Goal: Task Accomplishment & Management: Use online tool/utility

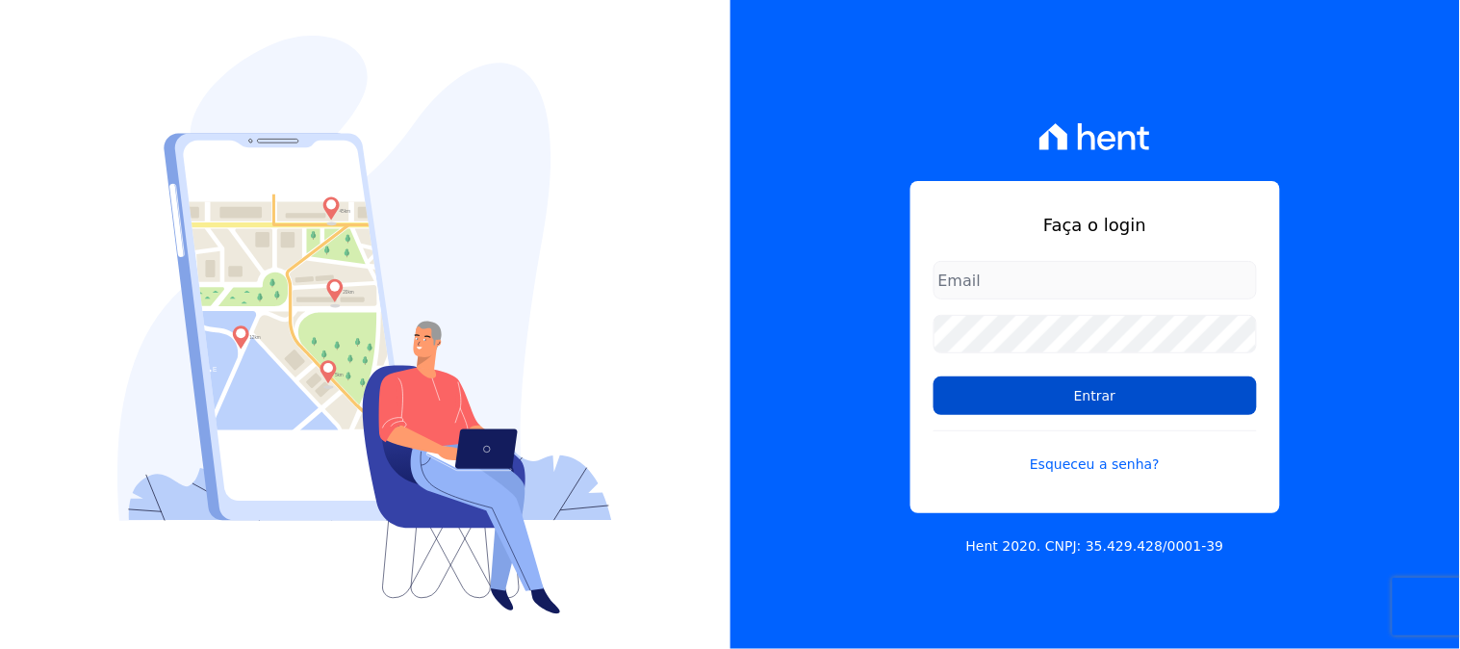
type input "[PERSON_NAME][EMAIL_ADDRESS][PERSON_NAME][DOMAIN_NAME]"
click at [1027, 404] on input "Entrar" at bounding box center [1095, 395] width 323 height 39
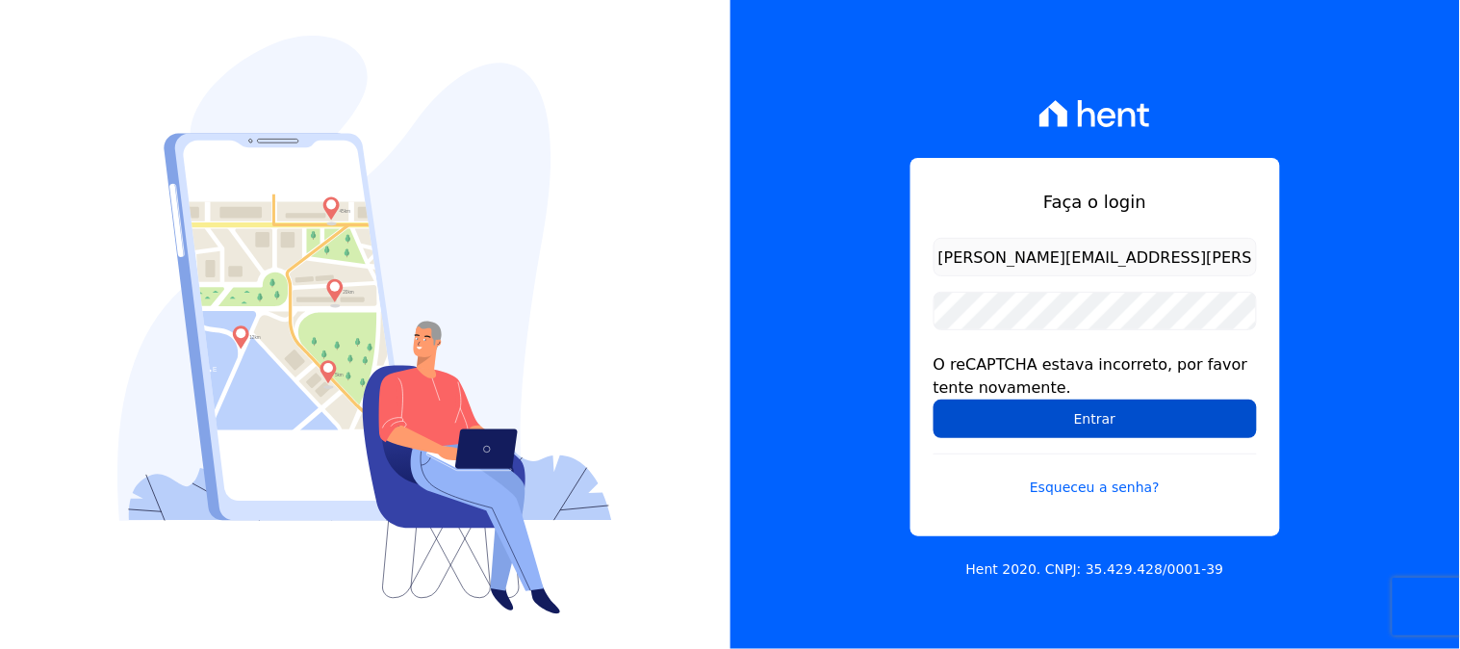
click at [1025, 414] on input "Entrar" at bounding box center [1095, 418] width 323 height 39
click at [1034, 421] on input "Entrar" at bounding box center [1095, 418] width 323 height 39
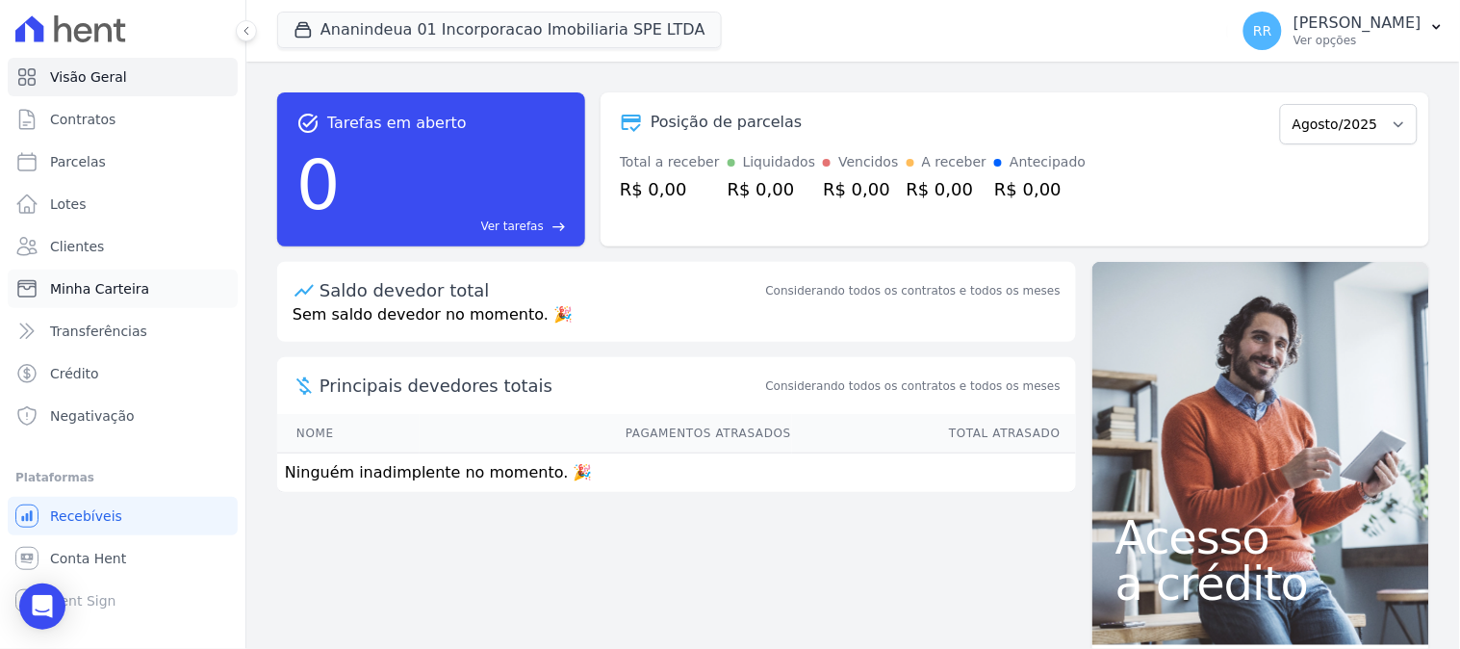
click at [107, 287] on span "Minha Carteira" at bounding box center [99, 288] width 99 height 19
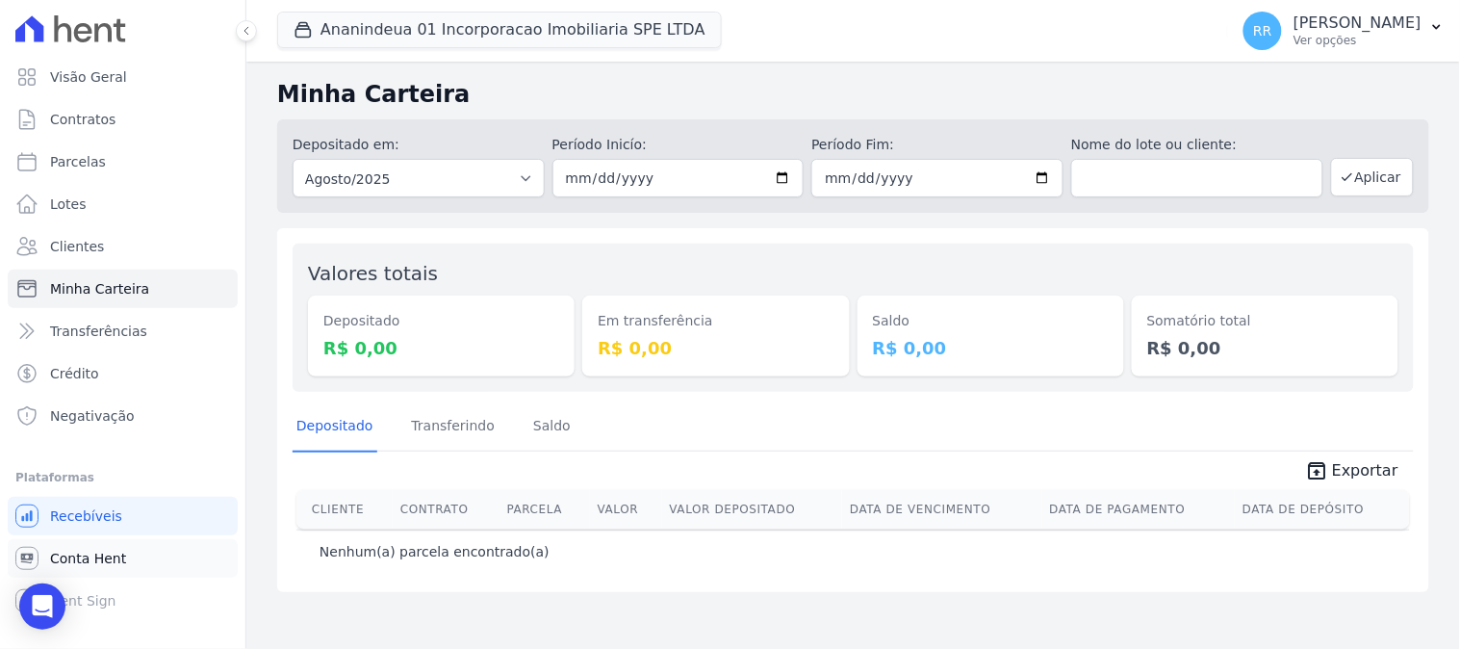
click at [139, 547] on link "Conta Hent" at bounding box center [123, 558] width 230 height 39
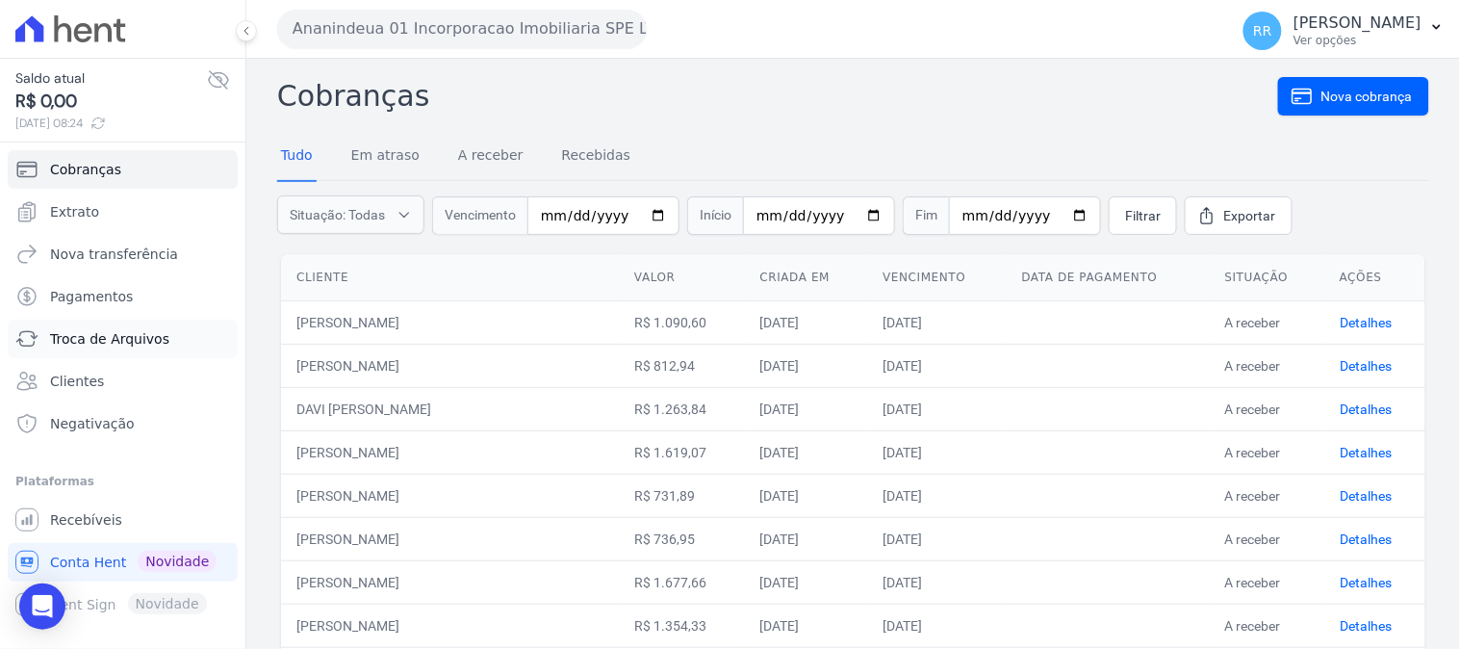
click at [139, 340] on span "Troca de Arquivos" at bounding box center [109, 338] width 119 height 19
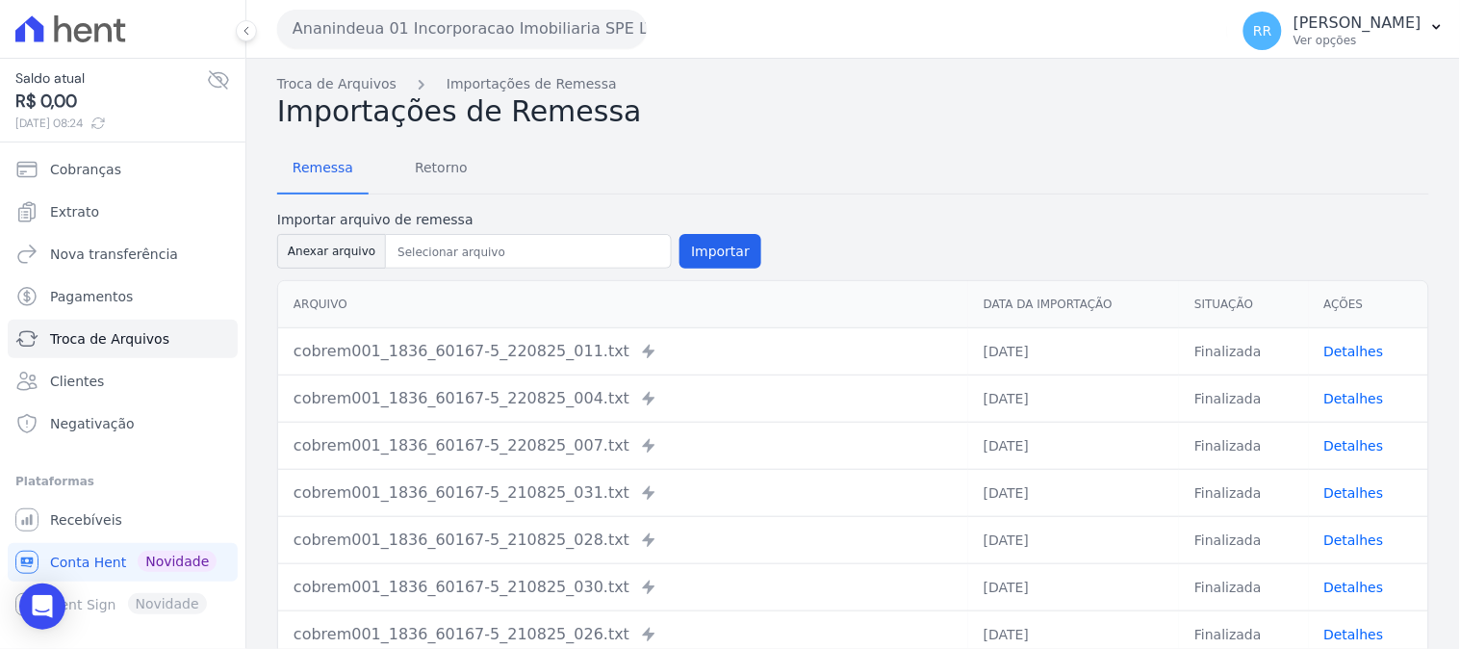
click at [405, 25] on button "Ananindeua 01 Incorporacao Imobiliaria SPE LTDA" at bounding box center [462, 29] width 370 height 39
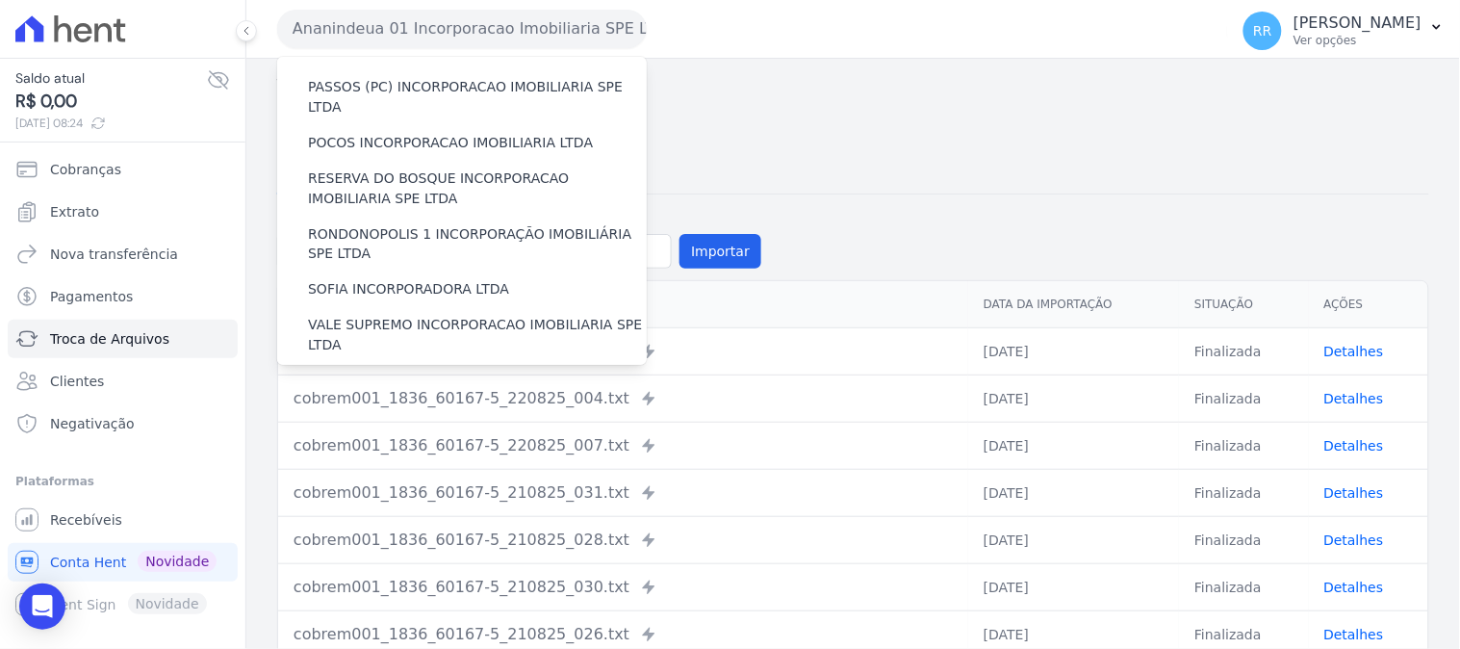
scroll to position [860, 0]
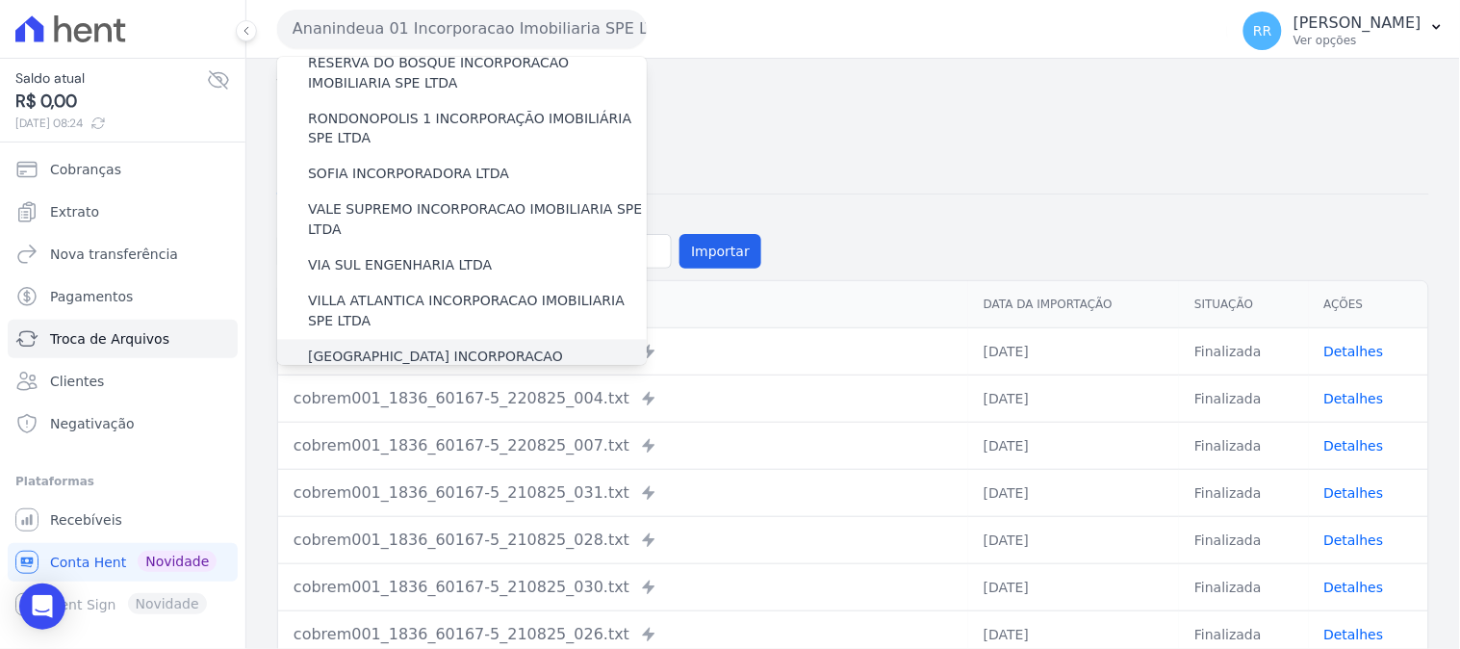
click at [454, 348] on label "VILLA FIORE INCORPORACAO IMOBILIARIA SPE LTDA" at bounding box center [477, 368] width 339 height 40
click at [0, 0] on input "VILLA FIORE INCORPORACAO IMOBILIARIA SPE LTDA" at bounding box center [0, 0] width 0 height 0
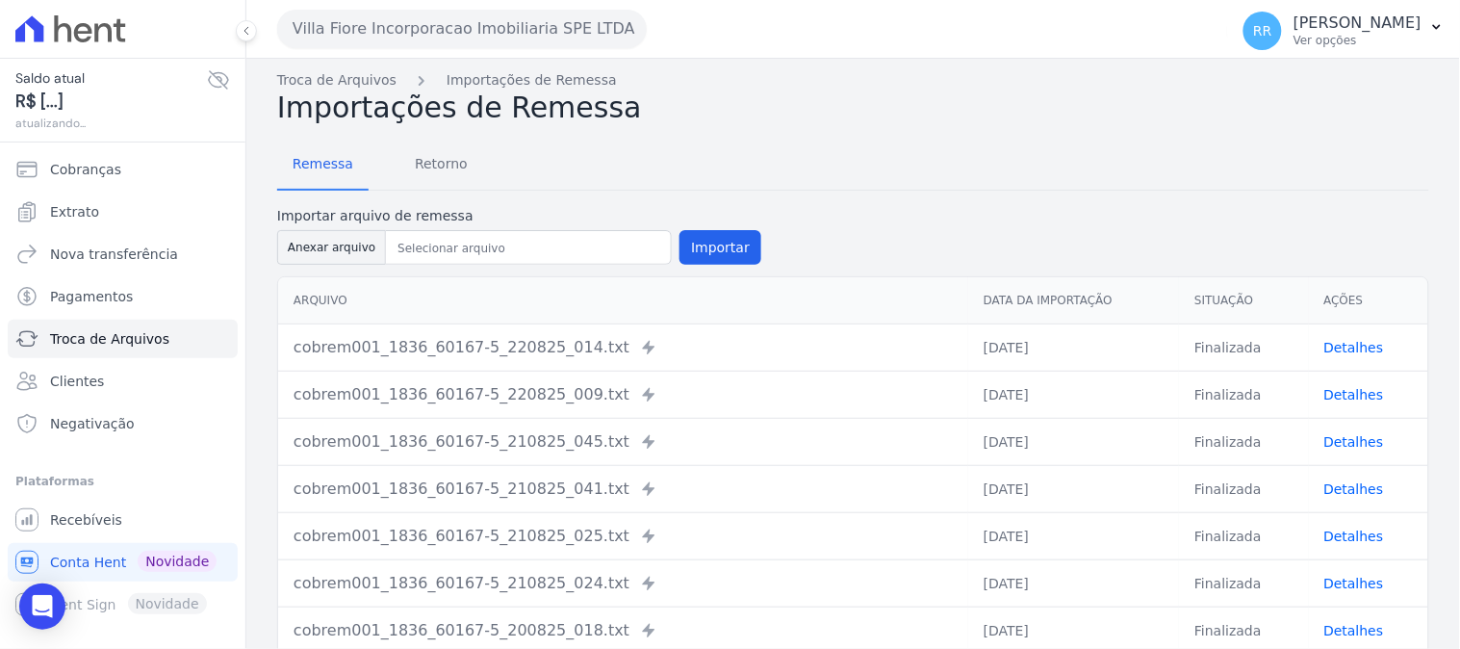
scroll to position [0, 0]
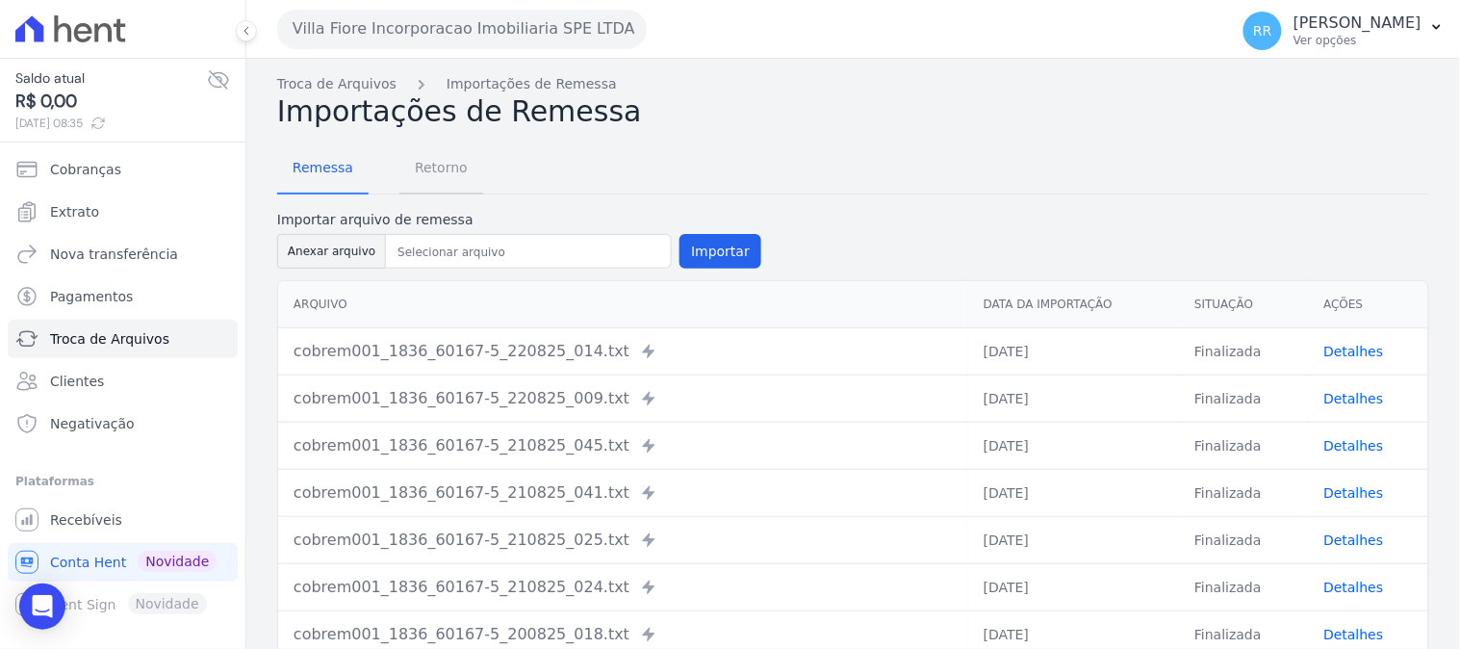
click at [410, 188] on link "Retorno" at bounding box center [441, 169] width 84 height 50
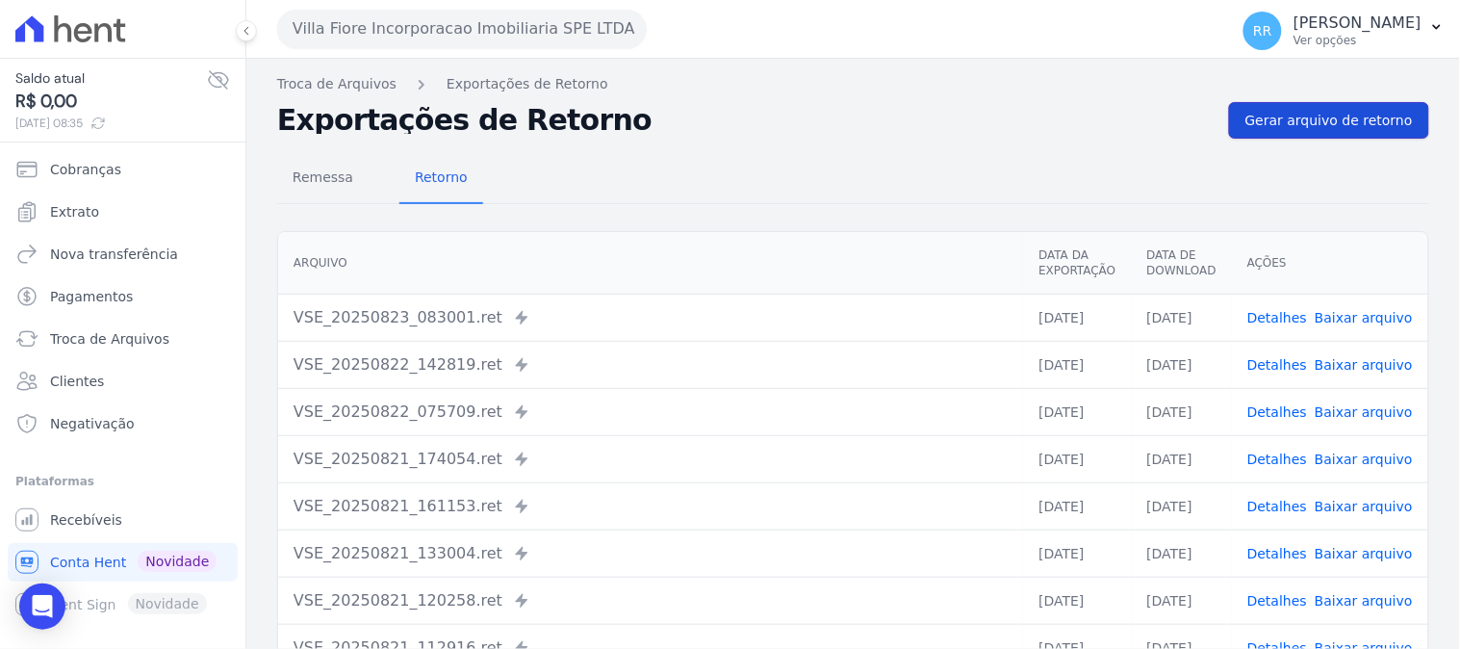
click at [1296, 104] on link "Gerar arquivo de retorno" at bounding box center [1329, 120] width 200 height 37
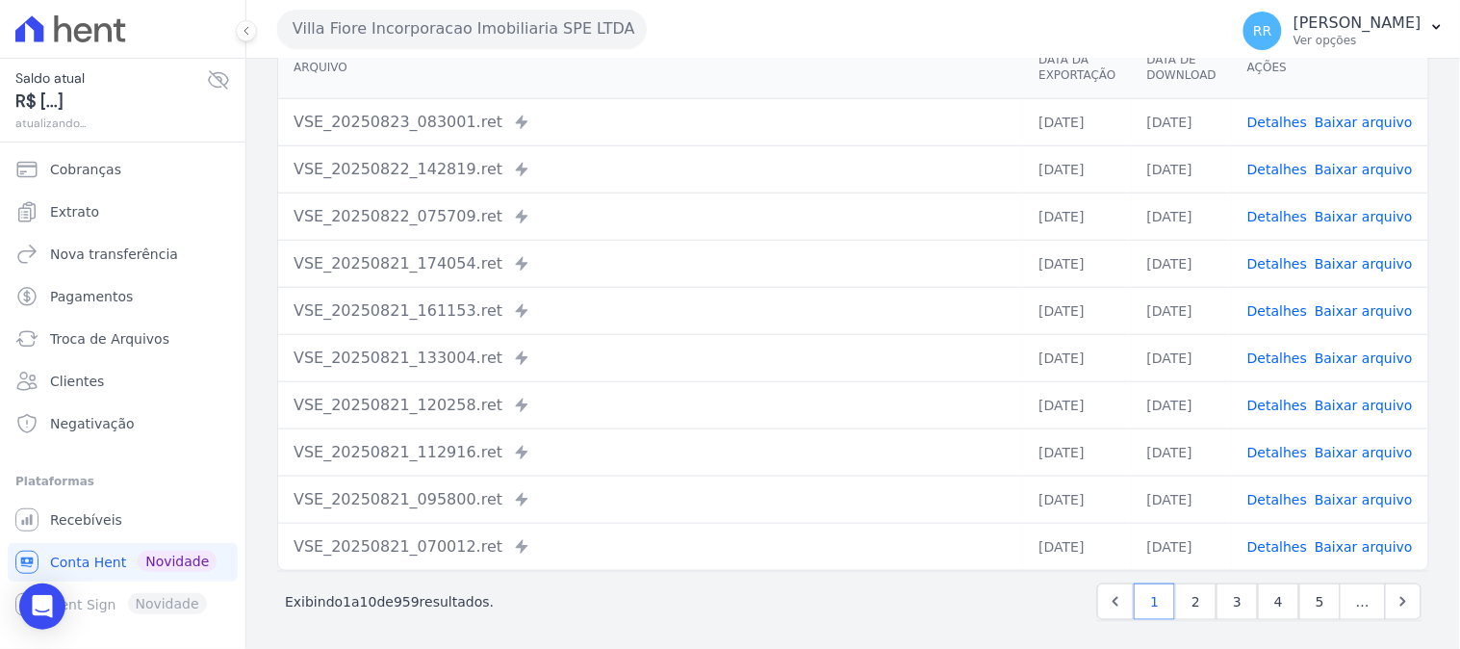
scroll to position [266, 0]
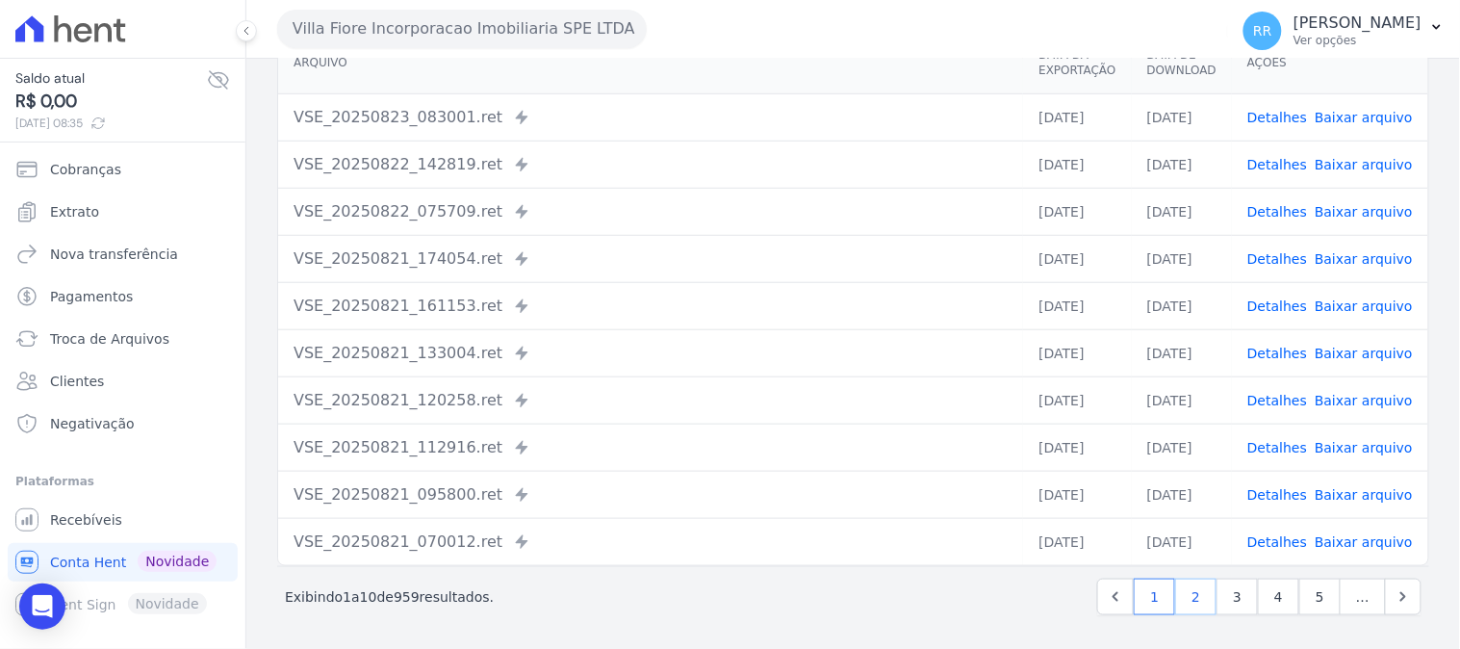
click at [1189, 600] on link "2" at bounding box center [1195, 597] width 41 height 37
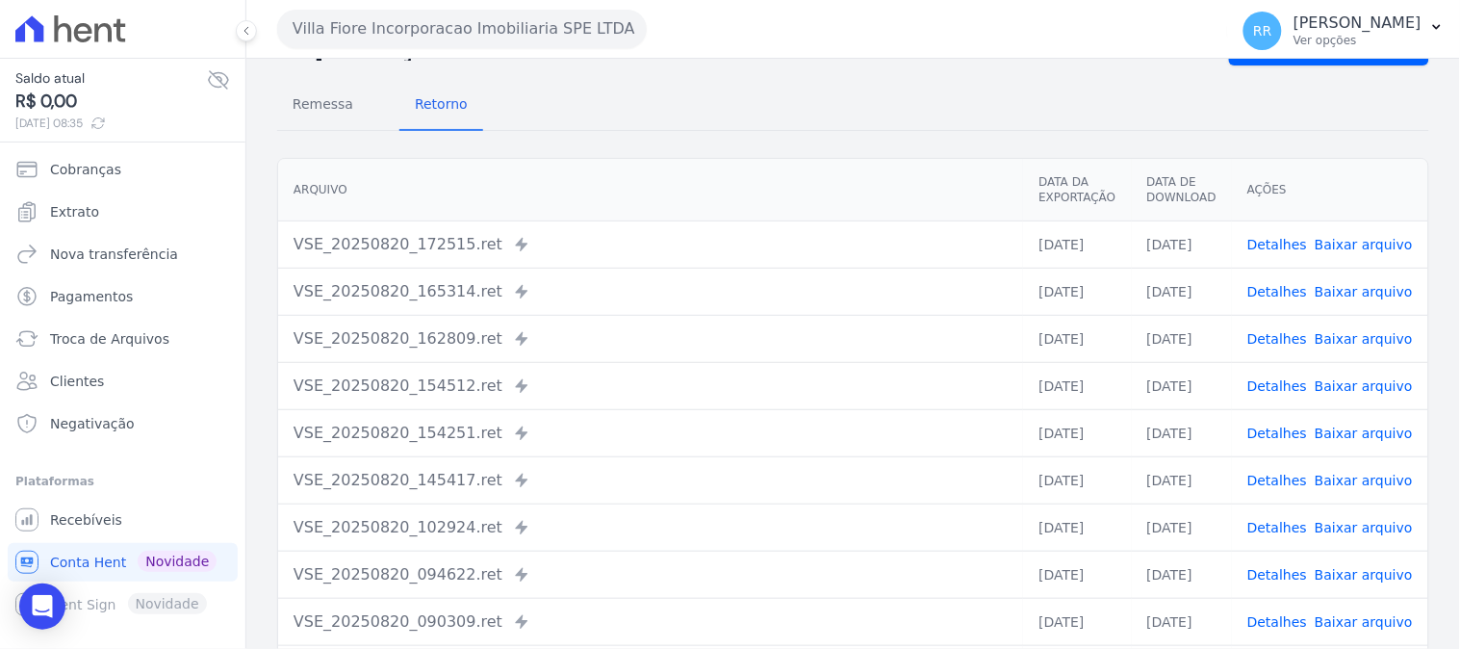
scroll to position [200, 0]
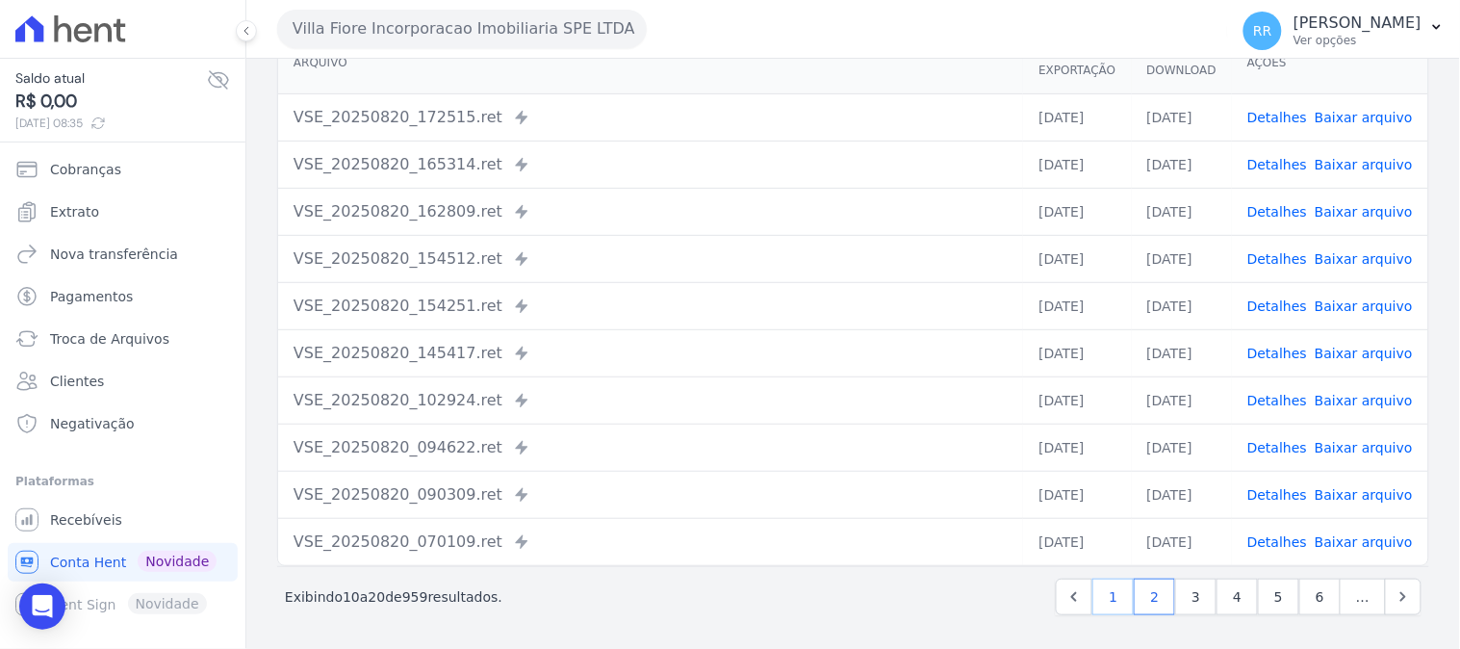
click at [1113, 606] on link "1" at bounding box center [1113, 597] width 41 height 37
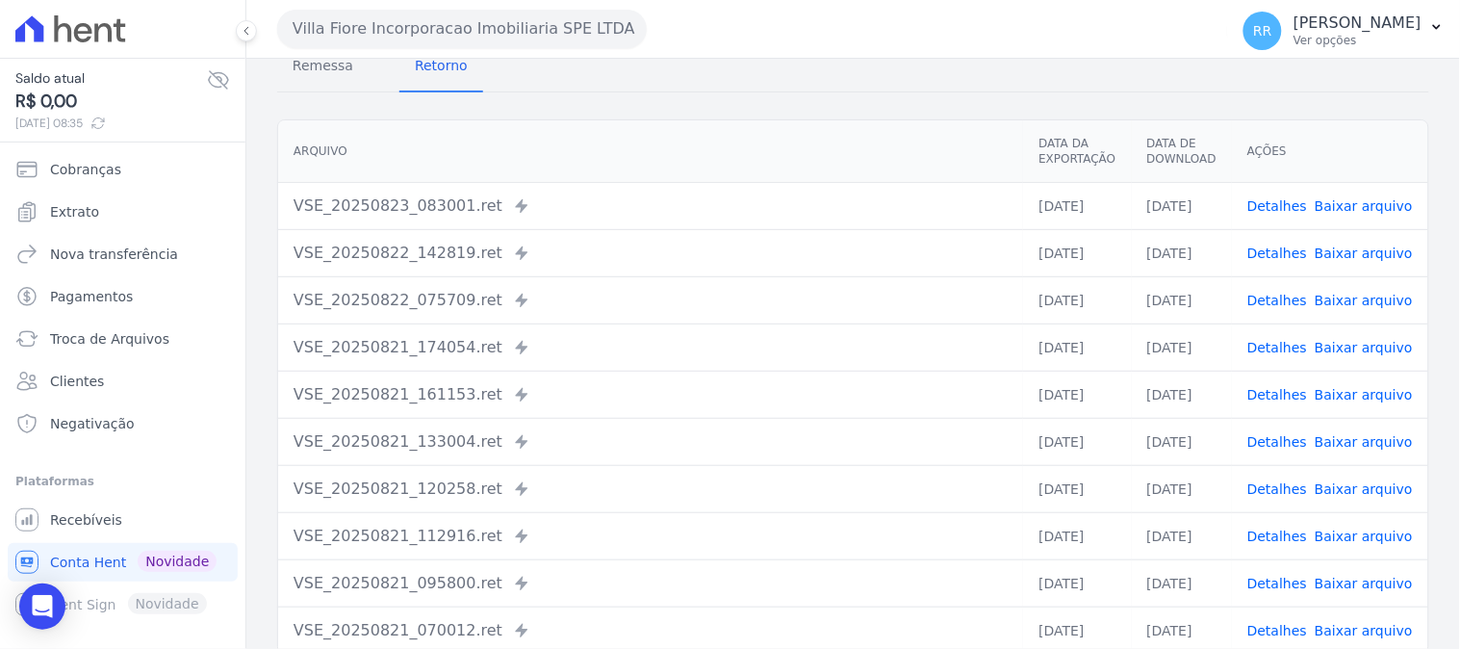
scroll to position [200, 0]
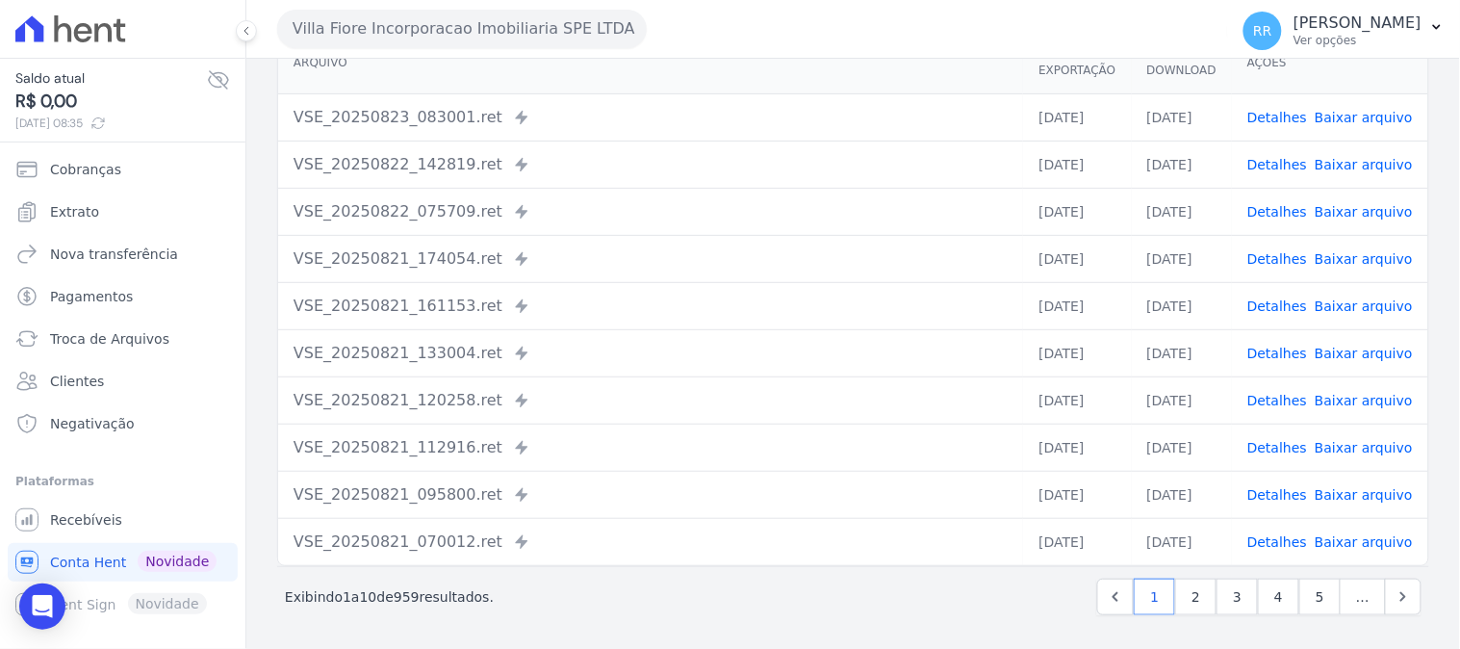
click at [1359, 539] on link "Baixar arquivo" at bounding box center [1364, 541] width 98 height 15
click at [1360, 492] on link "Baixar arquivo" at bounding box center [1364, 494] width 98 height 15
click at [1355, 447] on link "Baixar arquivo" at bounding box center [1364, 447] width 98 height 15
click at [1351, 398] on link "Baixar arquivo" at bounding box center [1364, 400] width 98 height 15
click at [1351, 350] on link "Baixar arquivo" at bounding box center [1364, 353] width 98 height 15
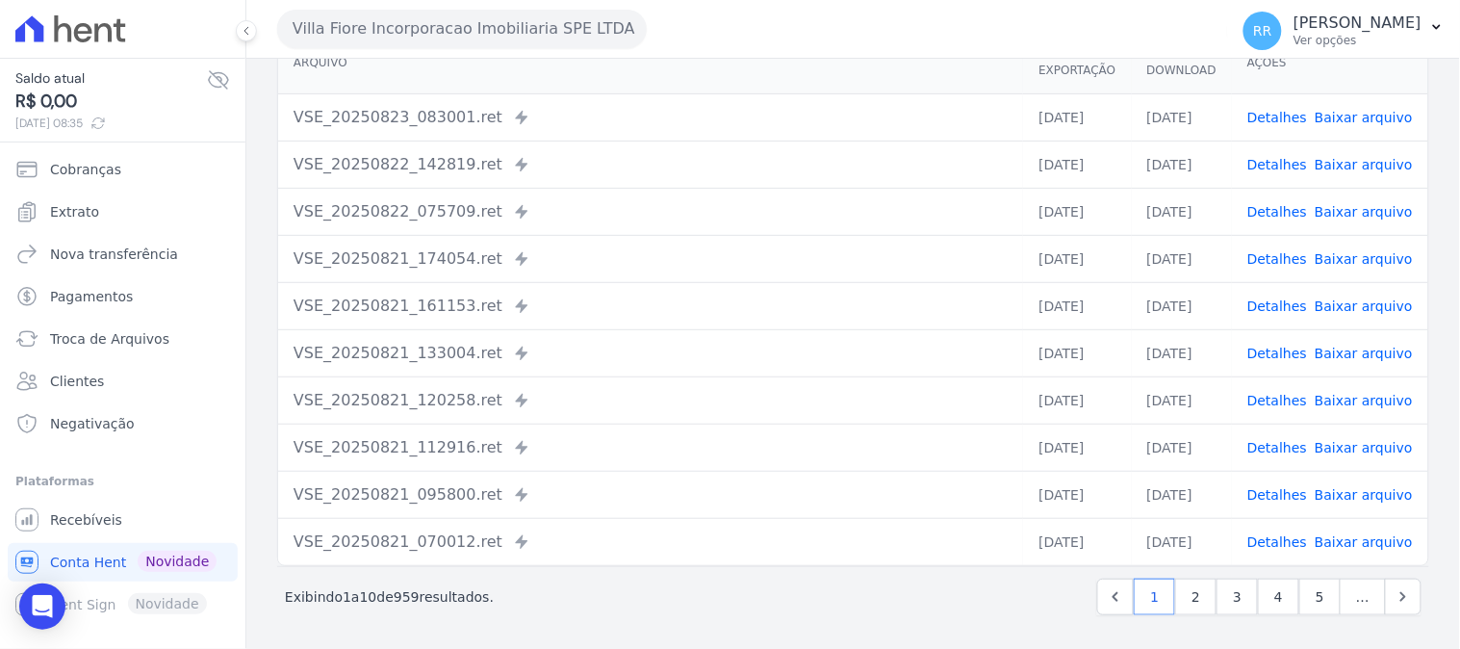
click at [1352, 310] on link "Baixar arquivo" at bounding box center [1364, 305] width 98 height 15
click at [1352, 263] on link "Baixar arquivo" at bounding box center [1364, 258] width 98 height 15
click at [1350, 206] on link "Baixar arquivo" at bounding box center [1364, 211] width 98 height 15
click at [1373, 161] on link "Baixar arquivo" at bounding box center [1364, 164] width 98 height 15
click at [152, 349] on link "Troca de Arquivos" at bounding box center [123, 339] width 230 height 39
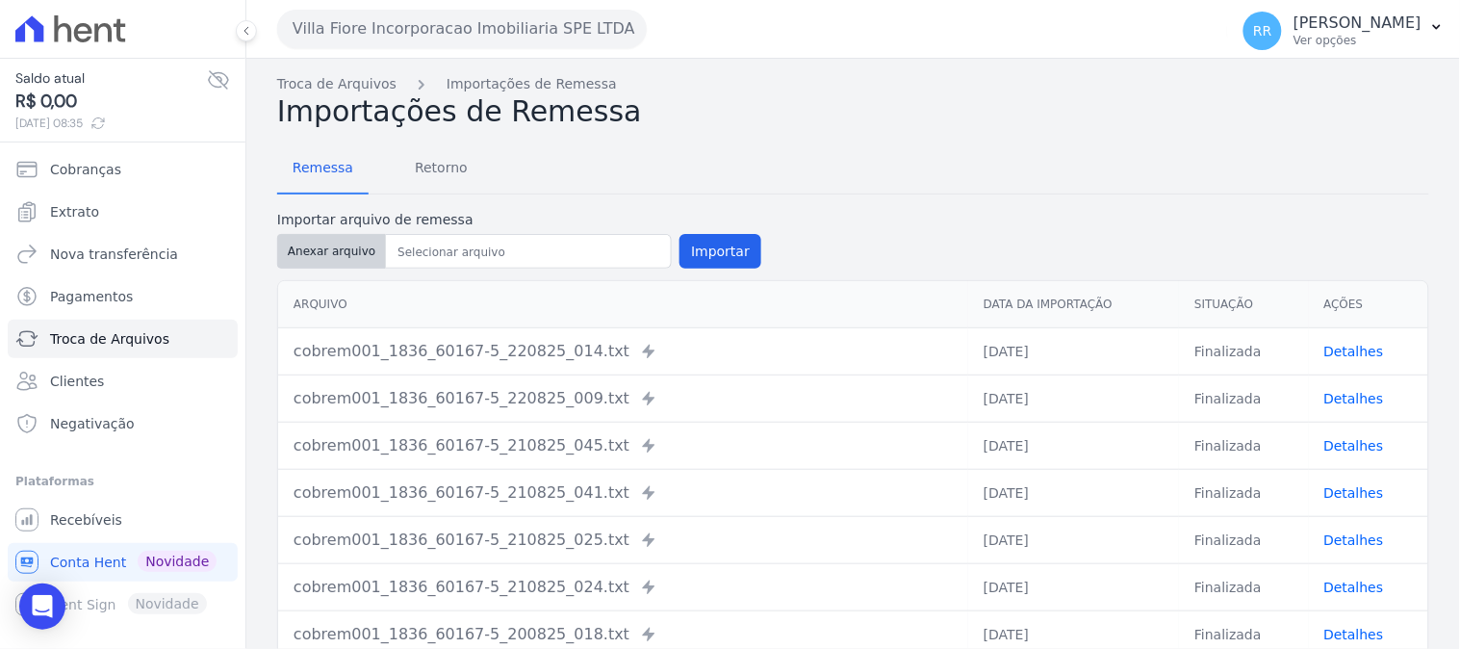
click at [324, 255] on button "Anexar arquivo" at bounding box center [331, 251] width 109 height 35
type input "cobrem001_1836_60167-5_210825_013.TXT"
click at [730, 250] on button "Importar" at bounding box center [721, 251] width 82 height 35
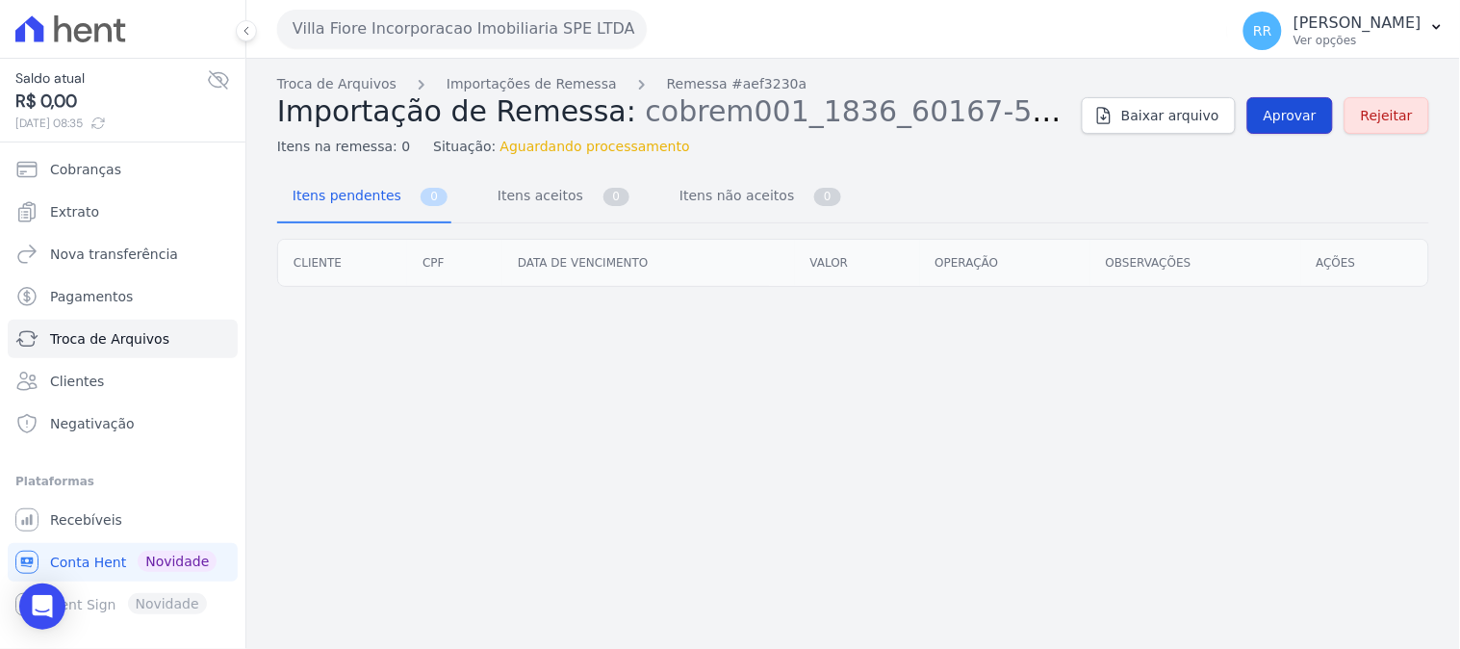
click at [1287, 122] on span "Aprovar" at bounding box center [1290, 115] width 53 height 19
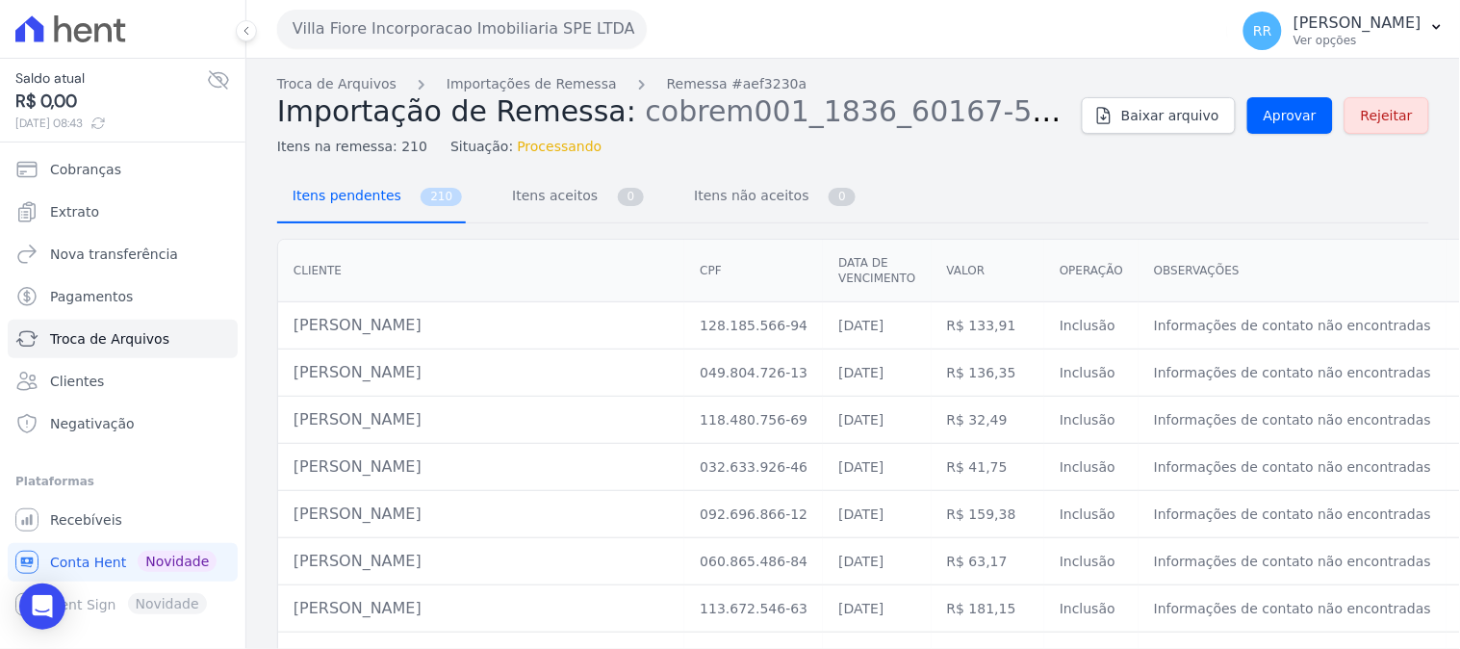
click at [337, 199] on span "Itens pendentes" at bounding box center [343, 195] width 124 height 39
click at [1271, 118] on span "Aprovar" at bounding box center [1290, 115] width 53 height 19
click at [552, 197] on span "Itens aceitos" at bounding box center [551, 195] width 101 height 39
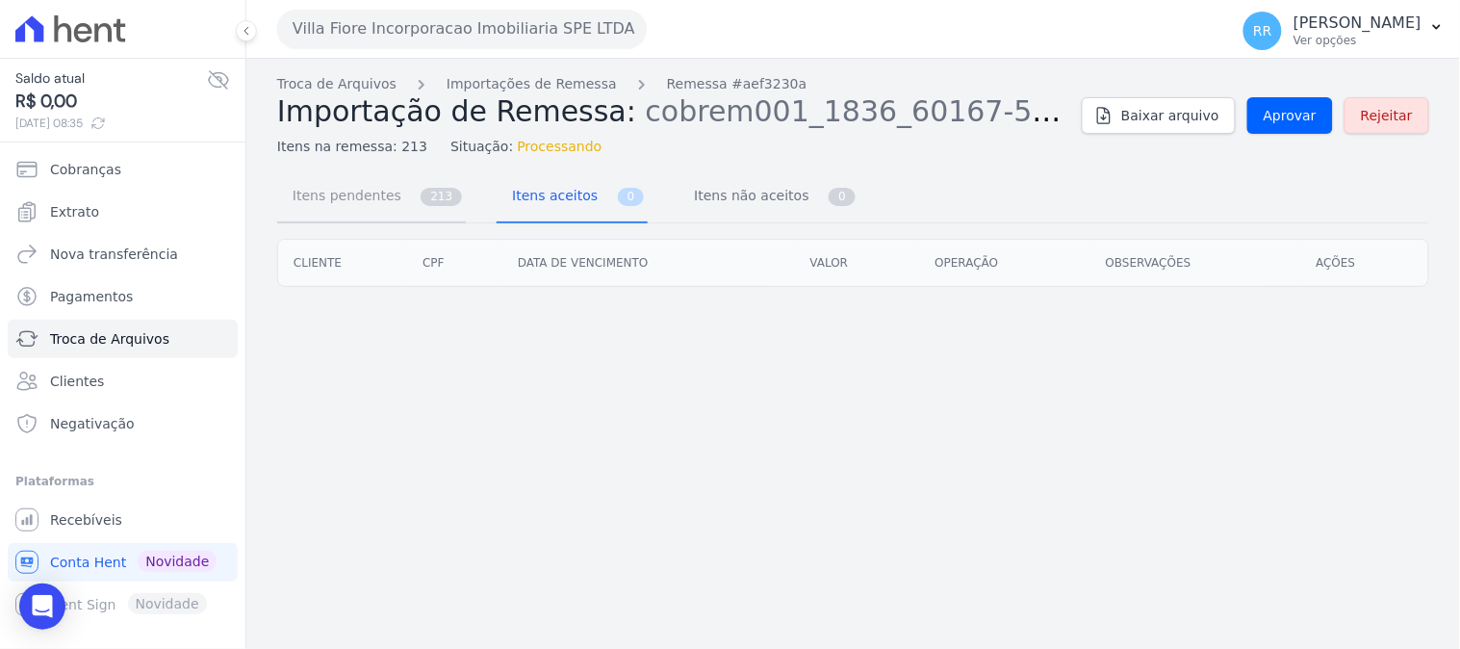
click at [368, 197] on span "Itens pendentes" at bounding box center [343, 195] width 124 height 39
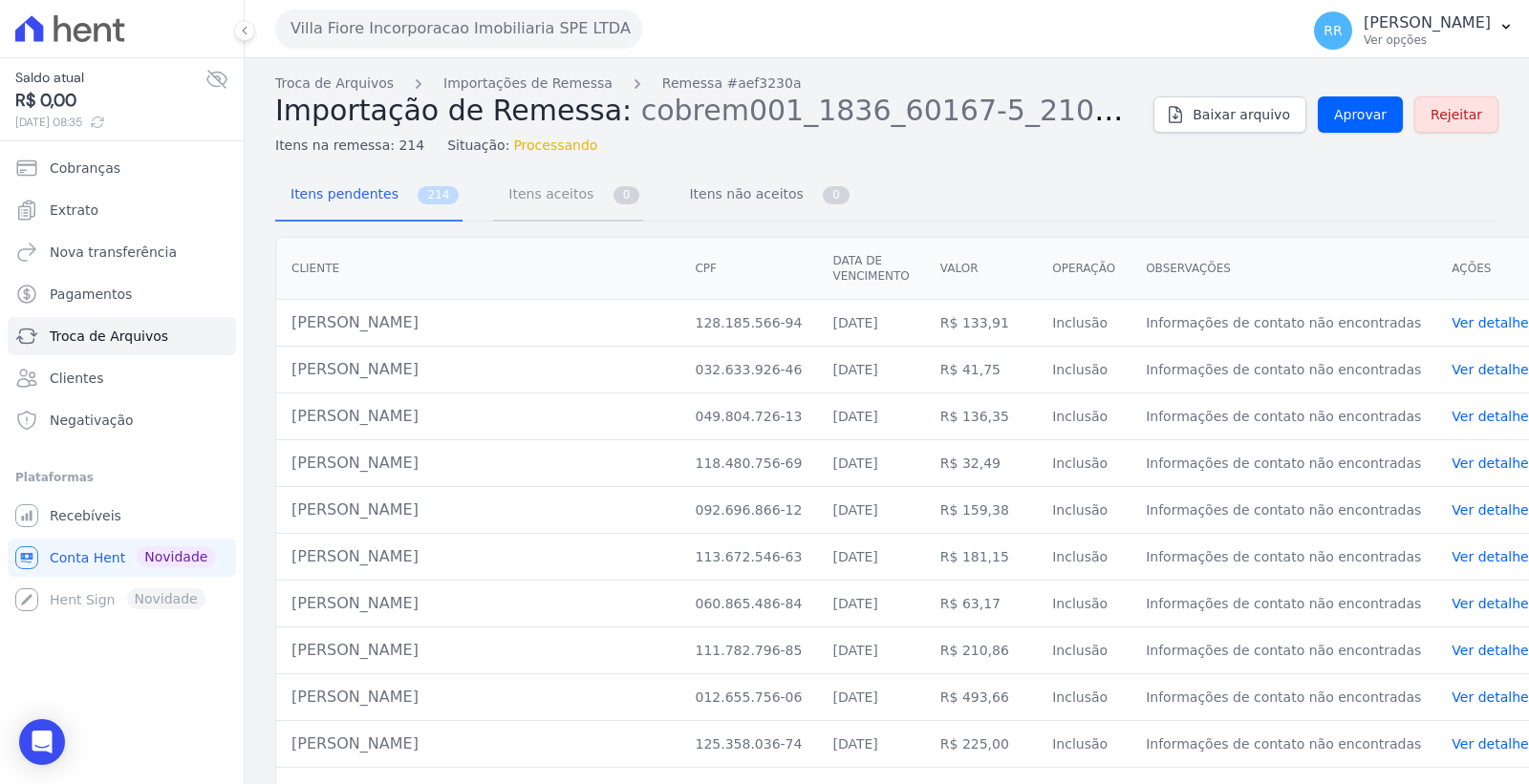
click at [614, 196] on span "0" at bounding box center [626, 196] width 27 height 18
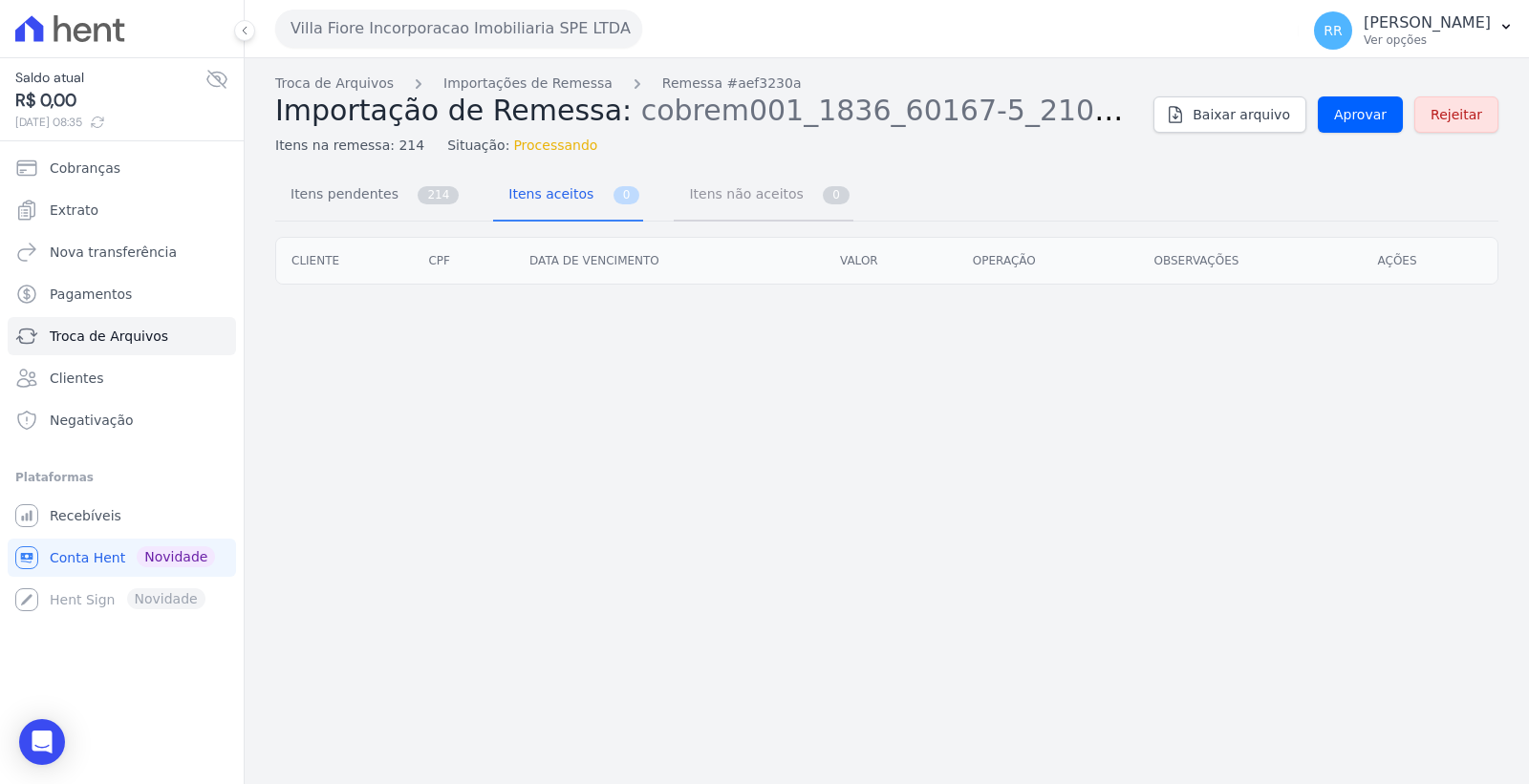
click at [767, 190] on link "Itens não aceitos 0" at bounding box center [764, 196] width 180 height 51
click at [372, 201] on span "Itens pendentes" at bounding box center [341, 194] width 123 height 39
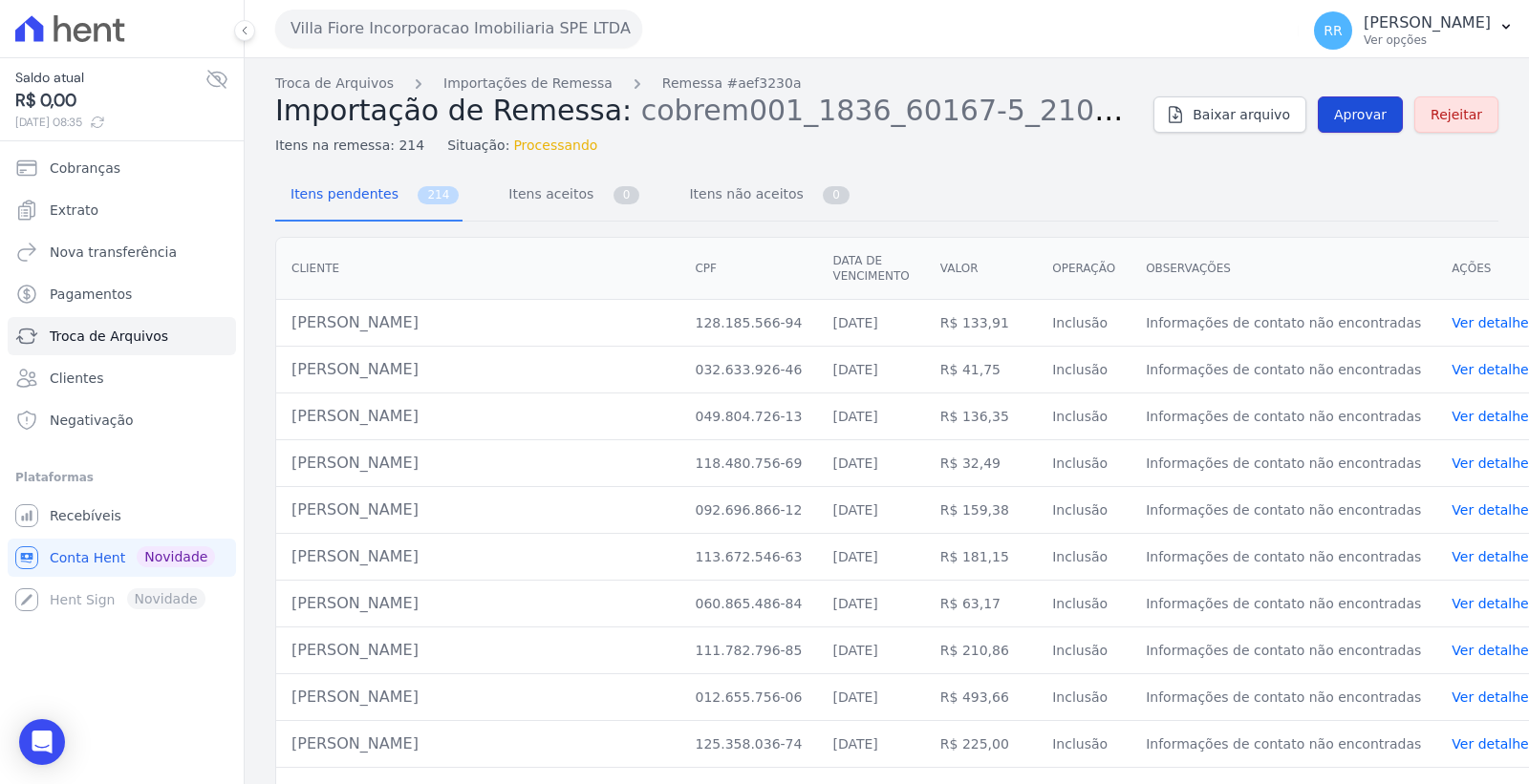
click at [1359, 109] on span "Aprovar" at bounding box center [1360, 114] width 53 height 19
click at [115, 335] on span "Troca de Arquivos" at bounding box center [108, 335] width 118 height 19
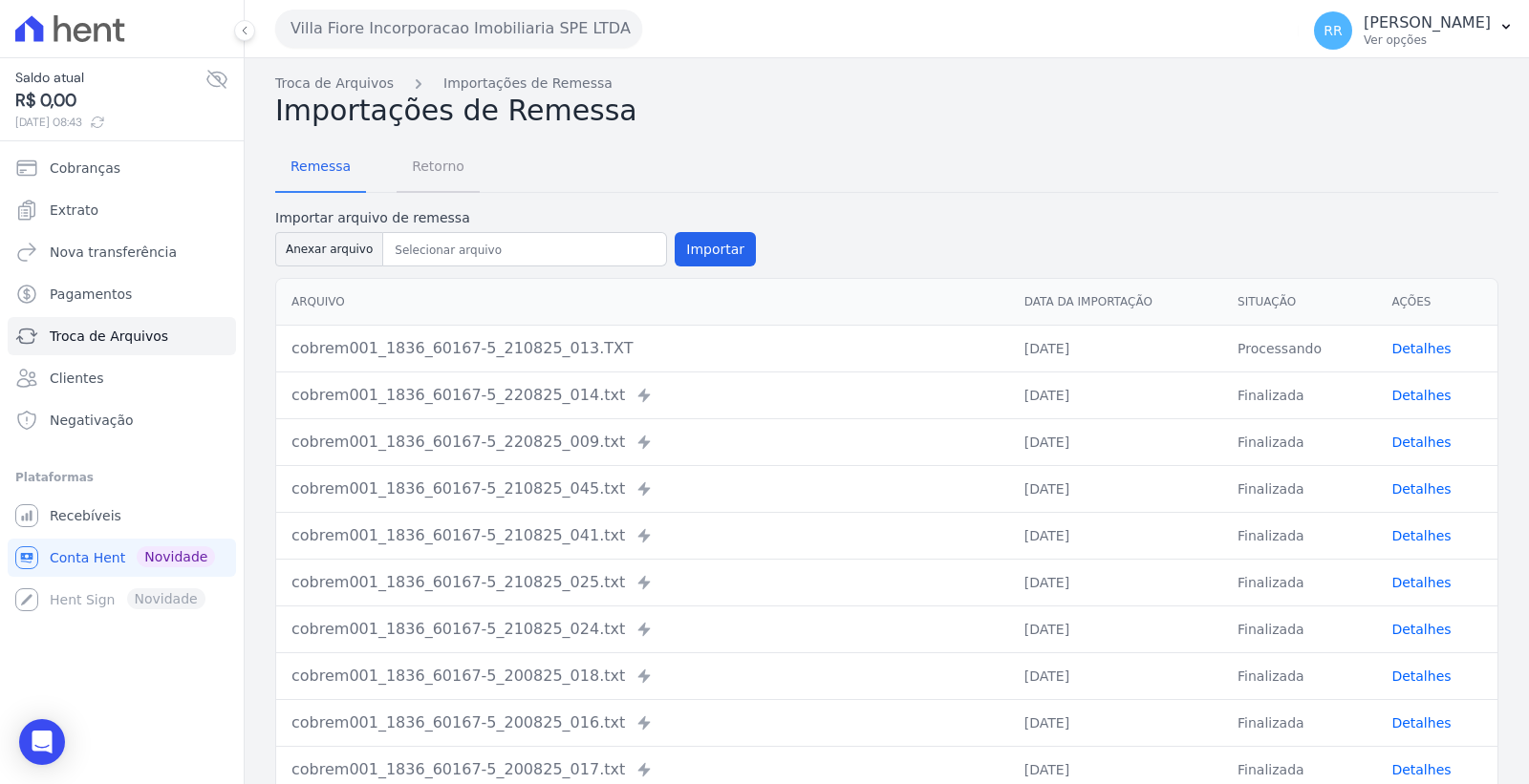
click at [435, 173] on span "Retorno" at bounding box center [438, 166] width 75 height 39
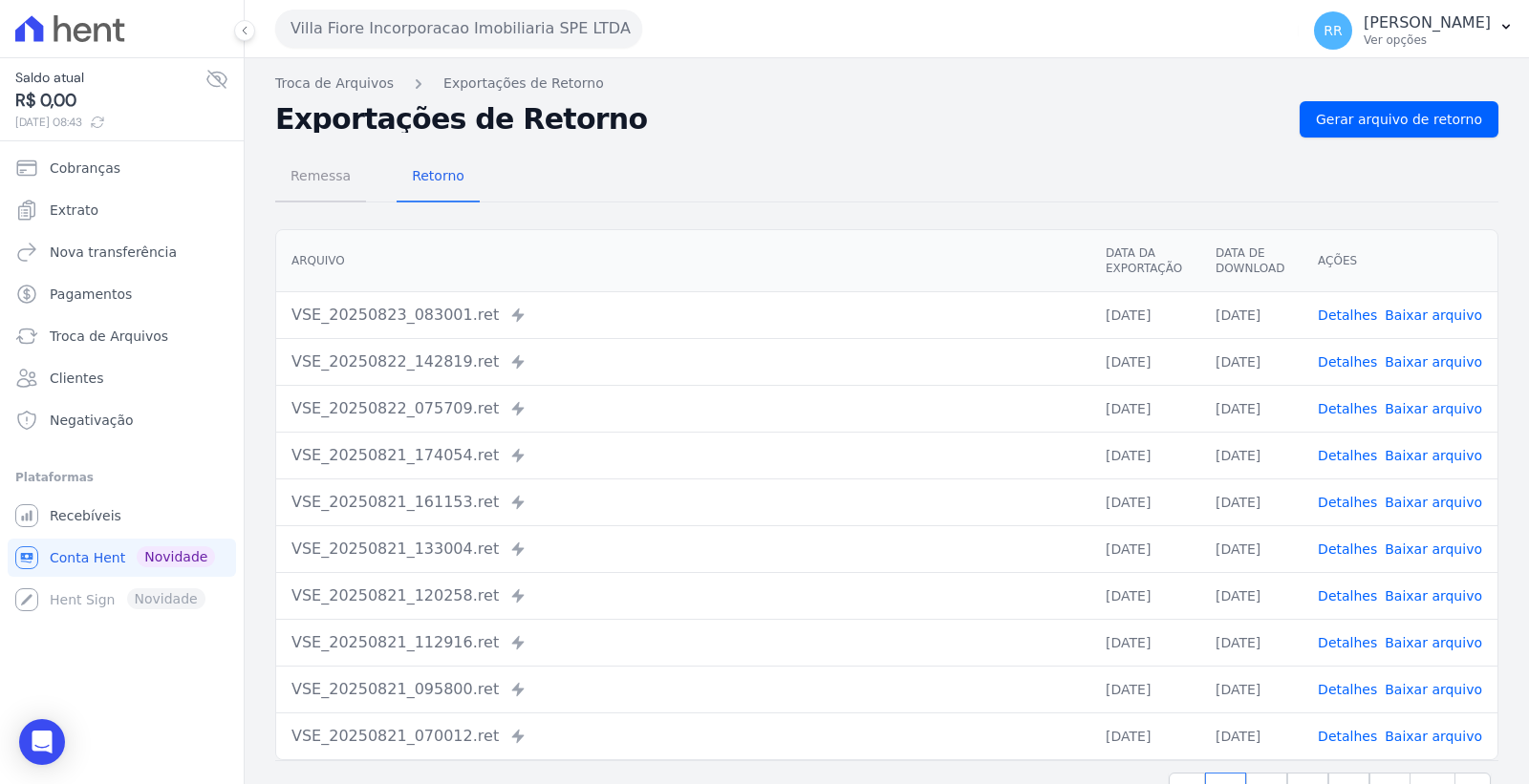
click at [302, 169] on span "Remessa" at bounding box center [321, 176] width 83 height 39
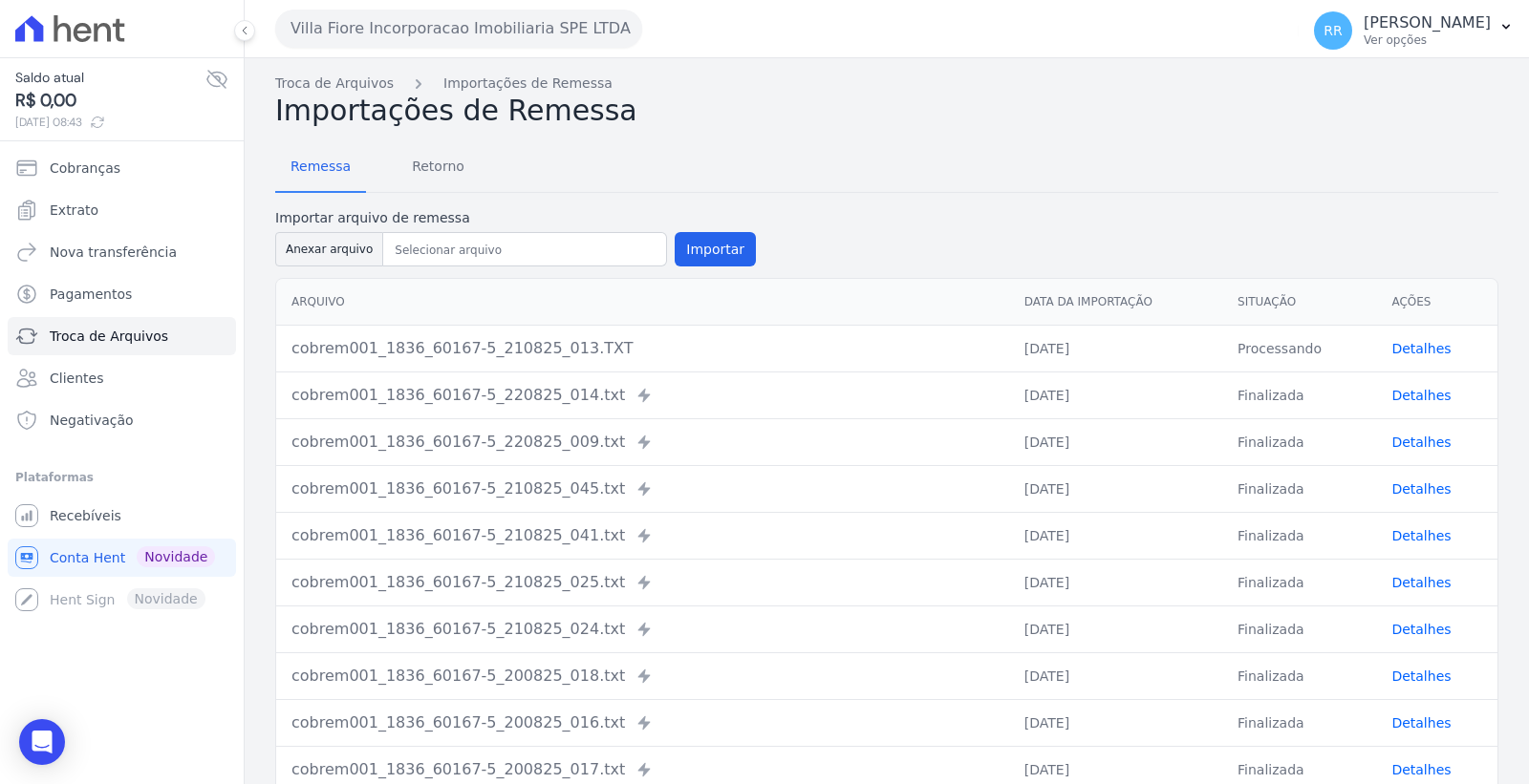
click at [1419, 341] on link "Detalhes" at bounding box center [1422, 348] width 60 height 15
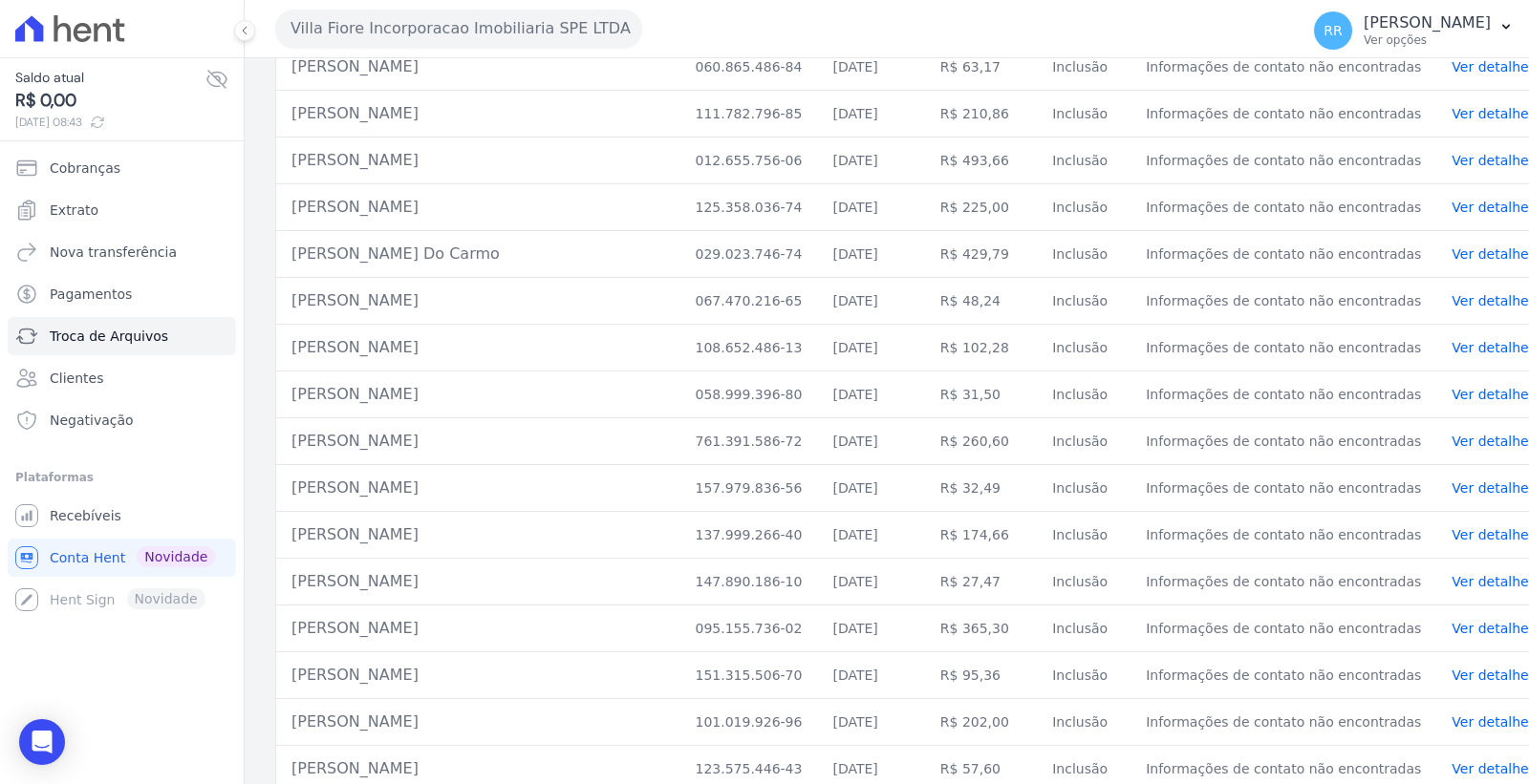
scroll to position [530, 0]
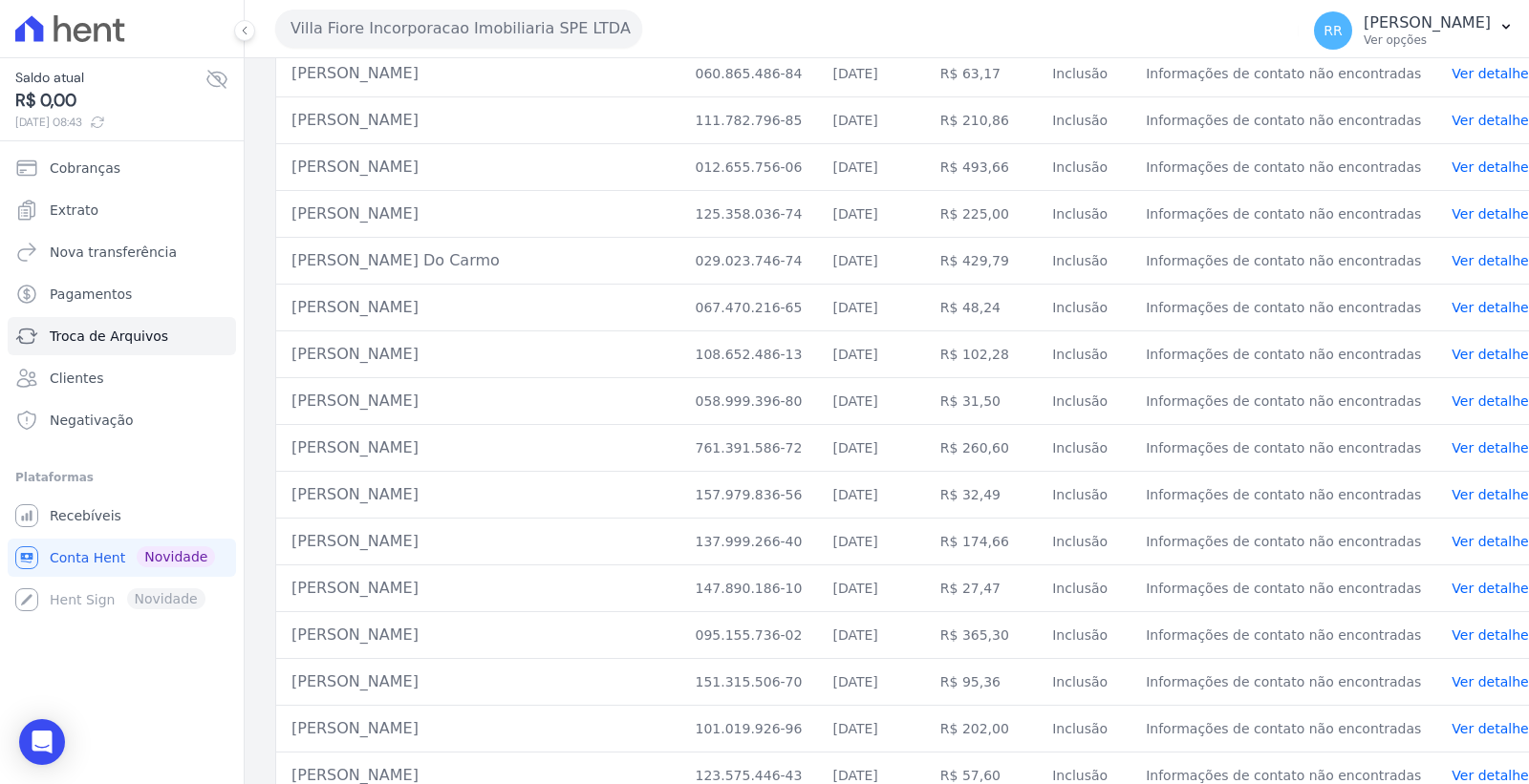
click at [355, 248] on td "Valdeci Wendell Do Carmo" at bounding box center [478, 261] width 403 height 47
copy tr "Valdeci Wendell Do Carmo"
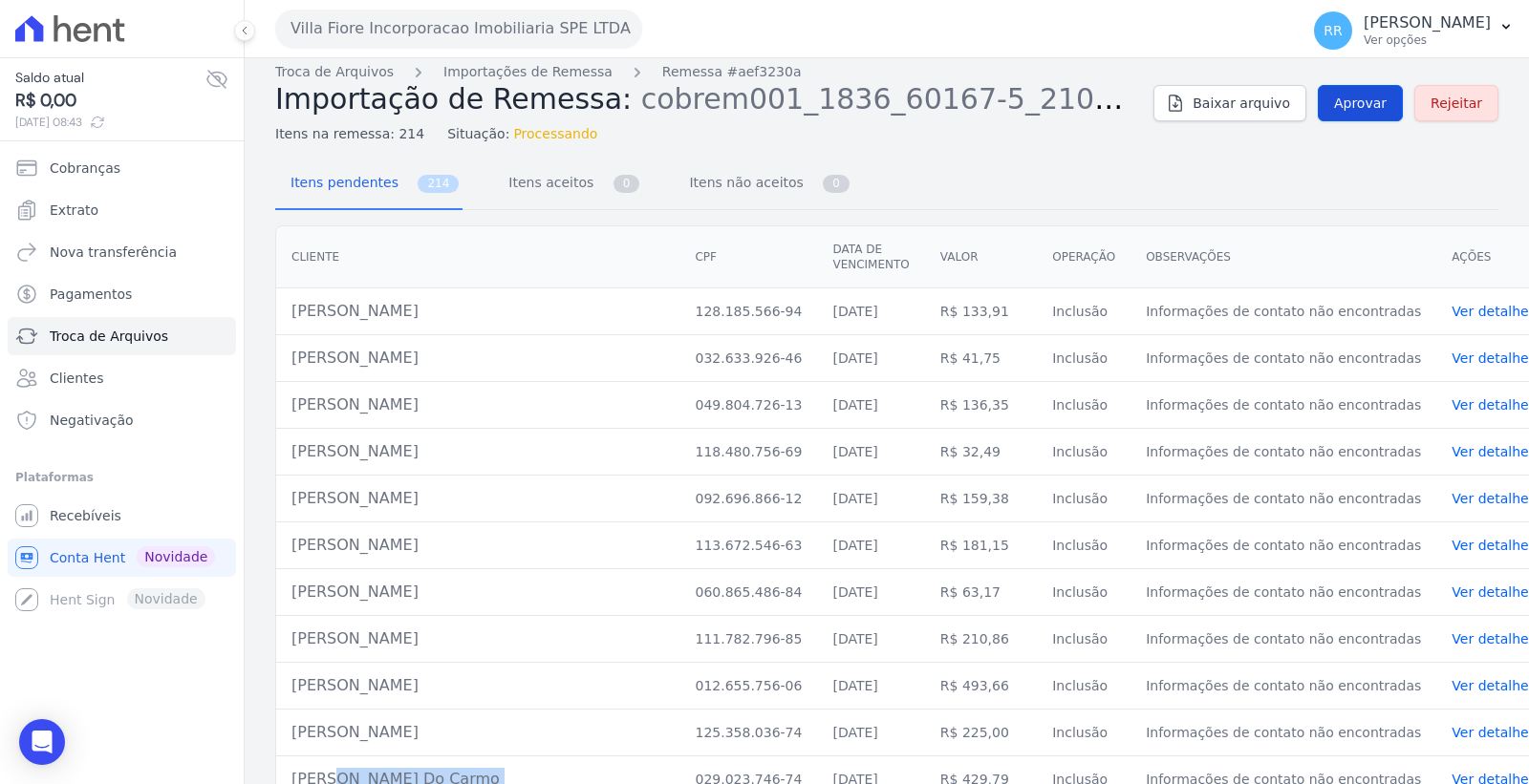
scroll to position [0, 0]
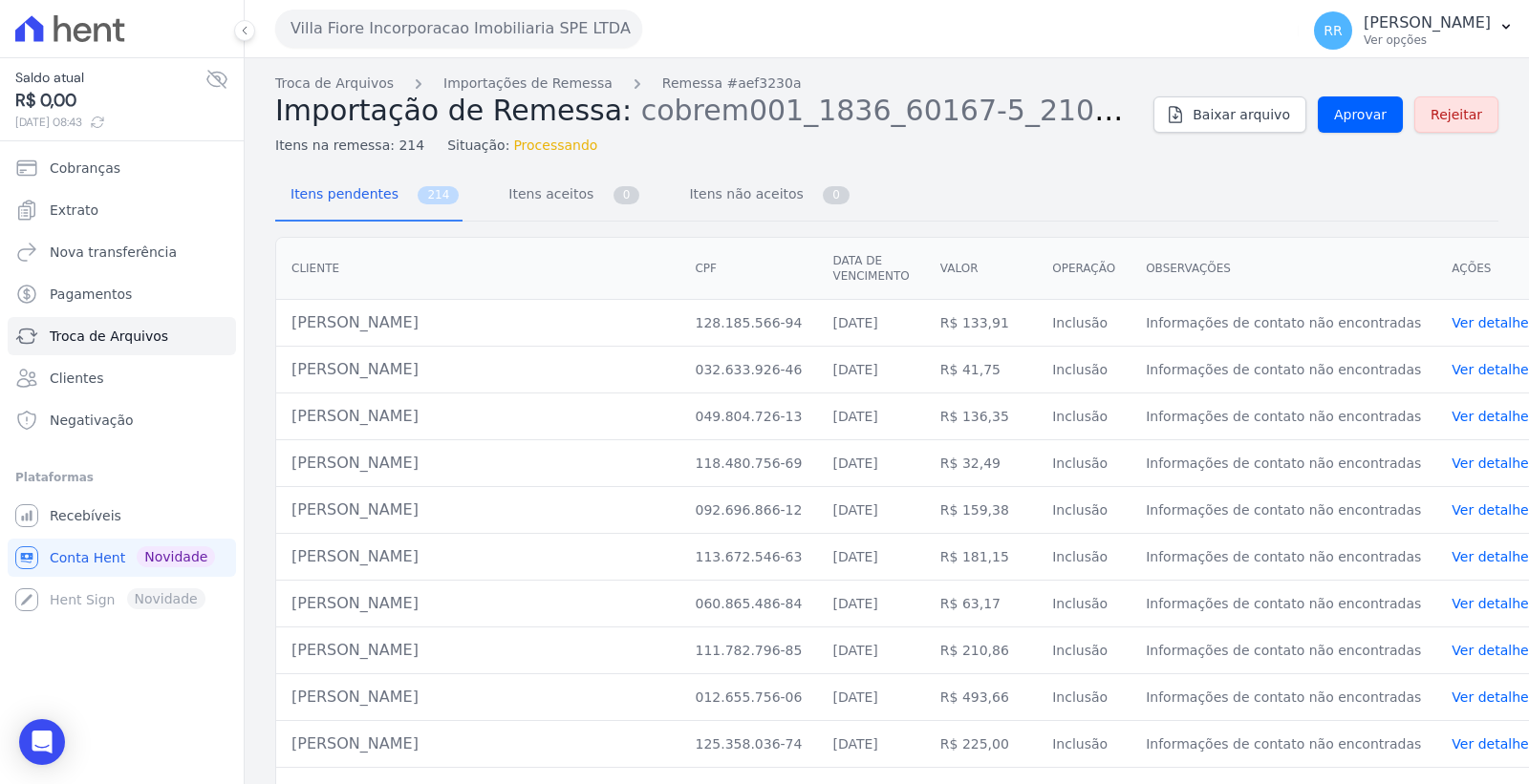
click at [359, 145] on span "Itens na remessa: 214" at bounding box center [349, 146] width 149 height 20
click at [398, 195] on link "Itens pendentes 214" at bounding box center [368, 196] width 188 height 51
click at [565, 193] on span "Itens aceitos" at bounding box center [547, 194] width 100 height 39
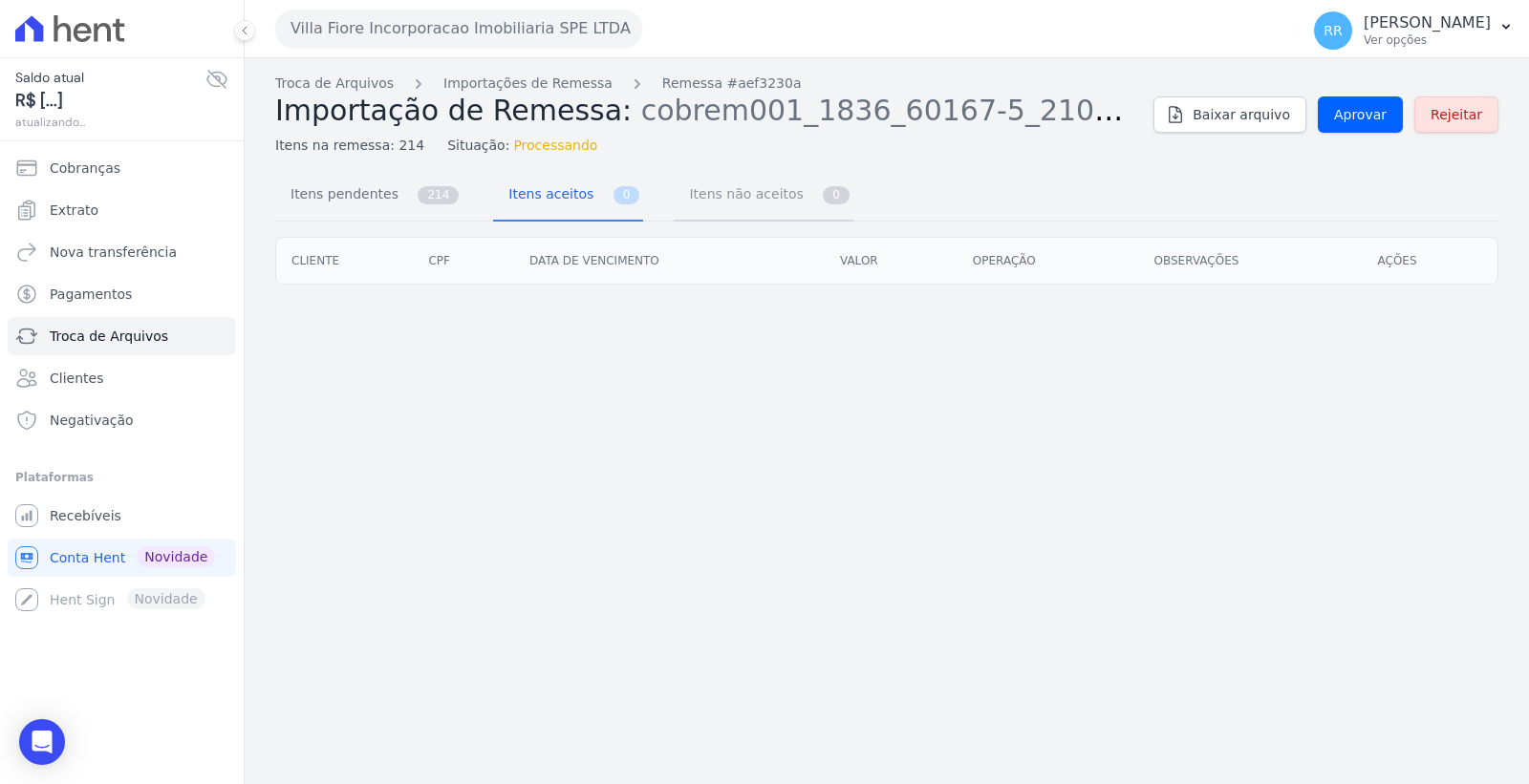
click at [737, 192] on span "Itens não aceitos" at bounding box center [742, 194] width 129 height 39
click at [393, 202] on link "Itens pendentes 214" at bounding box center [368, 196] width 188 height 51
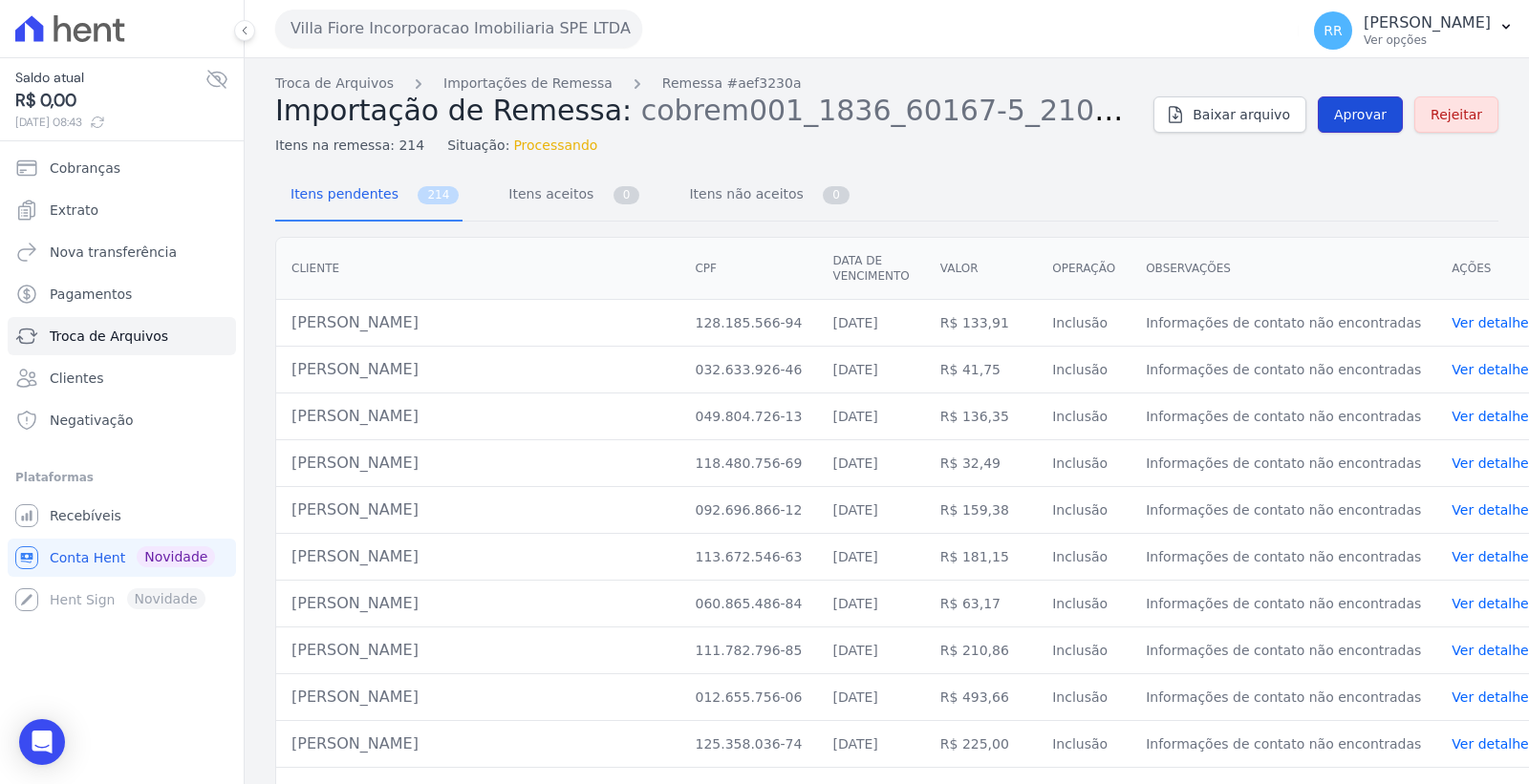
click at [1368, 106] on span "Aprovar" at bounding box center [1360, 114] width 53 height 19
click at [128, 331] on span "Troca de Arquivos" at bounding box center [108, 335] width 118 height 19
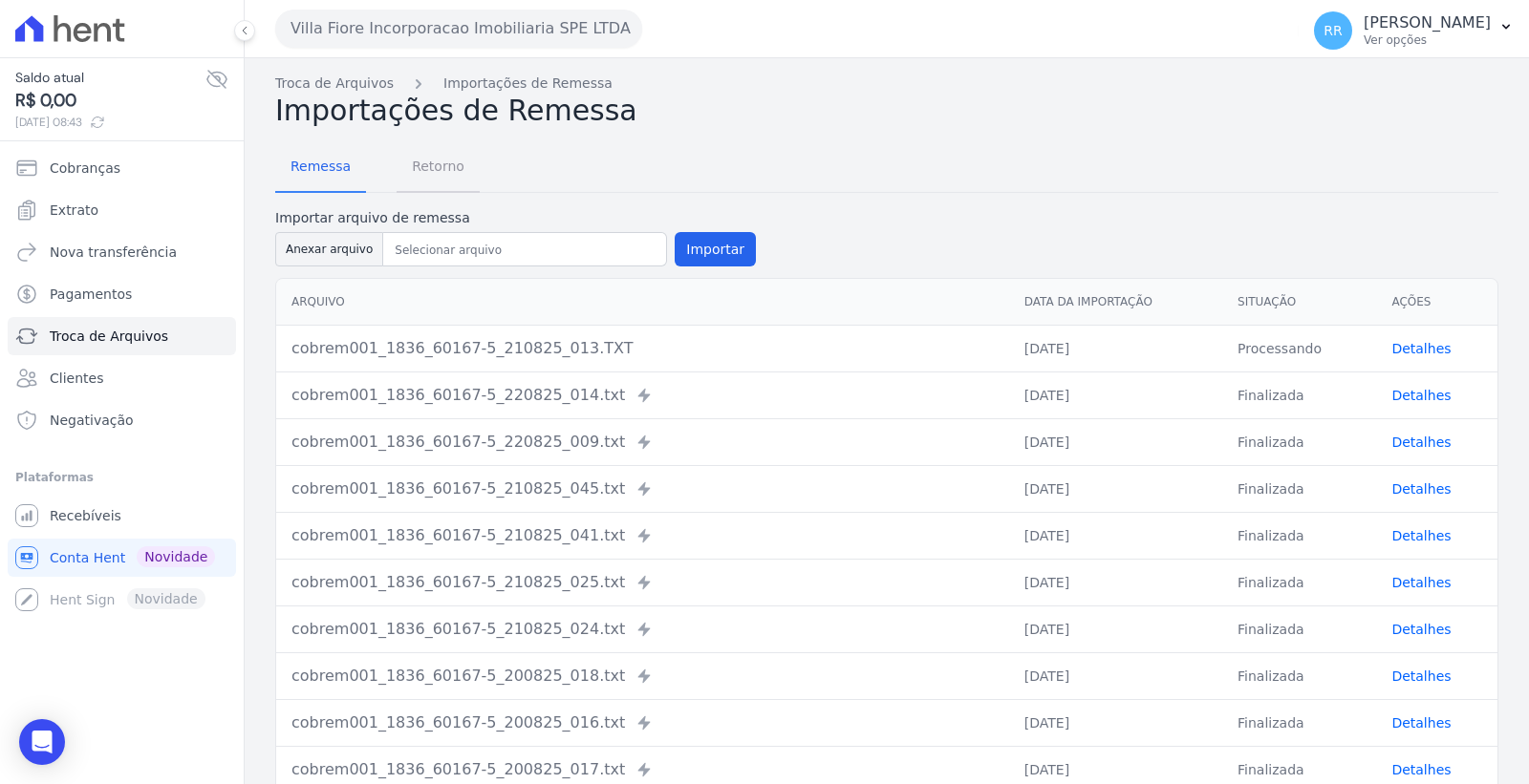
click at [444, 161] on span "Retorno" at bounding box center [438, 166] width 75 height 39
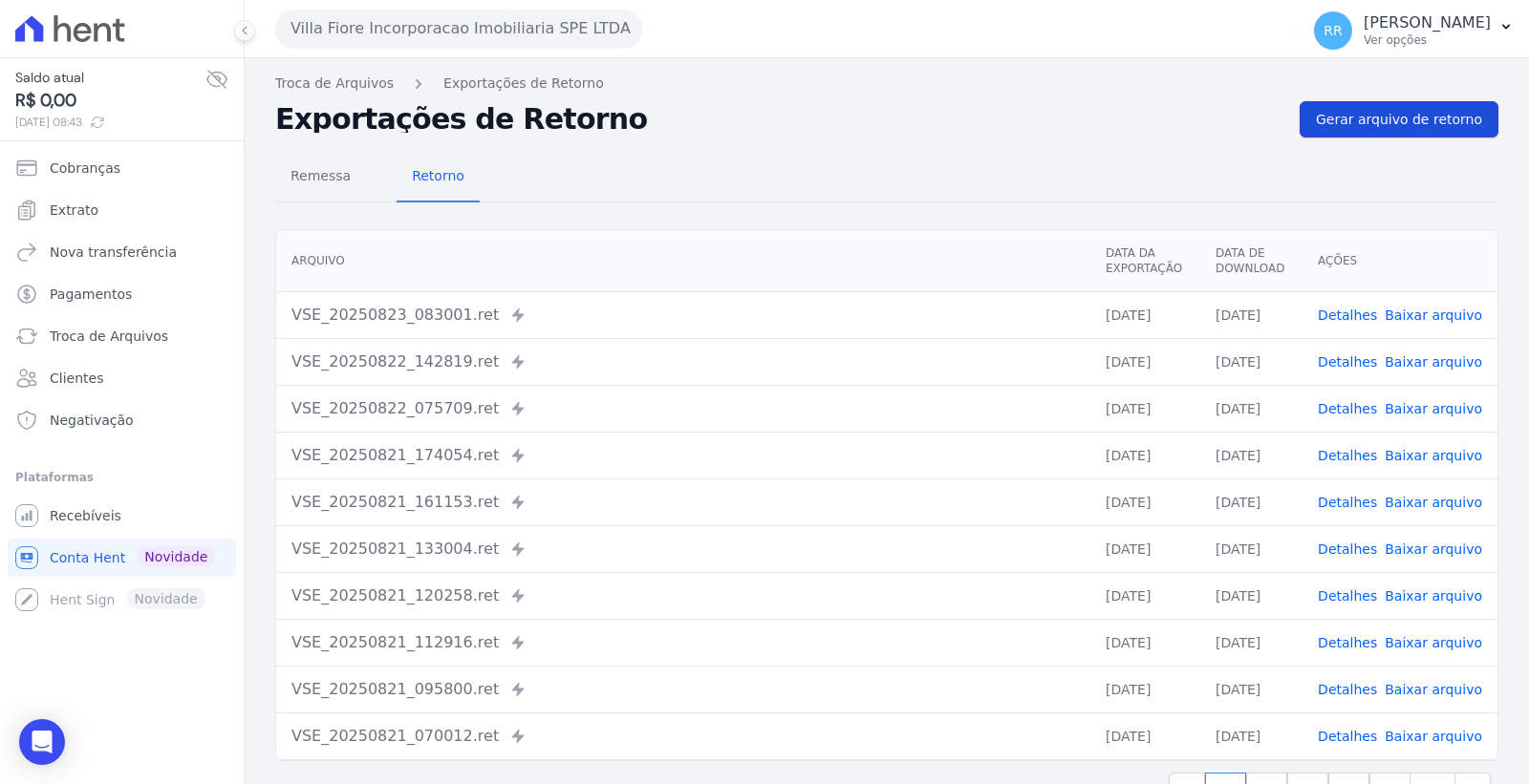
click at [1403, 112] on span "Gerar arquivo de retorno" at bounding box center [1399, 119] width 166 height 19
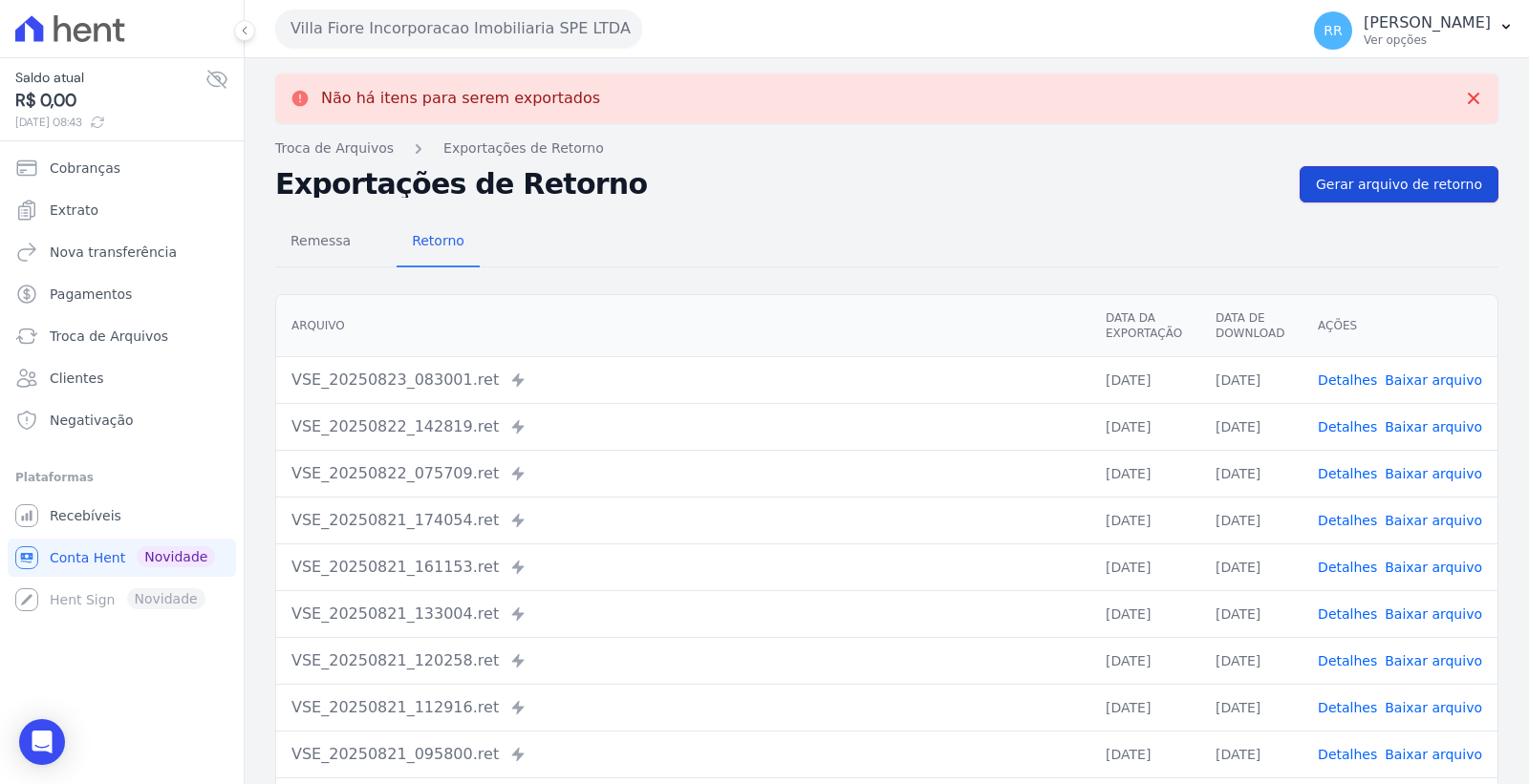
click at [1402, 173] on link "Gerar arquivo de retorno" at bounding box center [1399, 184] width 199 height 37
click at [1338, 376] on link "Detalhes" at bounding box center [1347, 379] width 60 height 15
click at [1350, 427] on link "Detalhes" at bounding box center [1347, 427] width 60 height 15
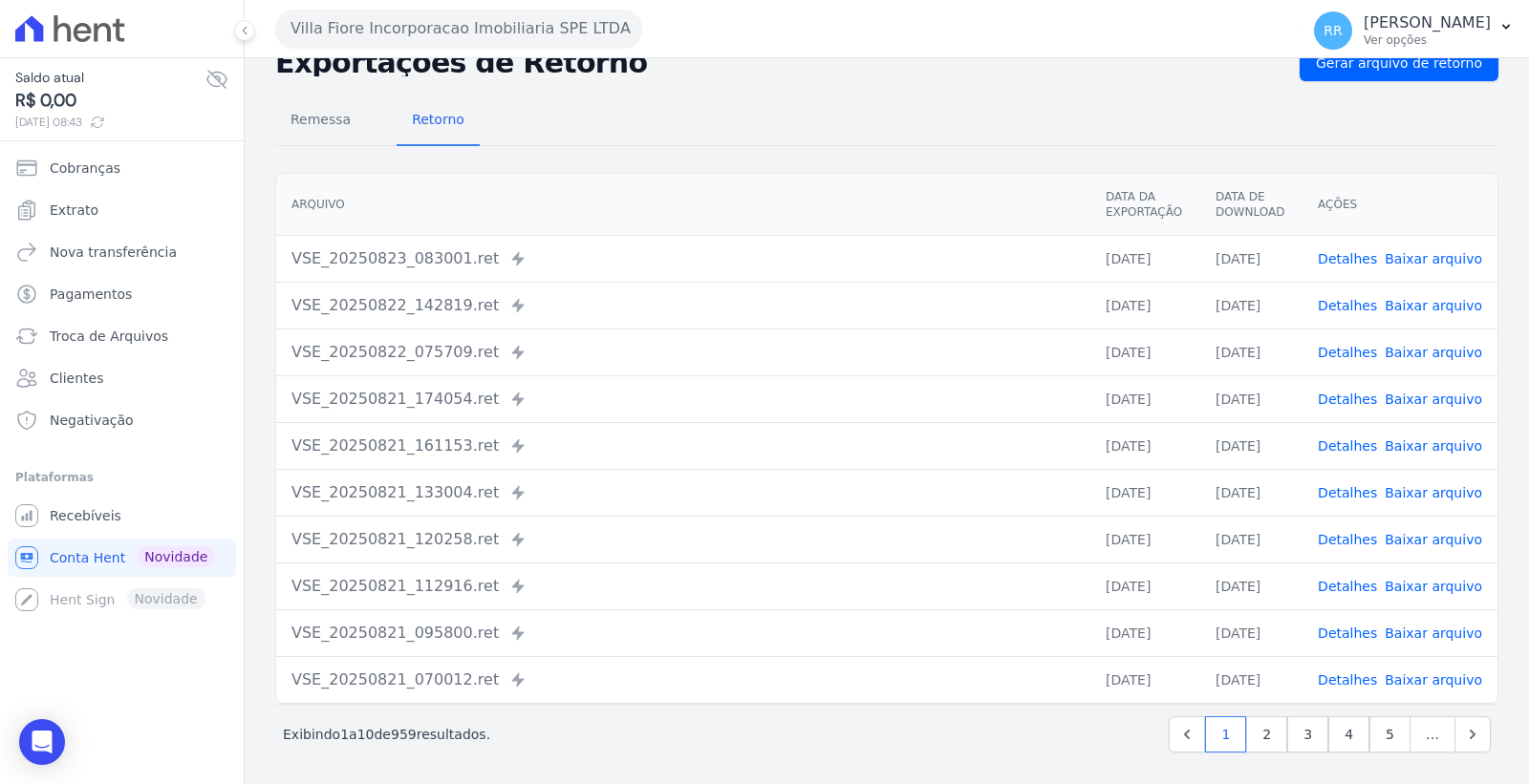
scroll to position [124, 0]
click at [1348, 399] on link "Detalhes" at bounding box center [1347, 396] width 60 height 15
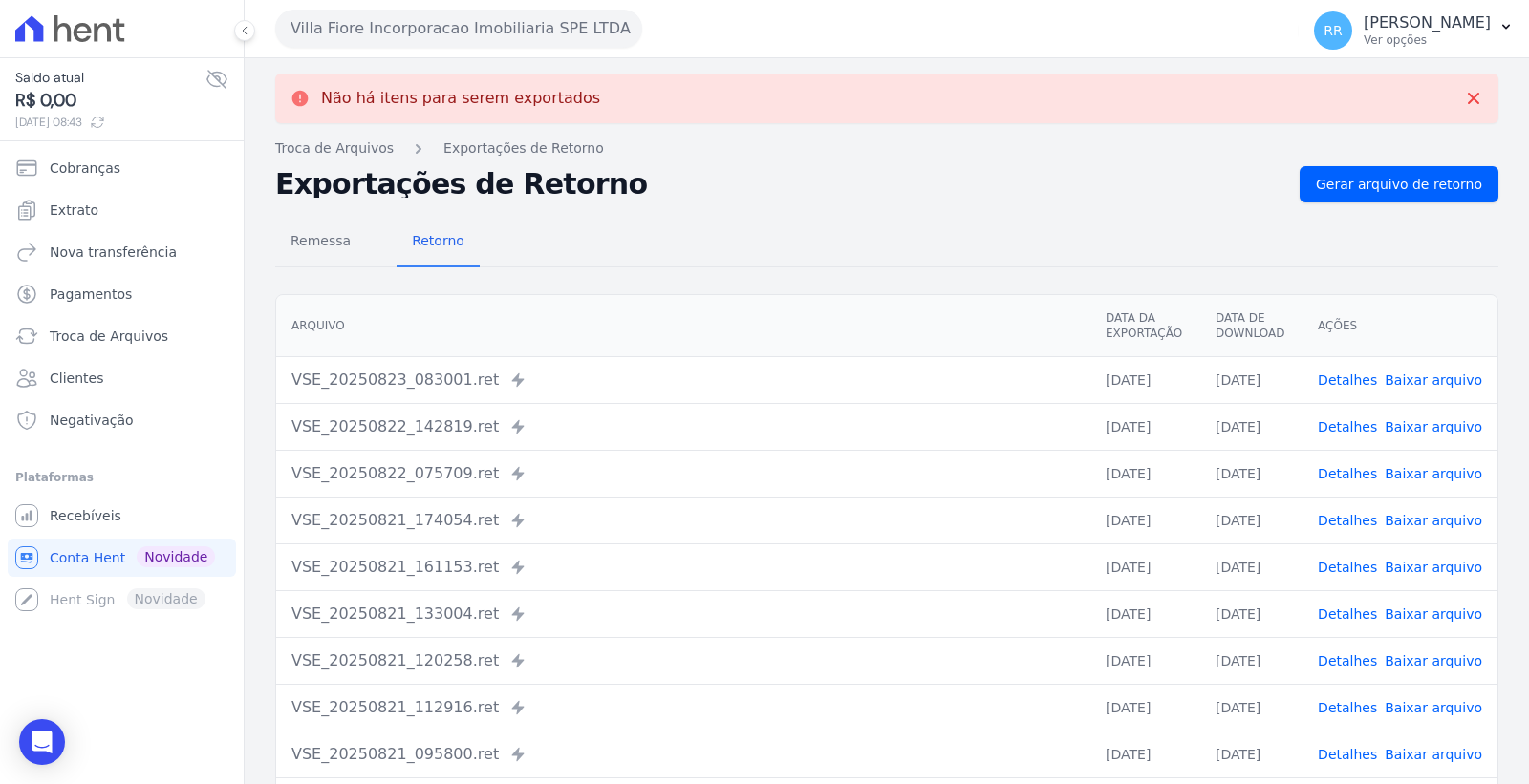
click at [1344, 555] on td "Detalhes Baixar arquivo" at bounding box center [1400, 567] width 195 height 47
click at [1347, 565] on link "Detalhes" at bounding box center [1347, 567] width 60 height 15
click at [1348, 618] on link "Detalhes" at bounding box center [1347, 613] width 60 height 15
click at [1357, 657] on link "Detalhes" at bounding box center [1347, 660] width 60 height 15
click at [1330, 709] on link "Detalhes" at bounding box center [1347, 708] width 60 height 15
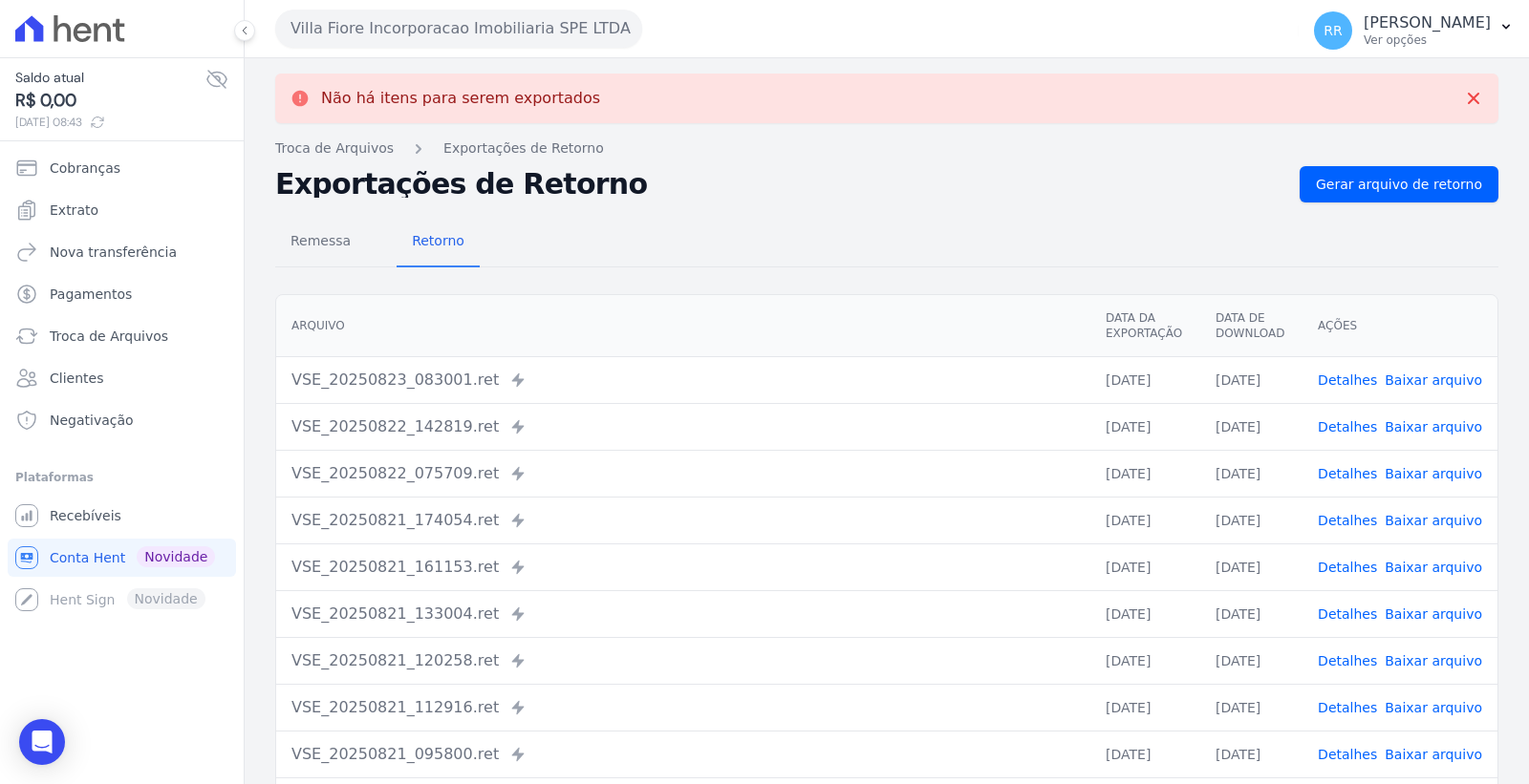
click at [1340, 751] on link "Detalhes" at bounding box center [1347, 754] width 60 height 15
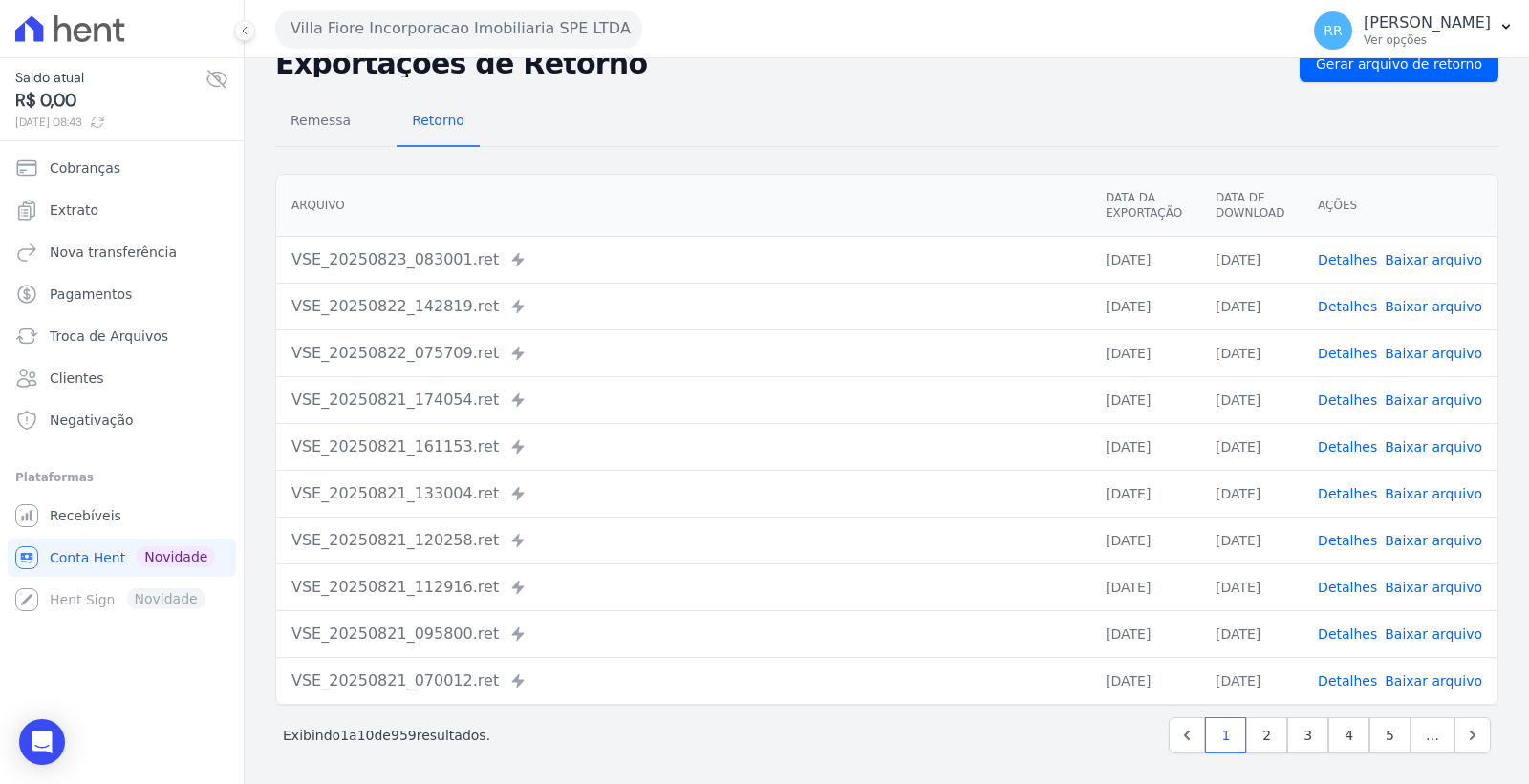
scroll to position [124, 0]
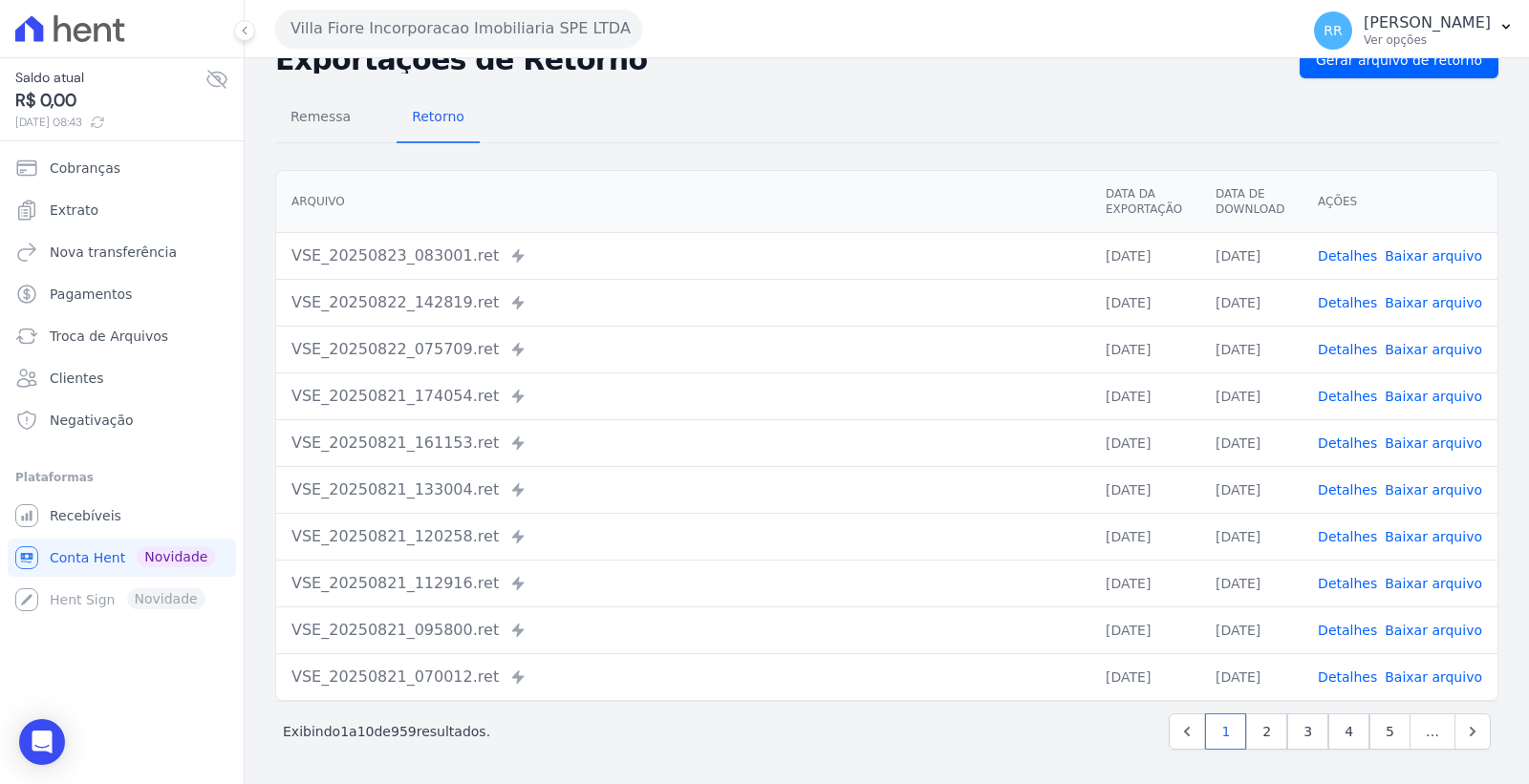
click at [1351, 676] on link "Detalhes" at bounding box center [1347, 677] width 60 height 15
click at [1252, 737] on link "2" at bounding box center [1266, 731] width 41 height 37
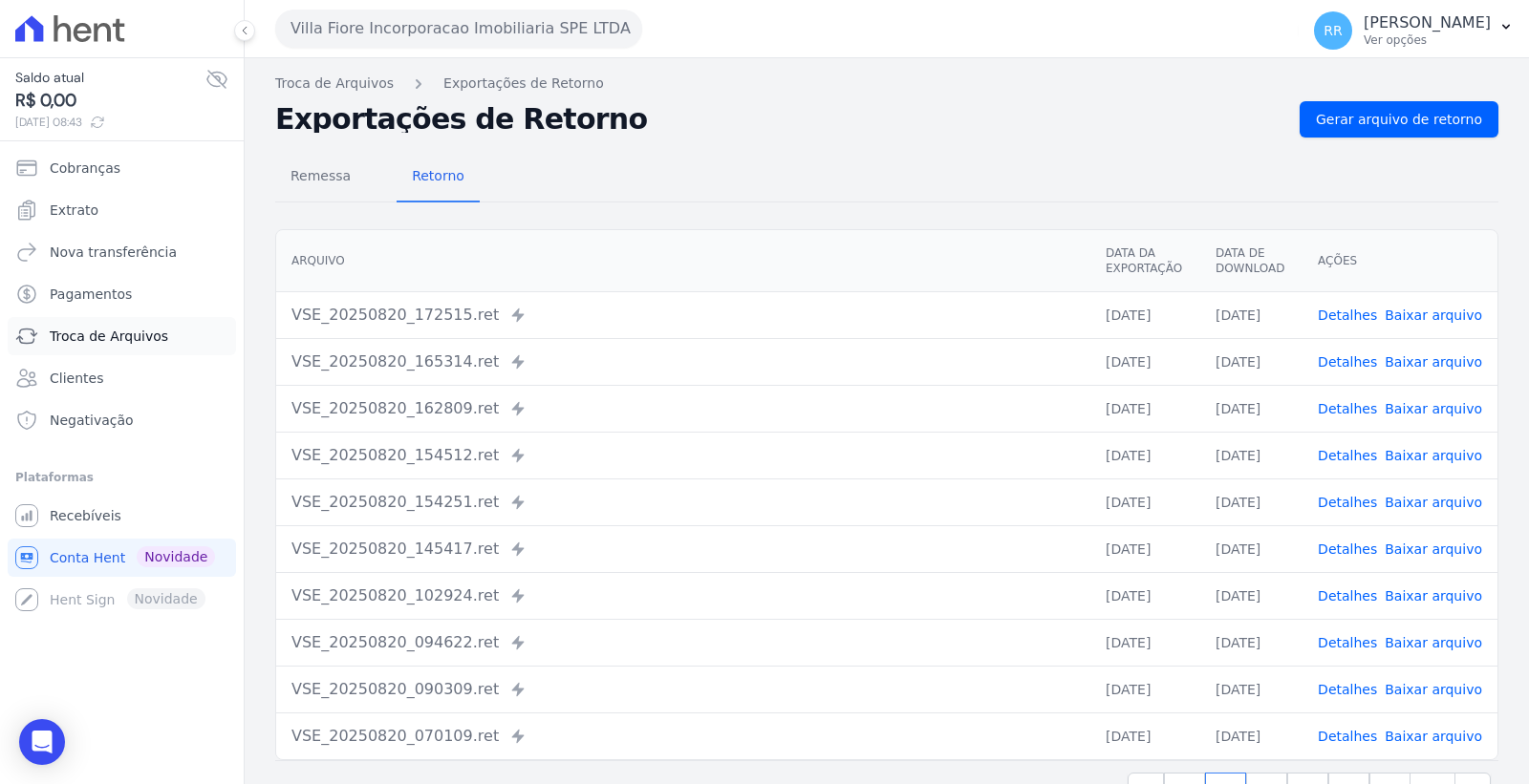
click at [126, 338] on span "Troca de Arquivos" at bounding box center [108, 335] width 118 height 19
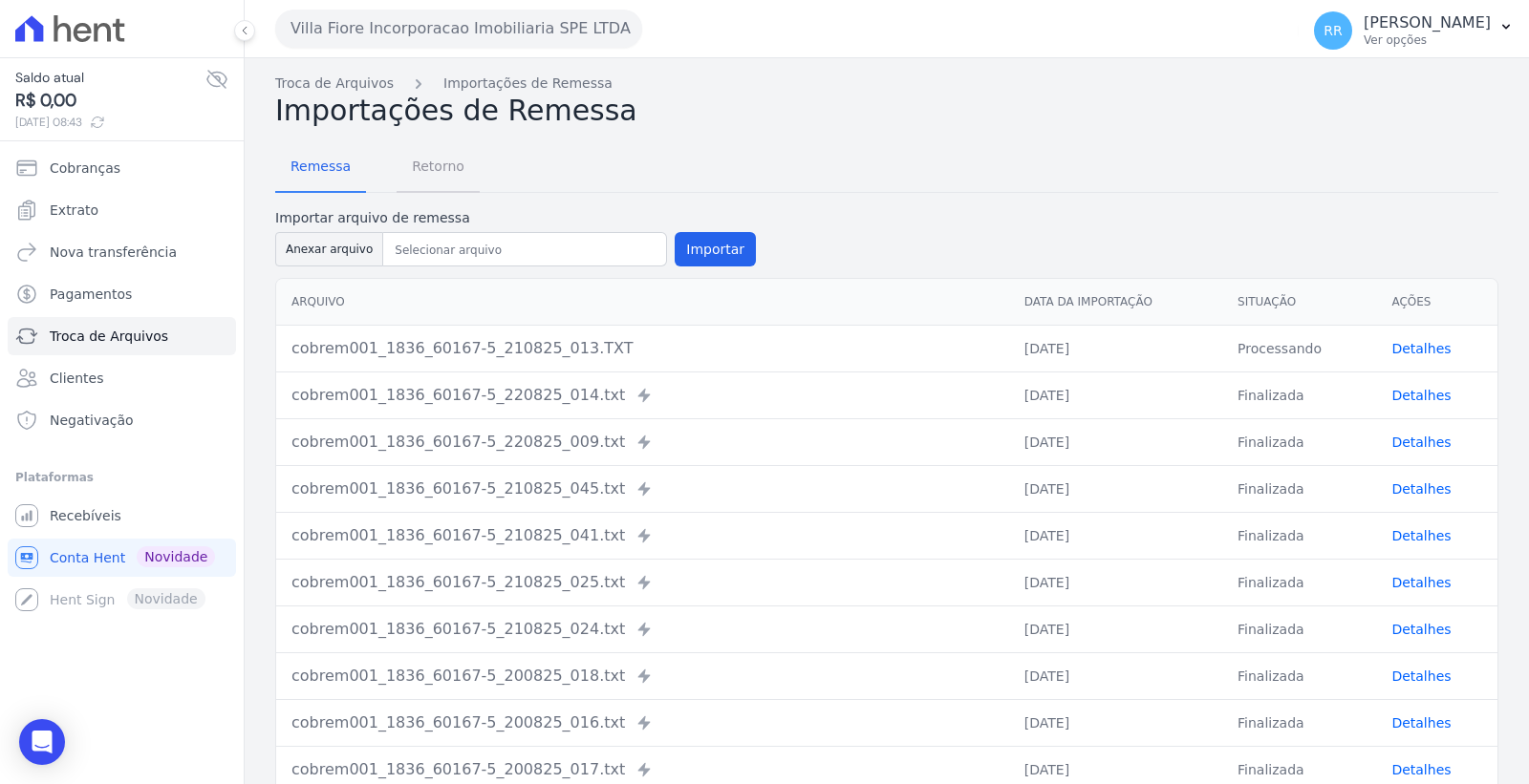
click at [419, 179] on span "Retorno" at bounding box center [438, 166] width 75 height 39
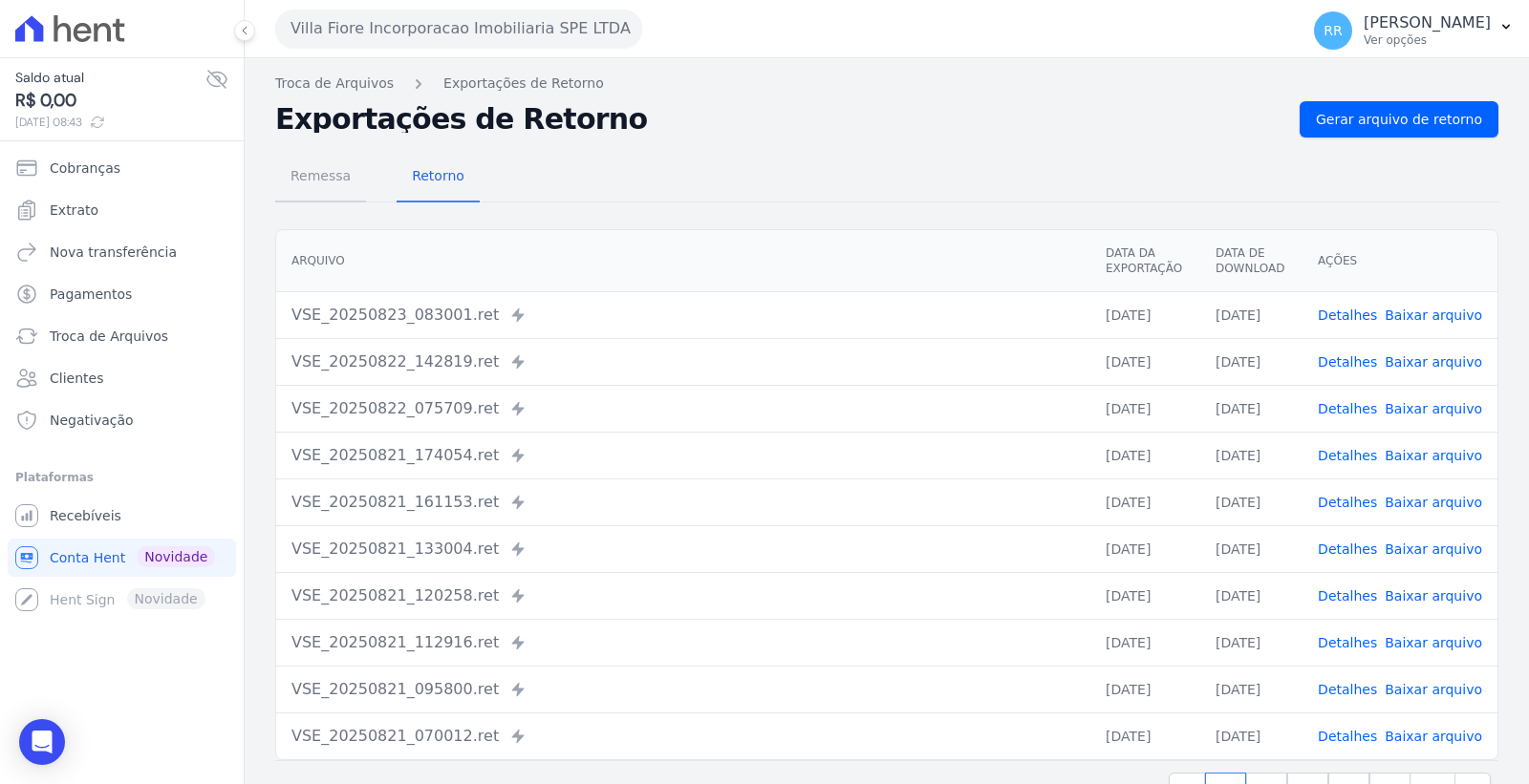
click at [323, 186] on span "Remessa" at bounding box center [321, 176] width 83 height 39
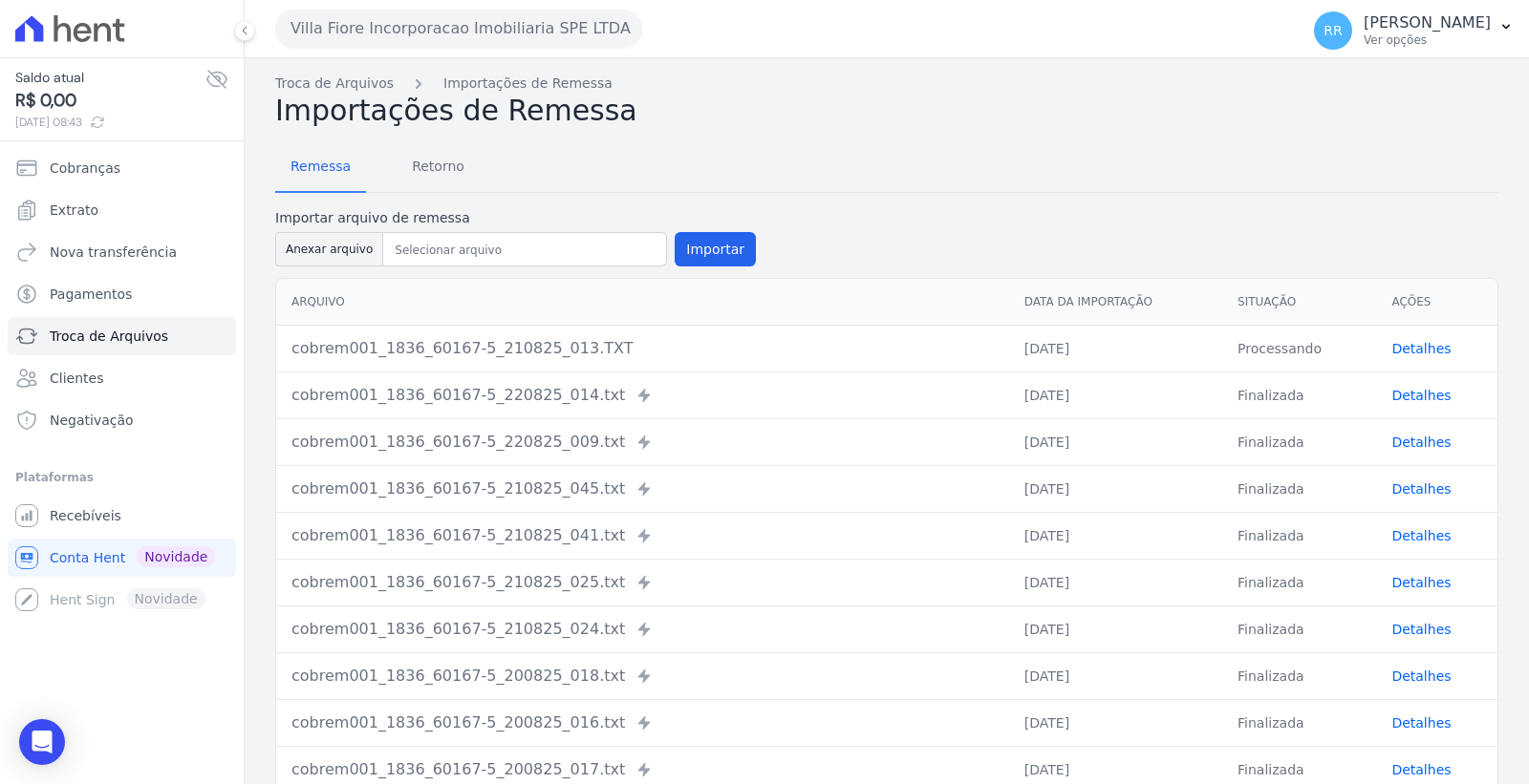
click at [1396, 347] on link "Detalhes" at bounding box center [1422, 348] width 60 height 15
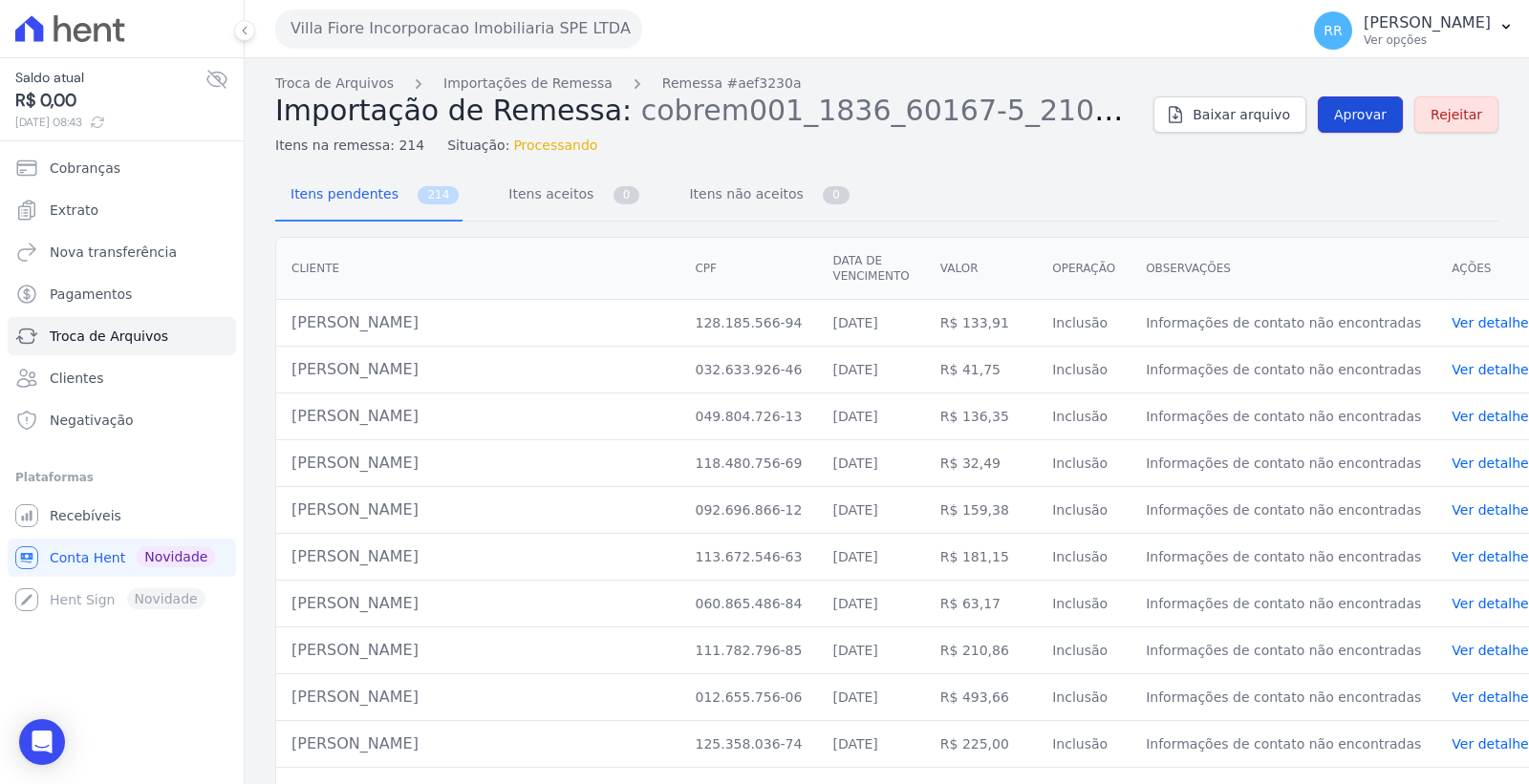
click at [1369, 116] on span "Aprovar" at bounding box center [1360, 114] width 53 height 19
click at [153, 342] on span "Troca de Arquivos" at bounding box center [108, 335] width 118 height 19
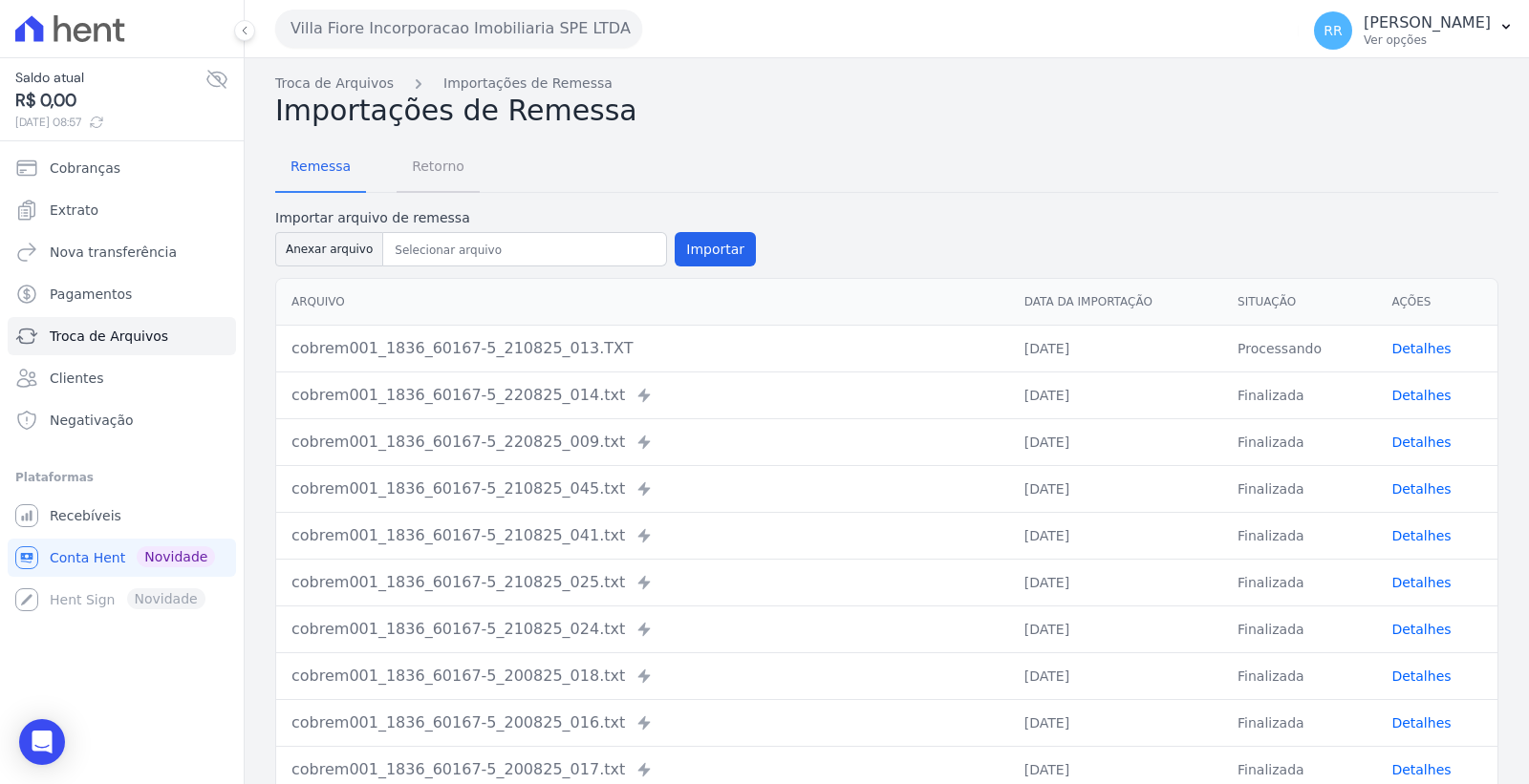
click at [441, 174] on span "Retorno" at bounding box center [438, 166] width 75 height 39
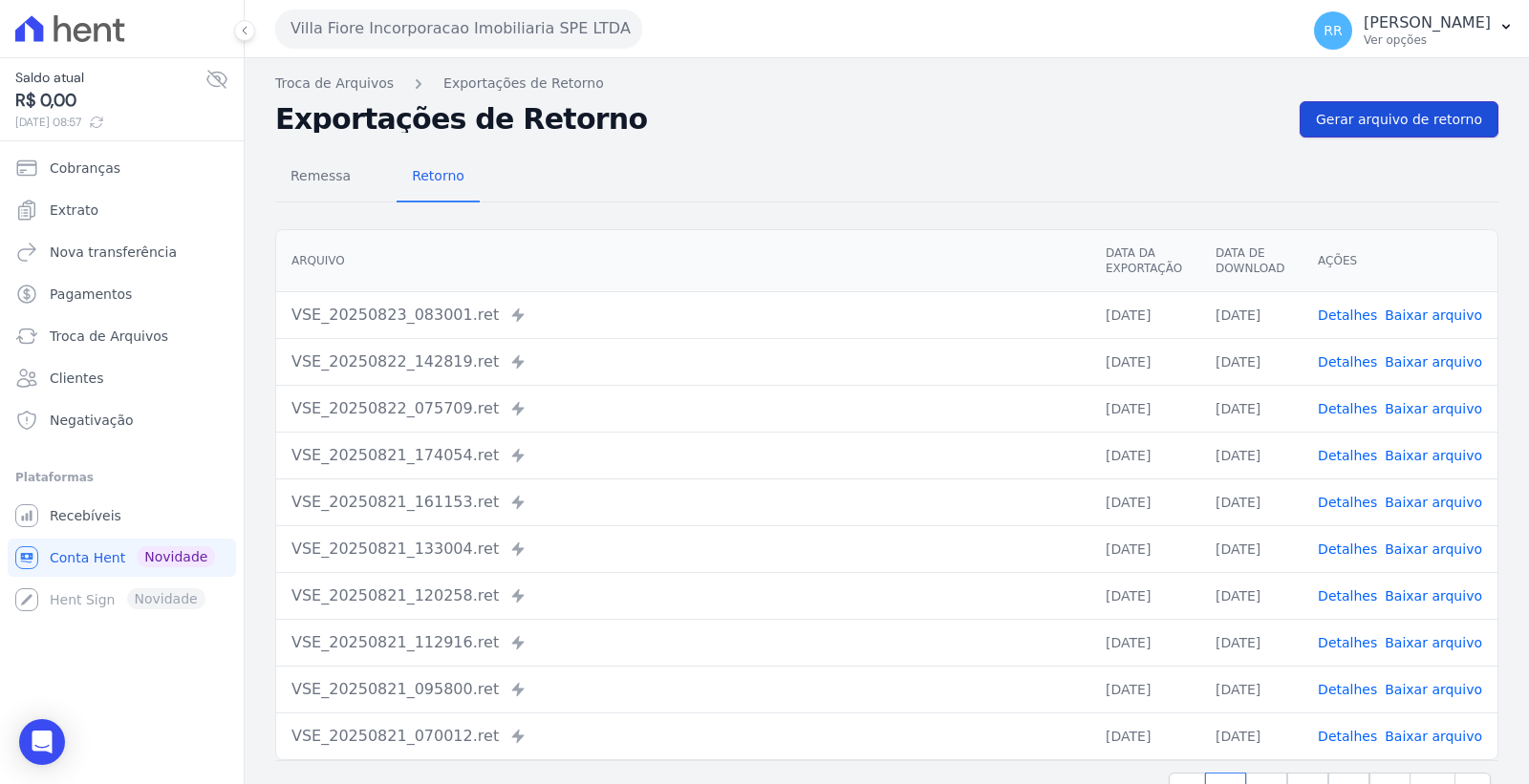
click at [1355, 110] on span "Gerar arquivo de retorno" at bounding box center [1399, 119] width 166 height 19
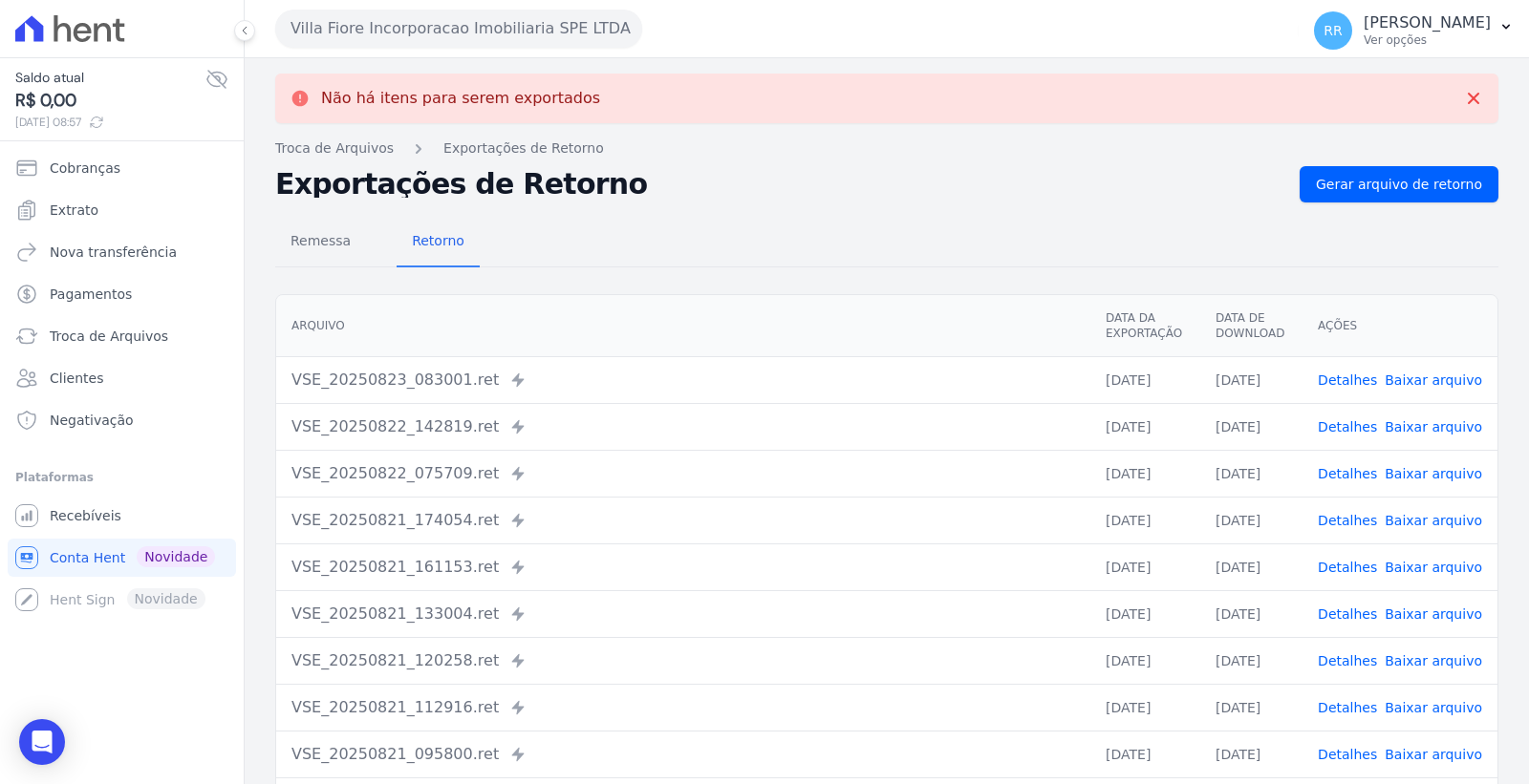
click at [358, 249] on nav "Remessa Retorno" at bounding box center [377, 242] width 205 height 50
click at [346, 251] on span "Remessa" at bounding box center [321, 240] width 83 height 39
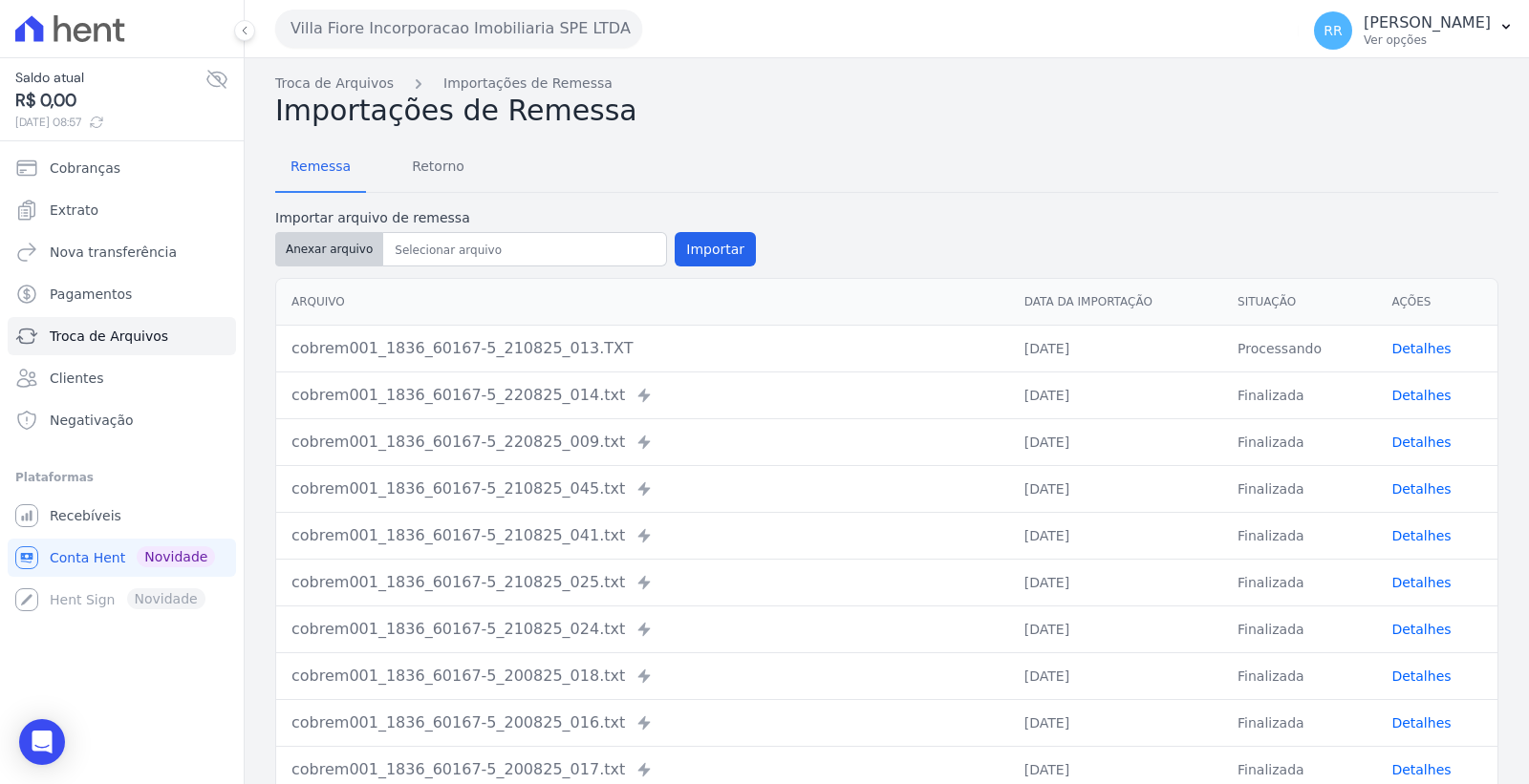
click at [326, 251] on button "Anexar arquivo" at bounding box center [329, 249] width 108 height 35
type input "cobrem001_1836_60167-5_210825_013.TXT"
click at [698, 236] on button "Importar" at bounding box center [716, 249] width 81 height 35
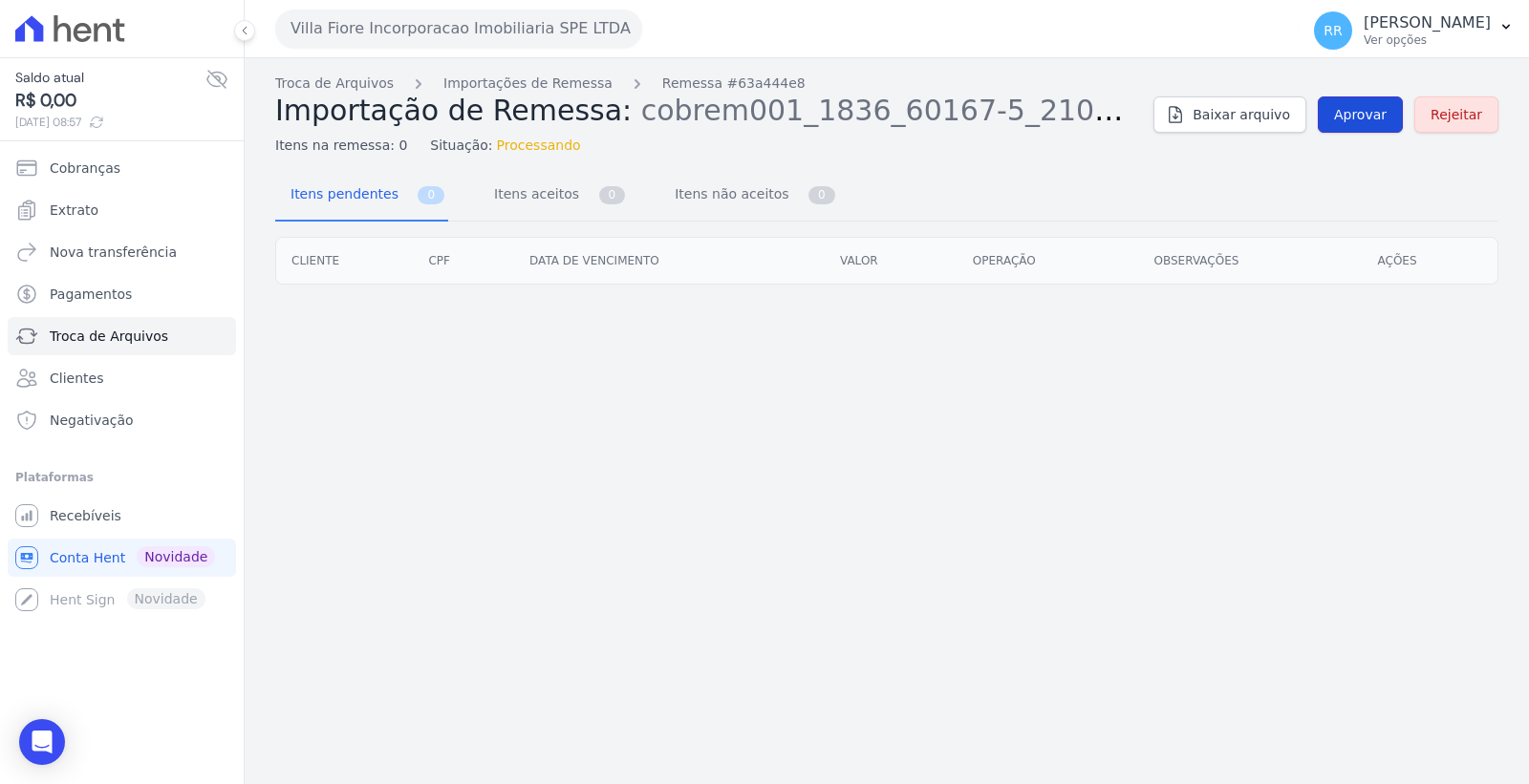
click at [1364, 101] on link "Aprovar" at bounding box center [1360, 114] width 85 height 37
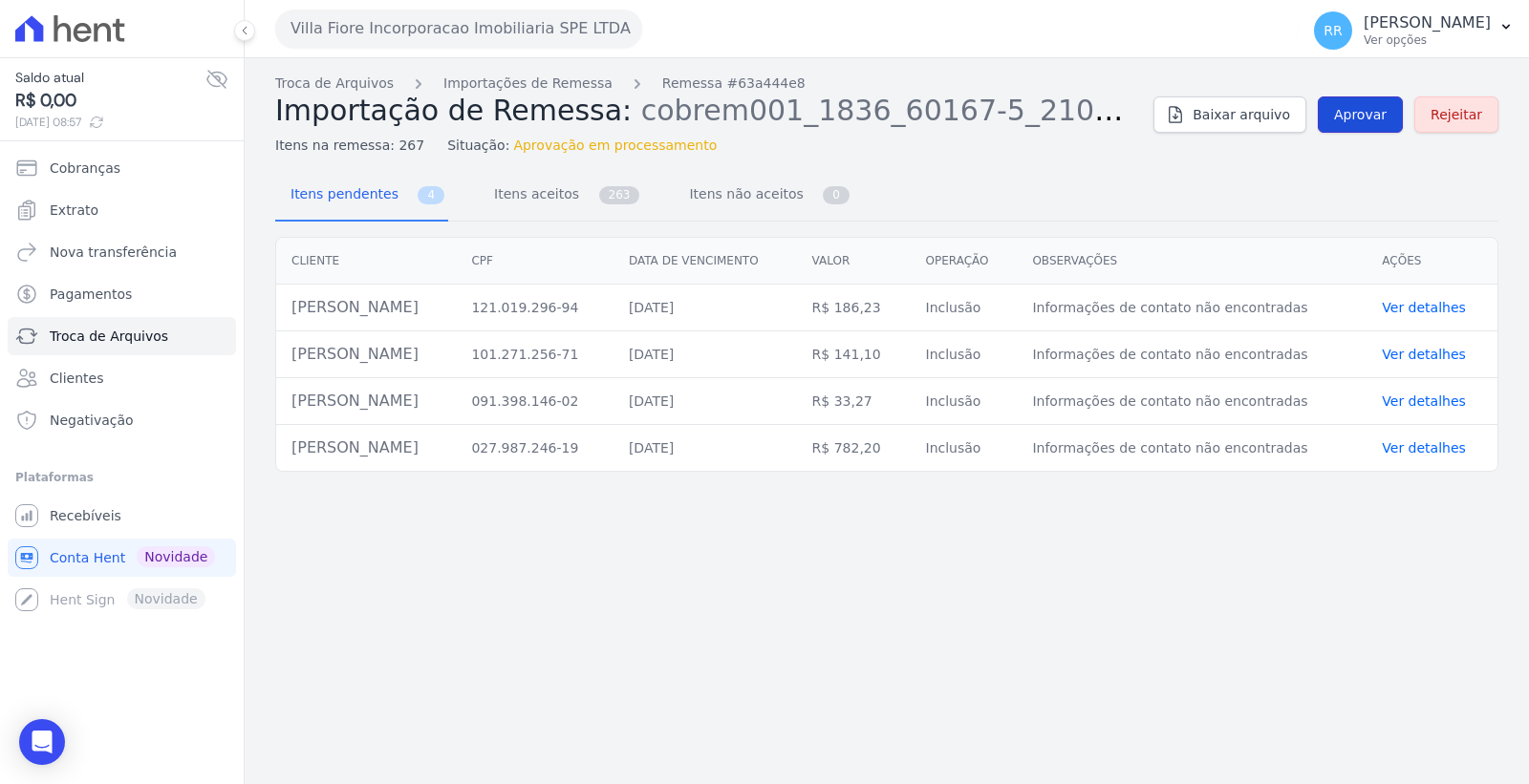
click at [1382, 100] on link "Aprovar" at bounding box center [1360, 114] width 85 height 37
click at [531, 204] on span "Itens aceitos" at bounding box center [532, 194] width 100 height 39
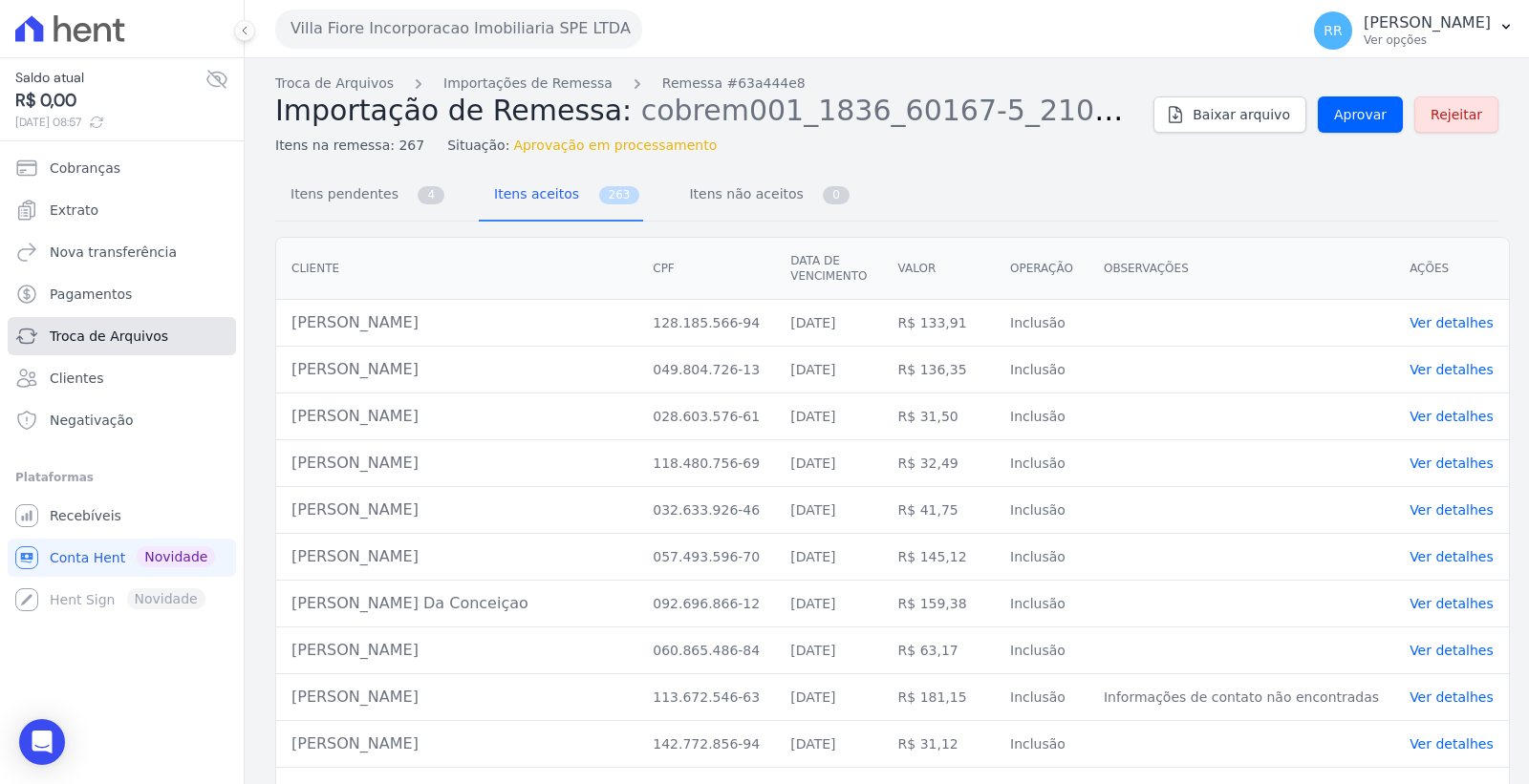
click at [155, 339] on span "Troca de Arquivos" at bounding box center [108, 335] width 118 height 19
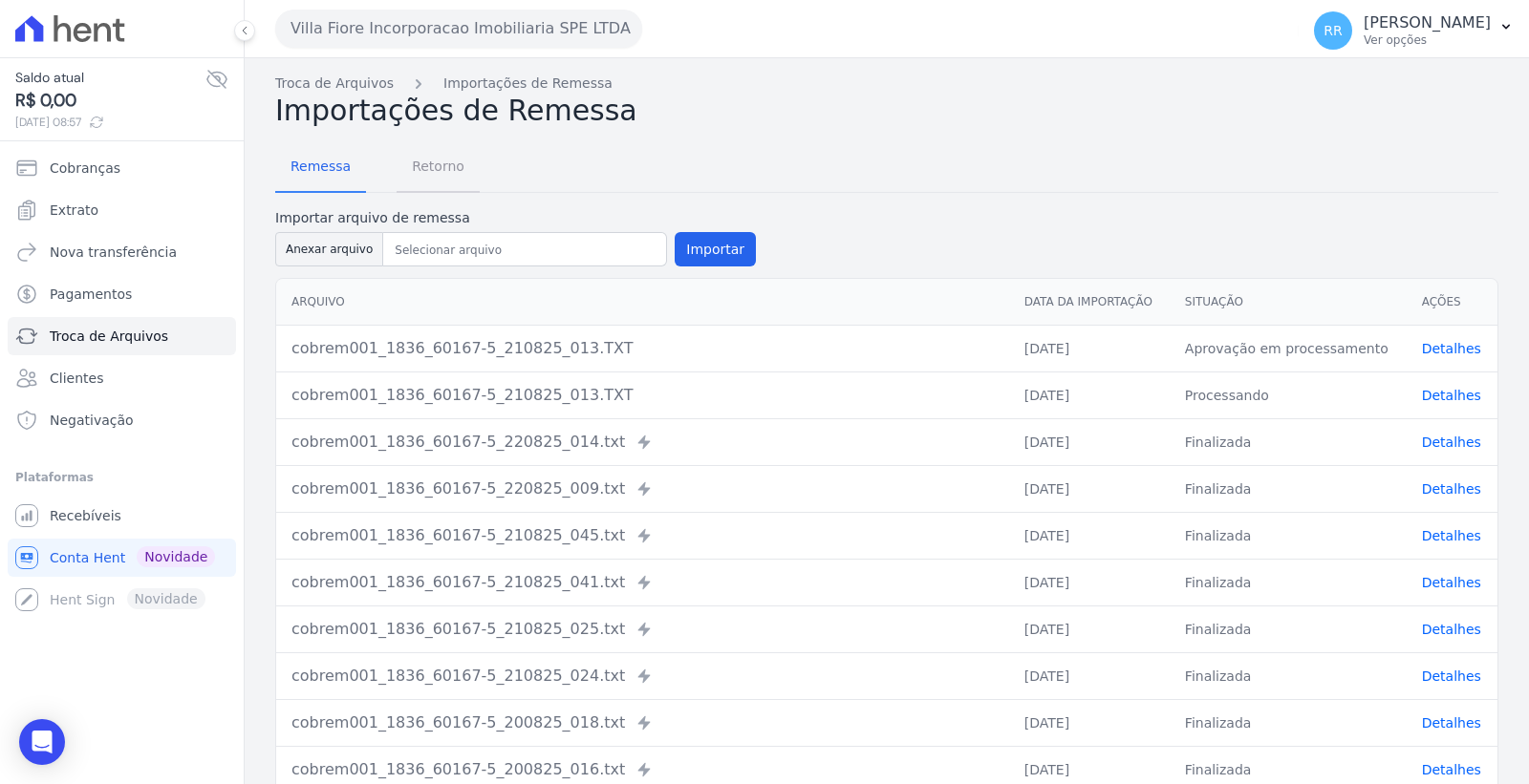
click at [434, 164] on span "Retorno" at bounding box center [438, 166] width 75 height 39
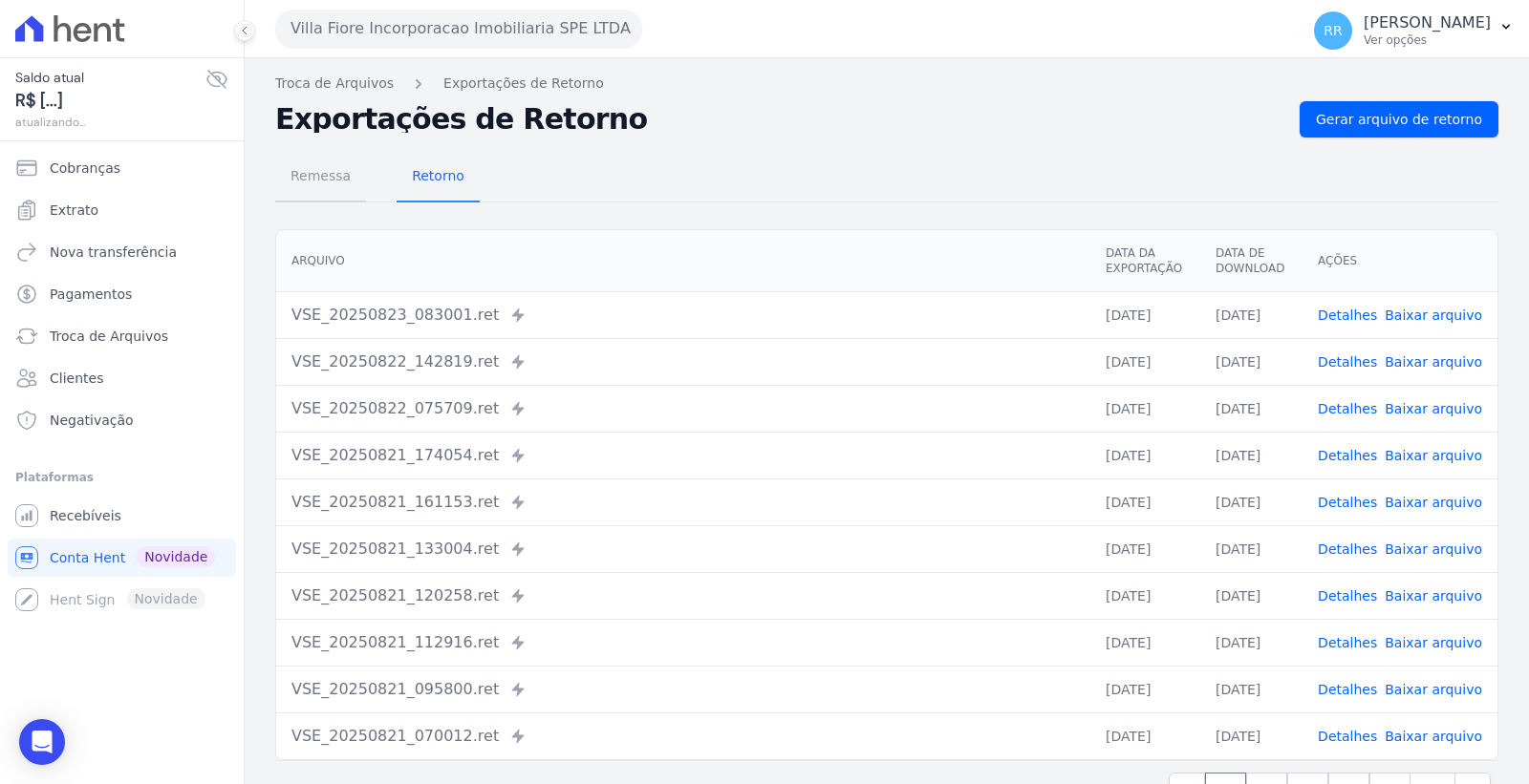
click at [337, 167] on span "Remessa" at bounding box center [321, 176] width 83 height 39
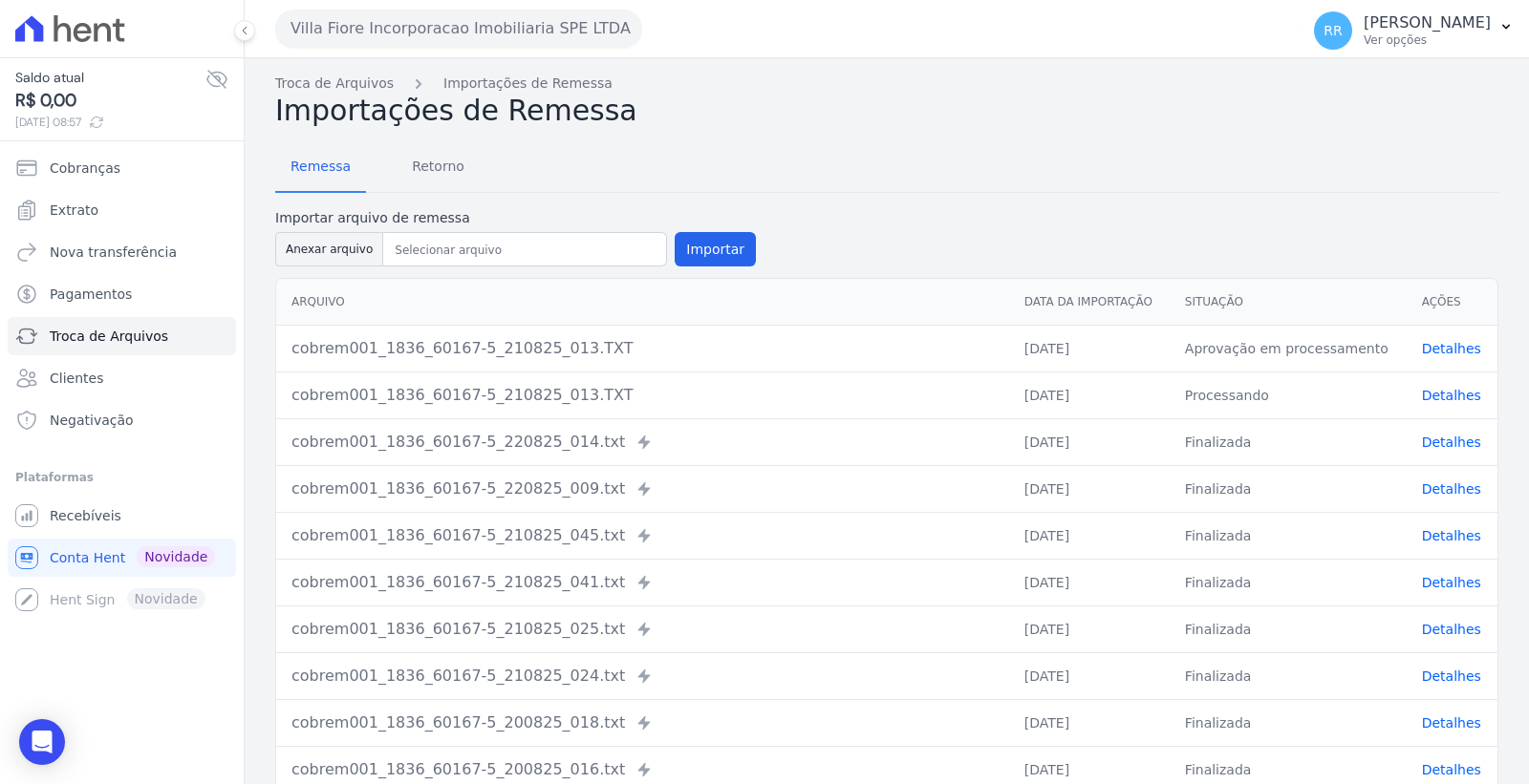
click at [1454, 341] on link "Detalhes" at bounding box center [1452, 348] width 60 height 15
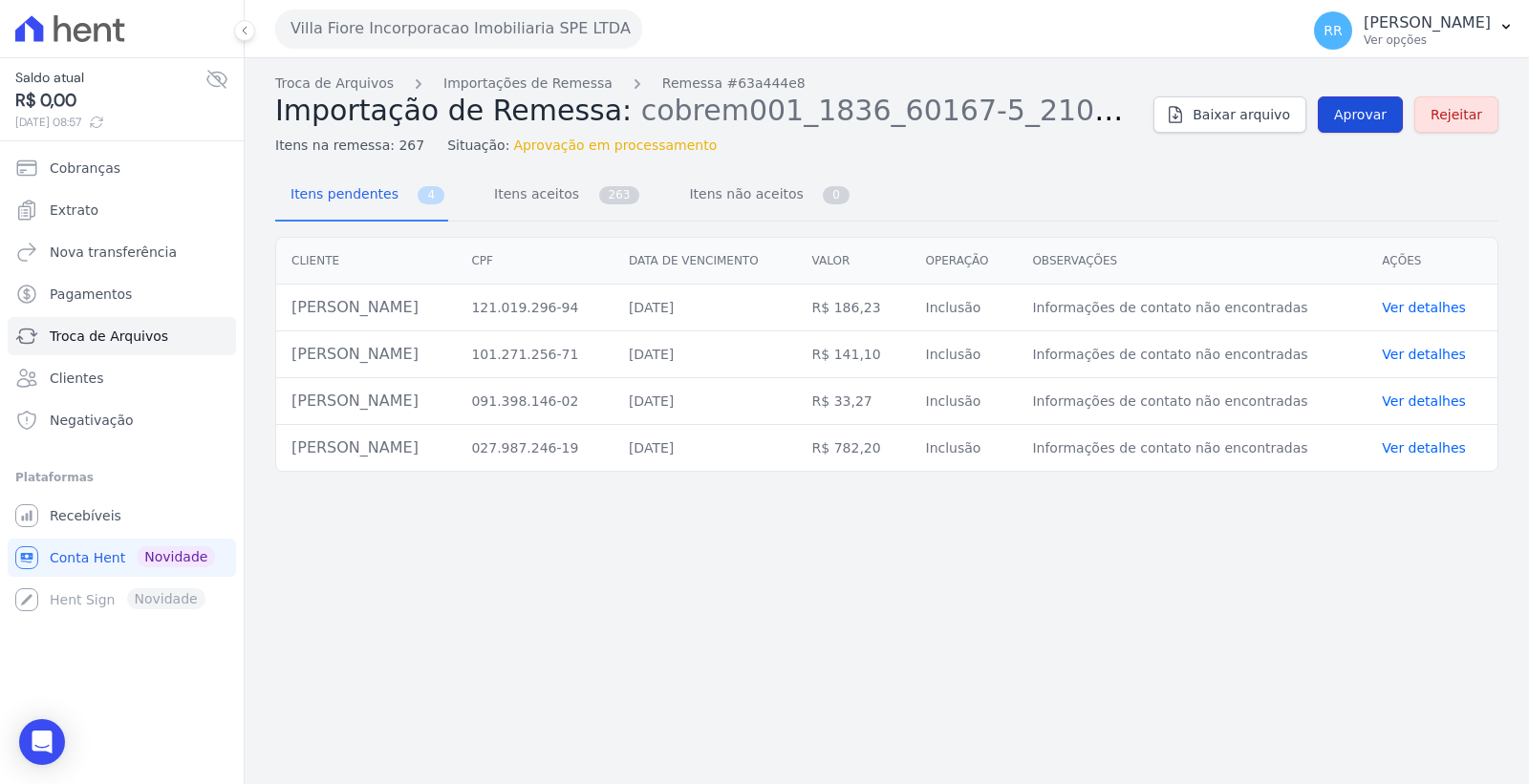
click at [1372, 119] on span "Aprovar" at bounding box center [1360, 114] width 53 height 19
click at [504, 195] on span "Itens aceitos" at bounding box center [532, 194] width 100 height 39
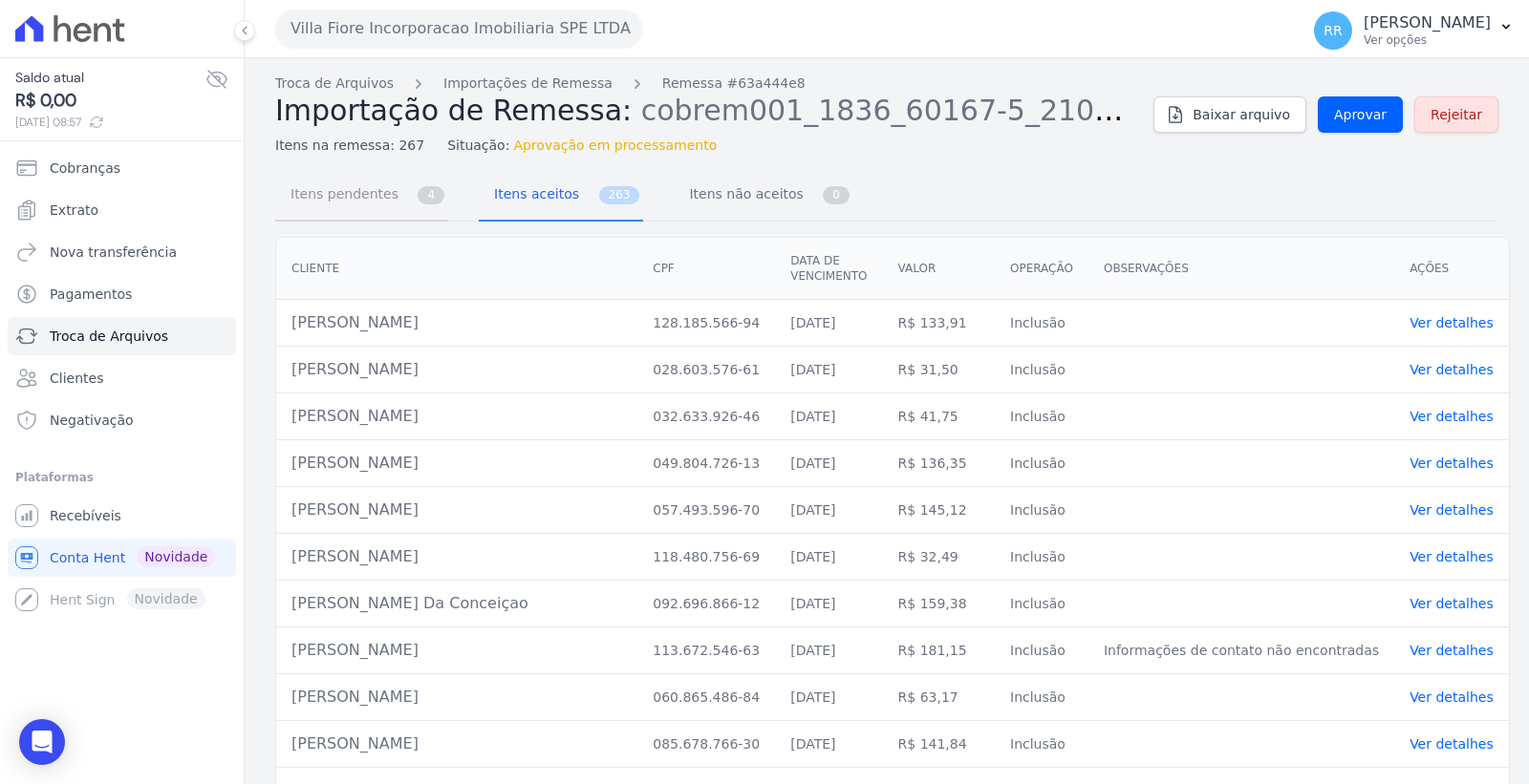
click at [402, 205] on link "Itens pendentes 4" at bounding box center [361, 196] width 173 height 51
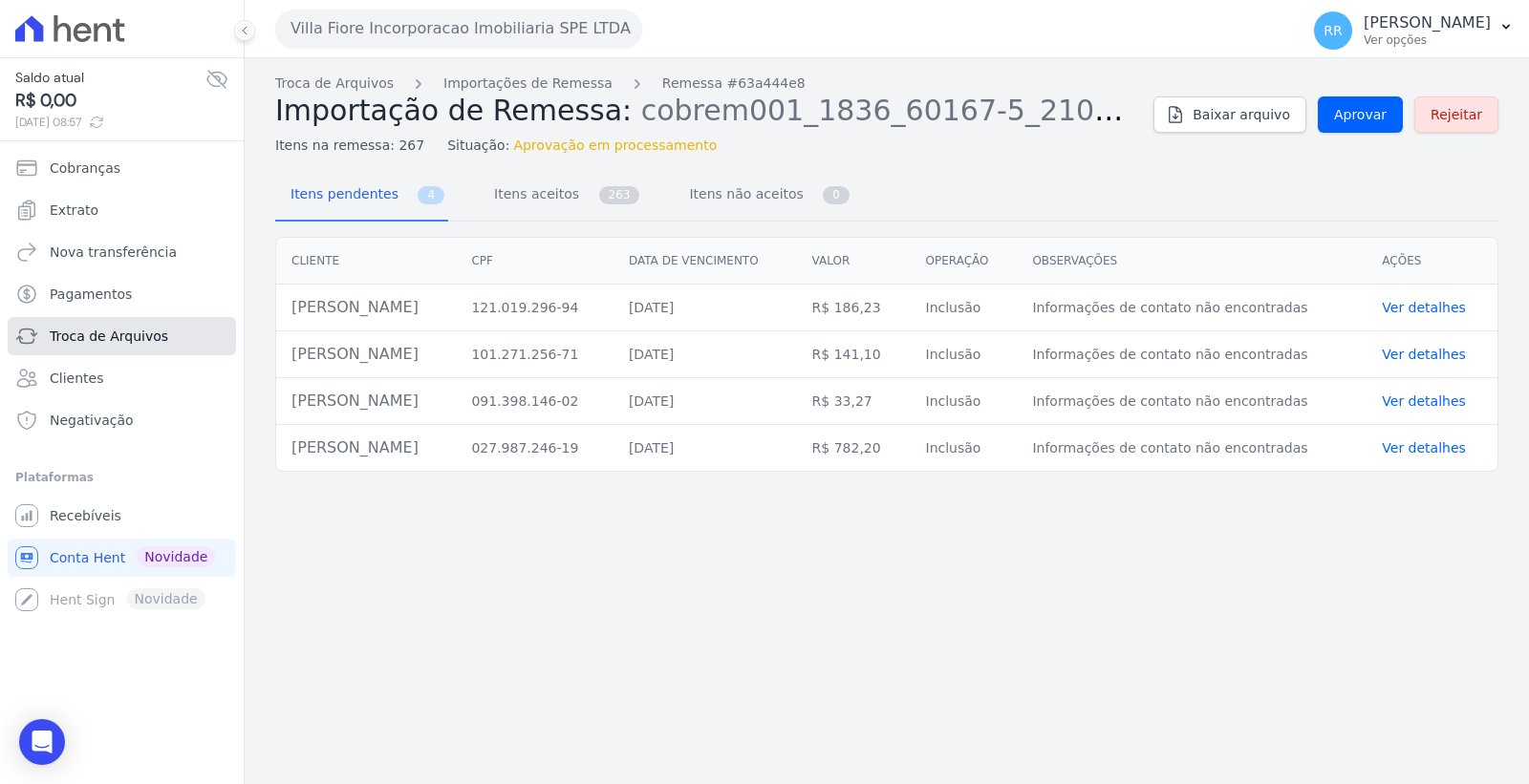
click at [137, 342] on span "Troca de Arquivos" at bounding box center [108, 335] width 118 height 19
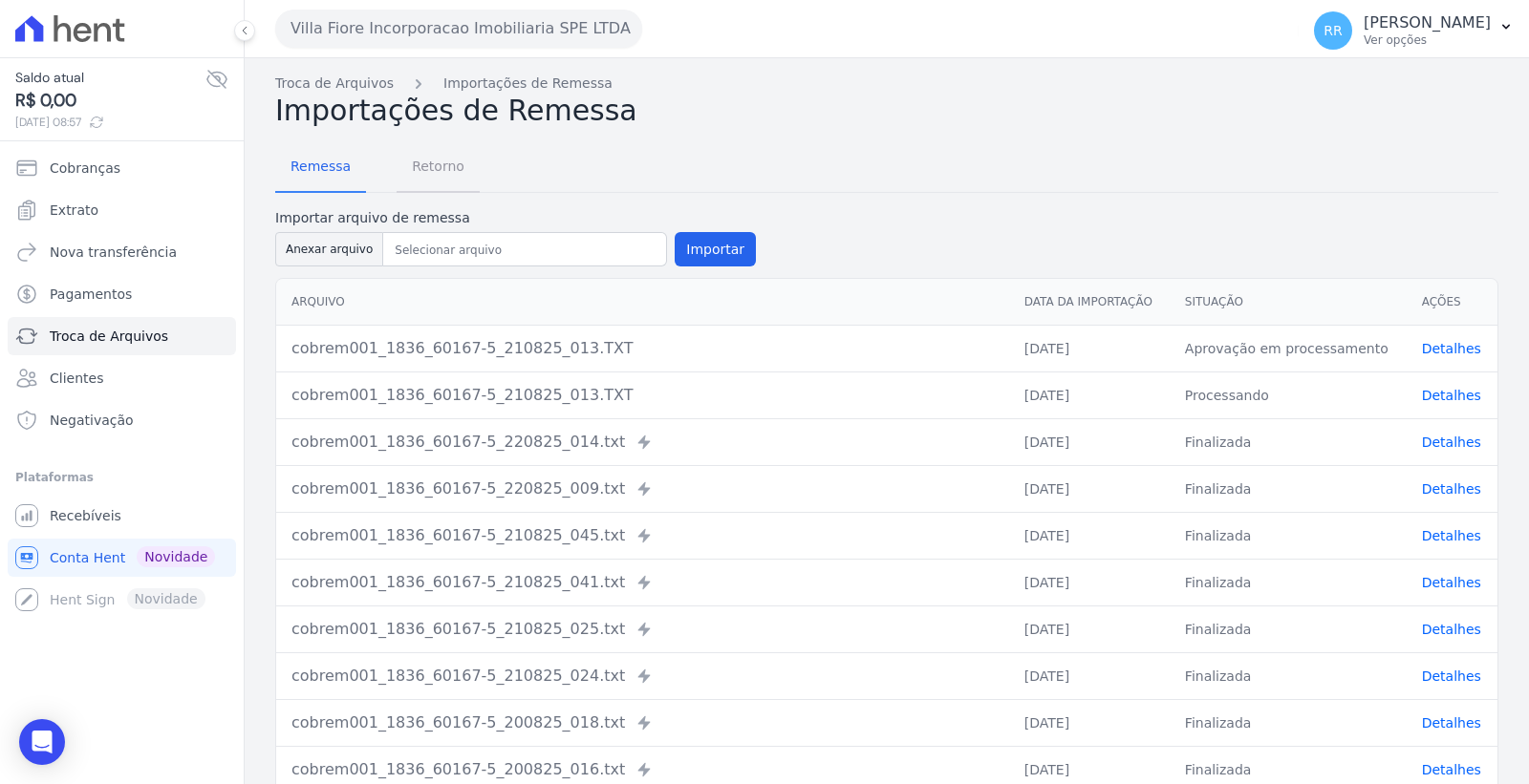
click at [440, 175] on span "Retorno" at bounding box center [438, 166] width 75 height 39
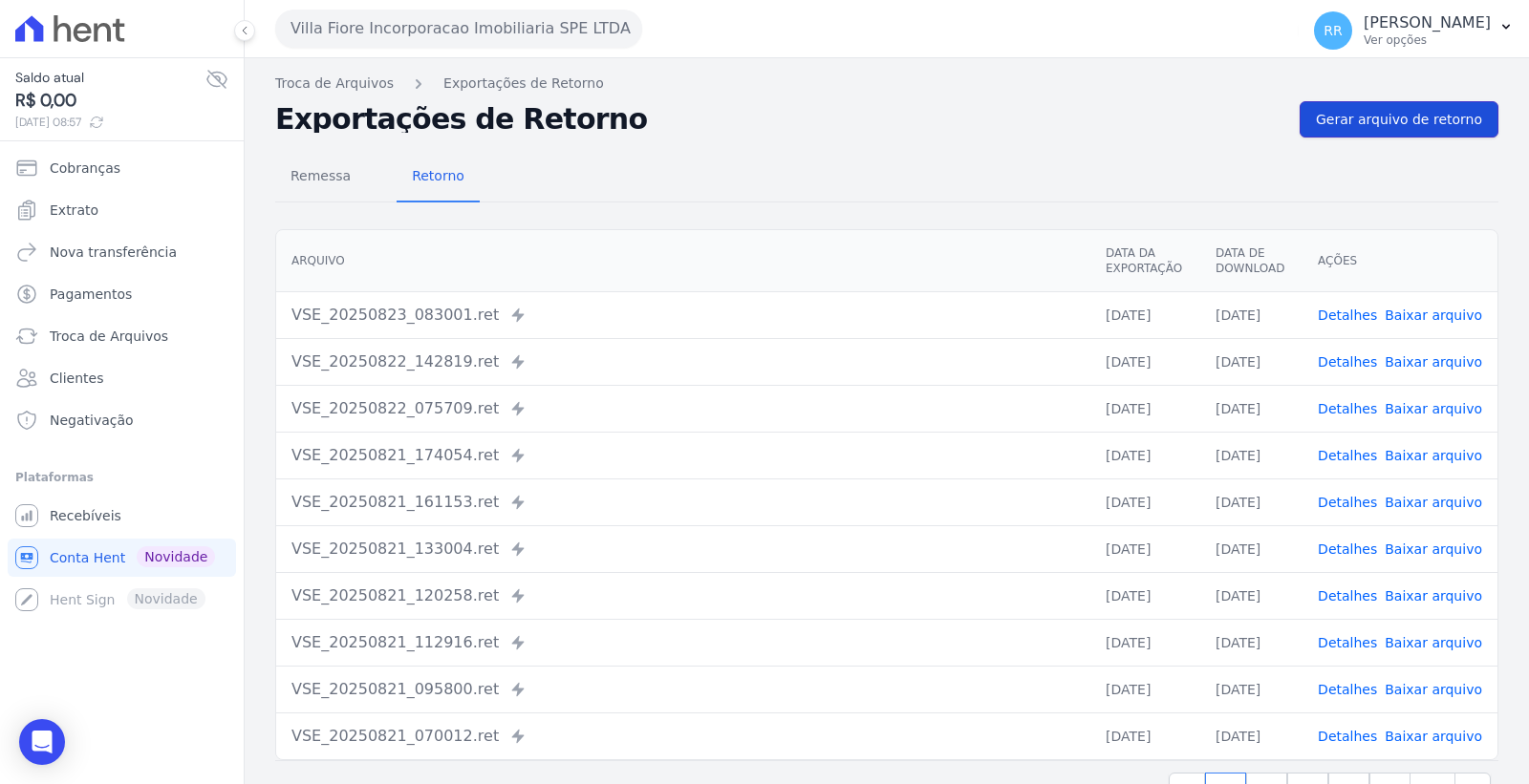
click at [1421, 106] on link "Gerar arquivo de retorno" at bounding box center [1399, 119] width 199 height 37
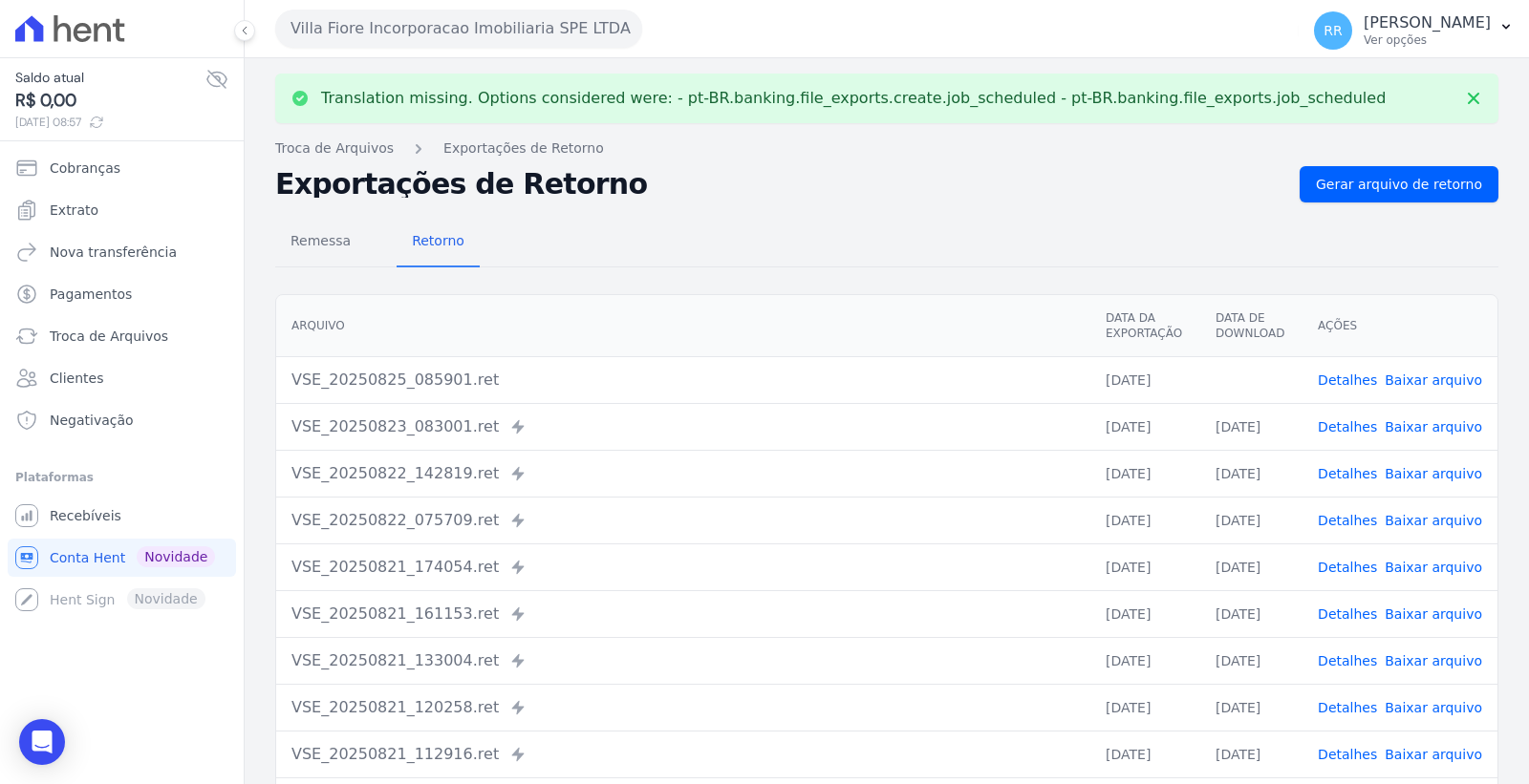
click at [1417, 372] on link "Baixar arquivo" at bounding box center [1434, 379] width 97 height 15
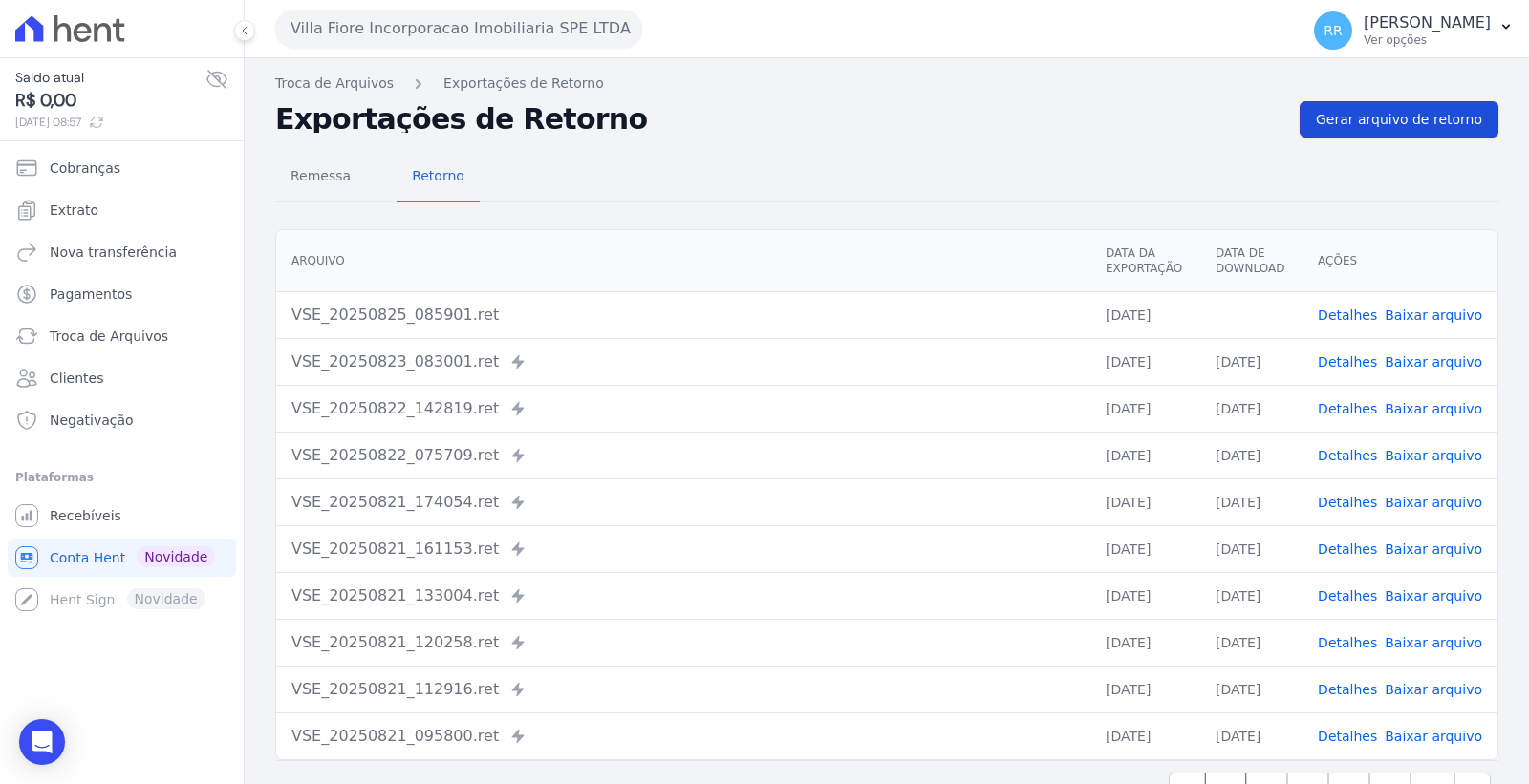
click at [1359, 121] on span "Gerar arquivo de retorno" at bounding box center [1399, 119] width 166 height 19
click at [1430, 316] on link "Baixar arquivo" at bounding box center [1434, 315] width 97 height 15
click at [46, 741] on icon "Open Intercom Messenger" at bounding box center [42, 741] width 22 height 25
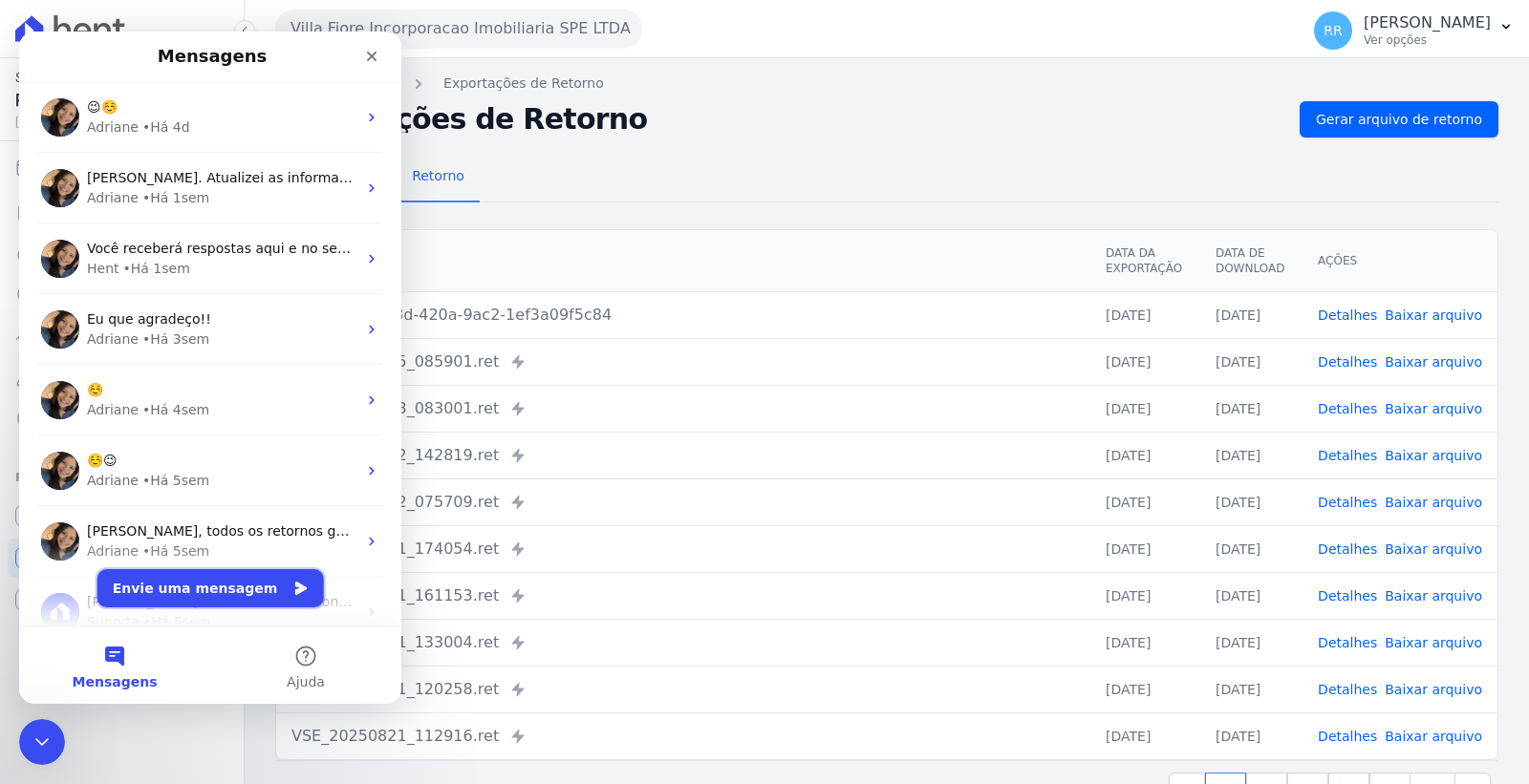
click at [235, 586] on button "Envie uma mensagem" at bounding box center [210, 588] width 226 height 39
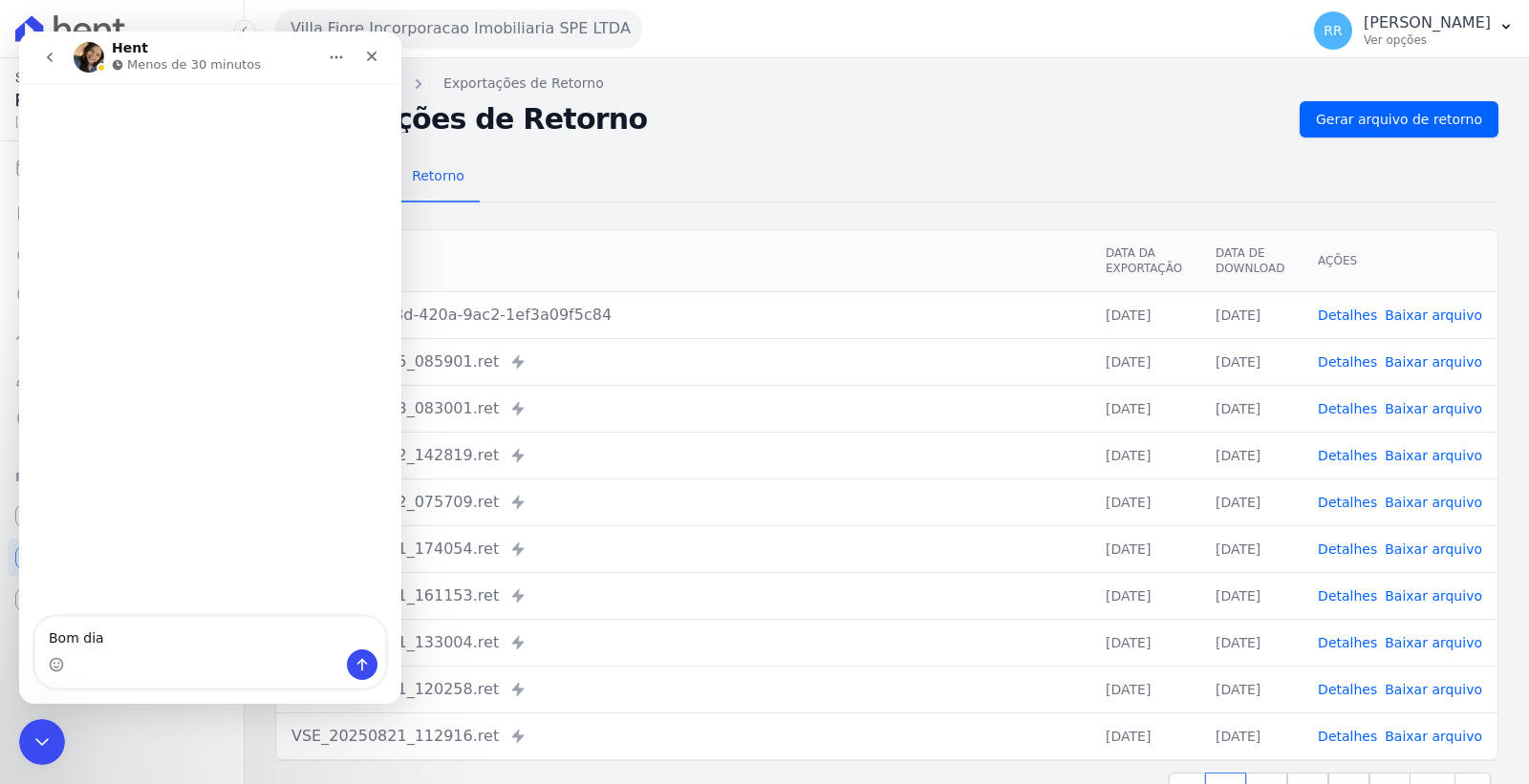
type textarea "Bom dia!"
type textarea "Tudo"
type textarea "Tudobem?"
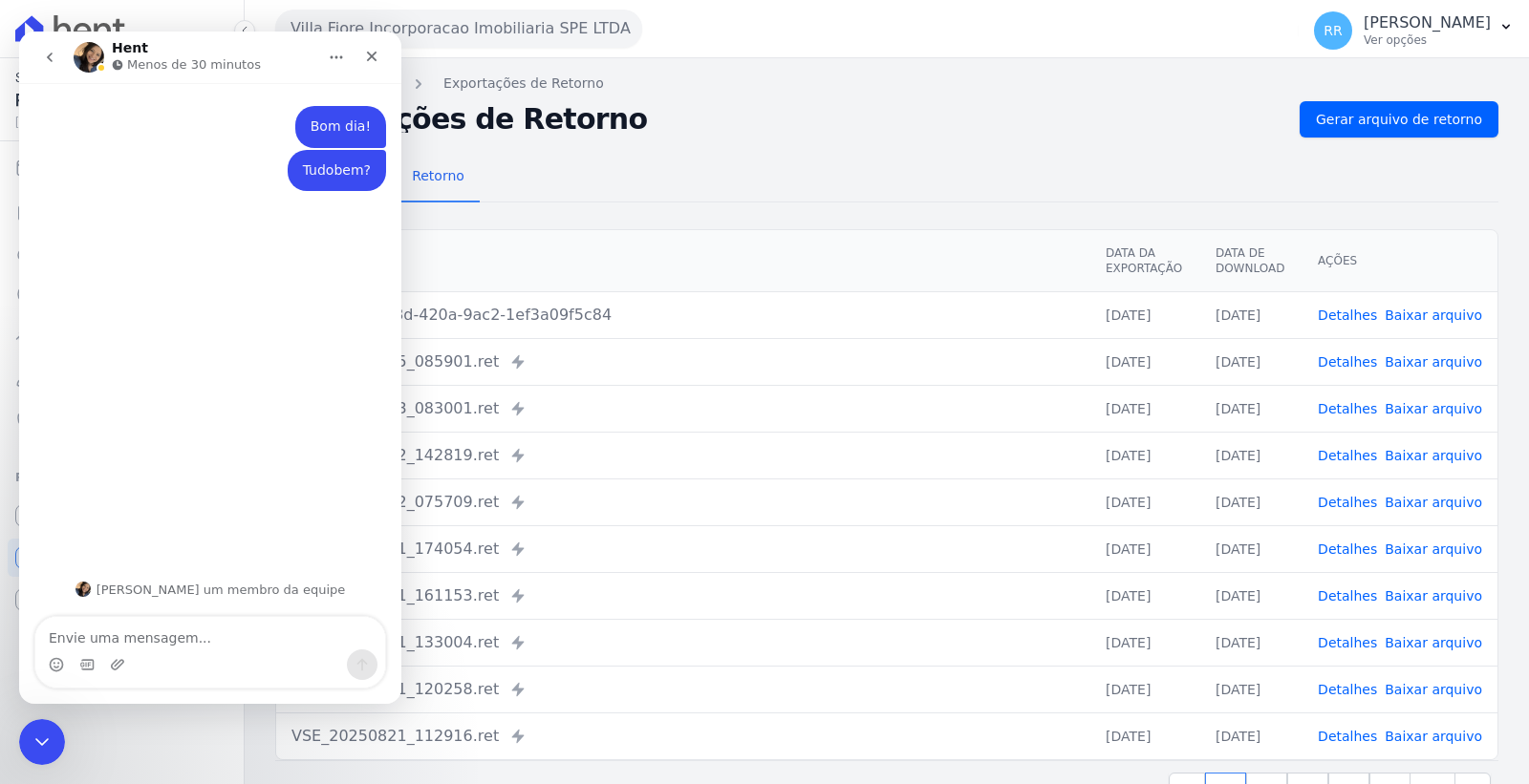
click at [661, 177] on div "Remessa Retorno" at bounding box center [887, 178] width 1223 height 50
click at [283, 46] on div "Operator A equipe também pode ajudar" at bounding box center [195, 58] width 243 height 34
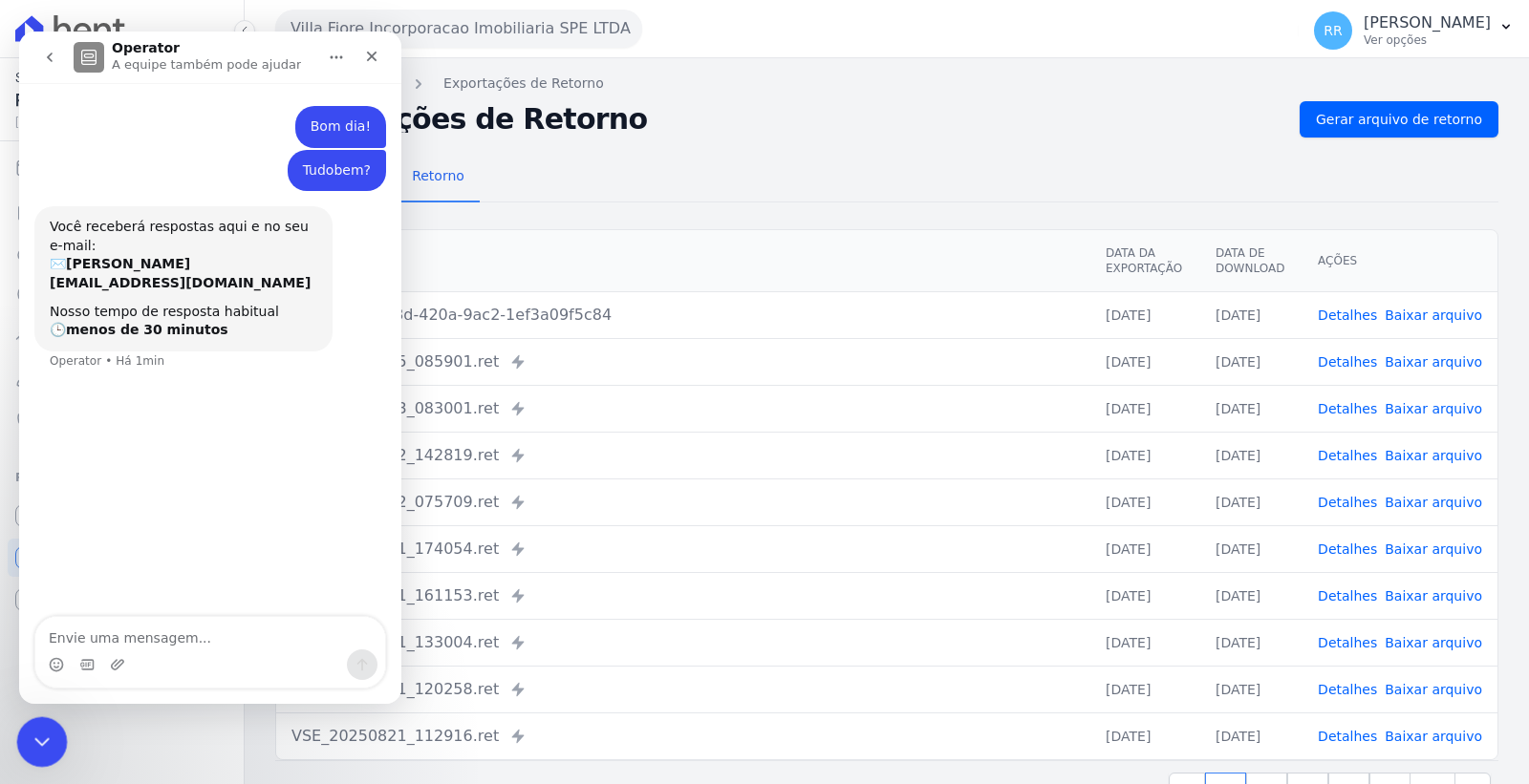
click at [49, 734] on icon "Encerramento do Messenger da Intercom" at bounding box center [39, 739] width 23 height 23
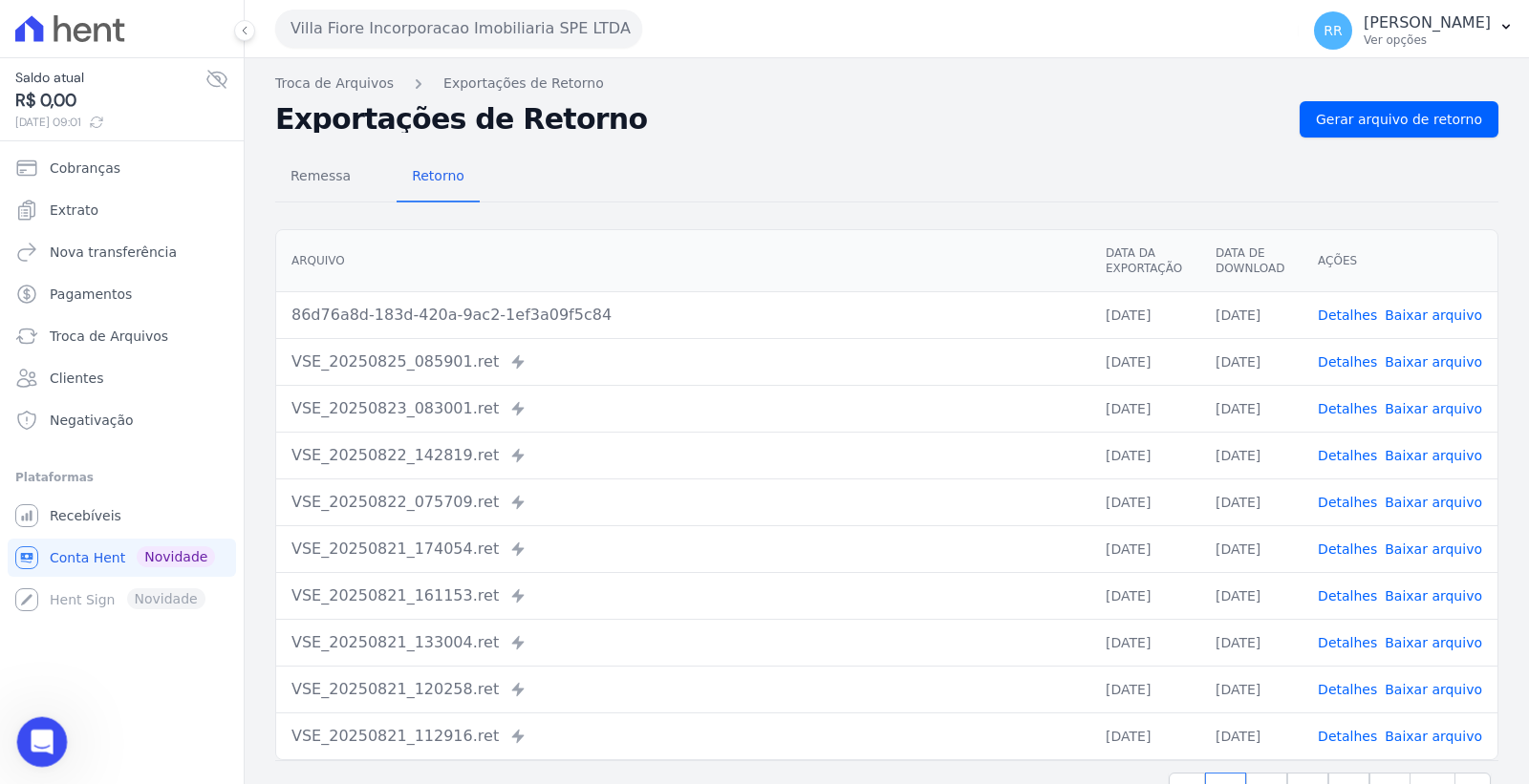
click at [35, 747] on icon "Abertura do Messenger da Intercom" at bounding box center [40, 740] width 32 height 32
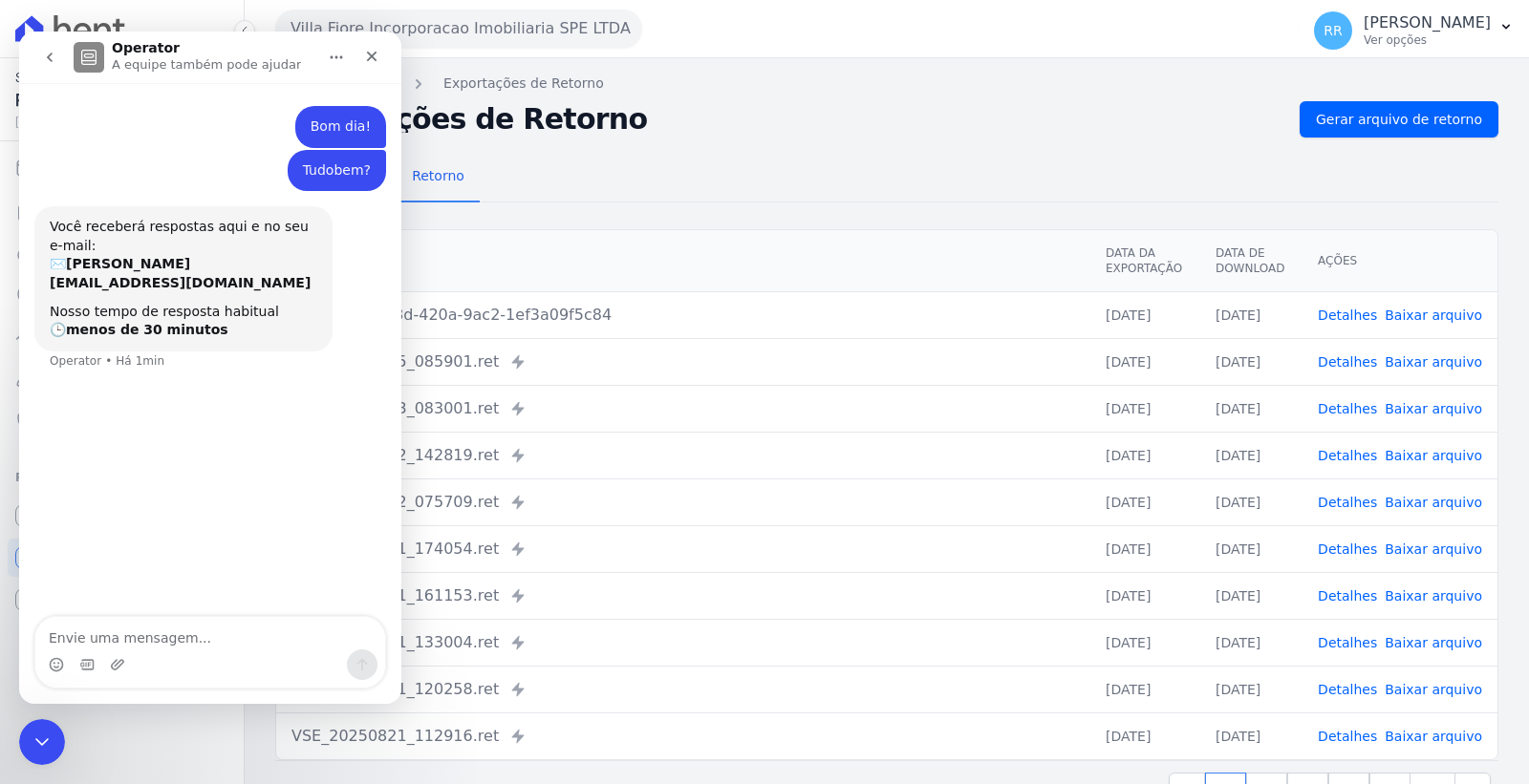
click at [216, 666] on div "Messenger da Intercom" at bounding box center [210, 665] width 349 height 31
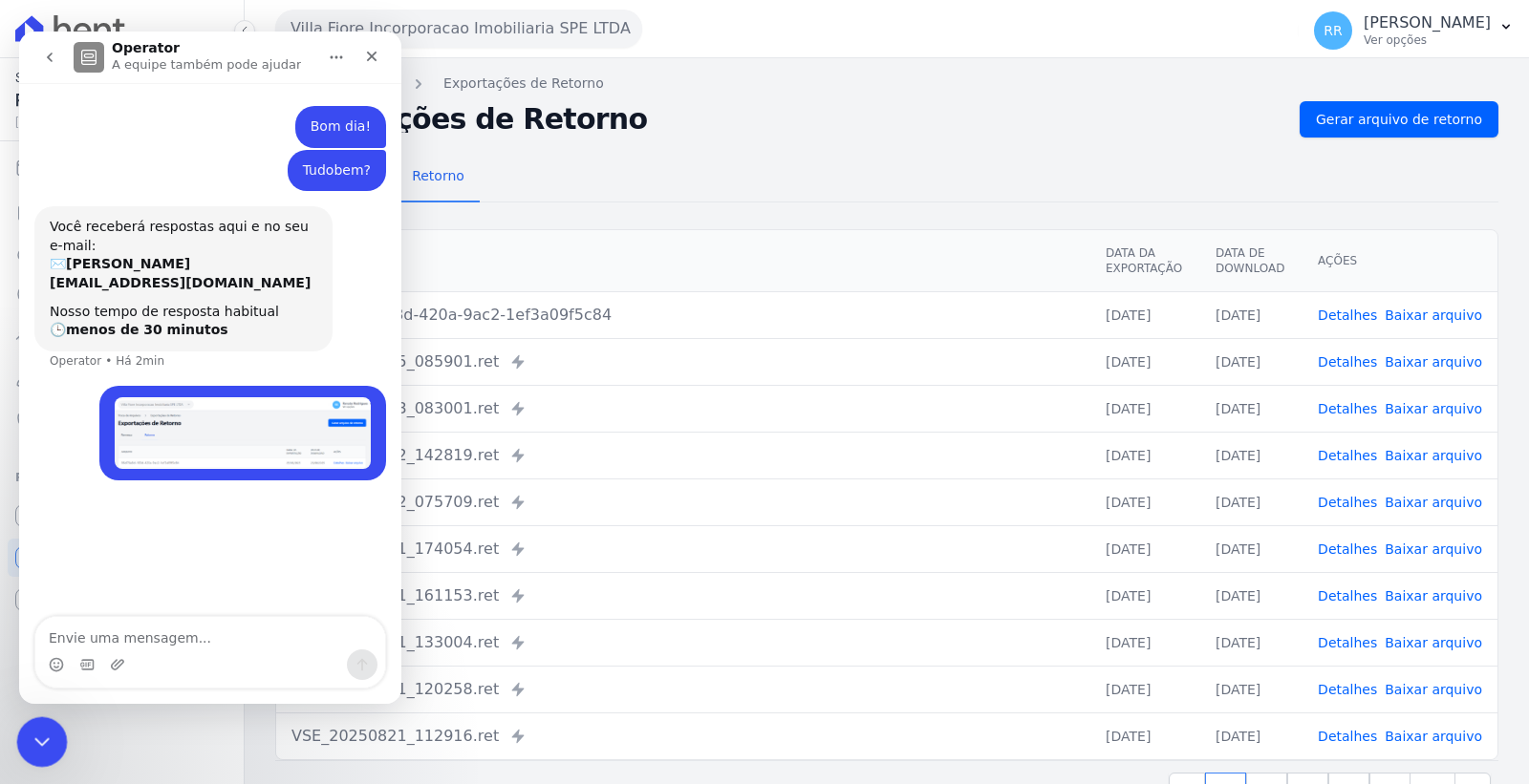
click at [46, 747] on icon "Encerramento do Messenger da Intercom" at bounding box center [39, 739] width 23 height 23
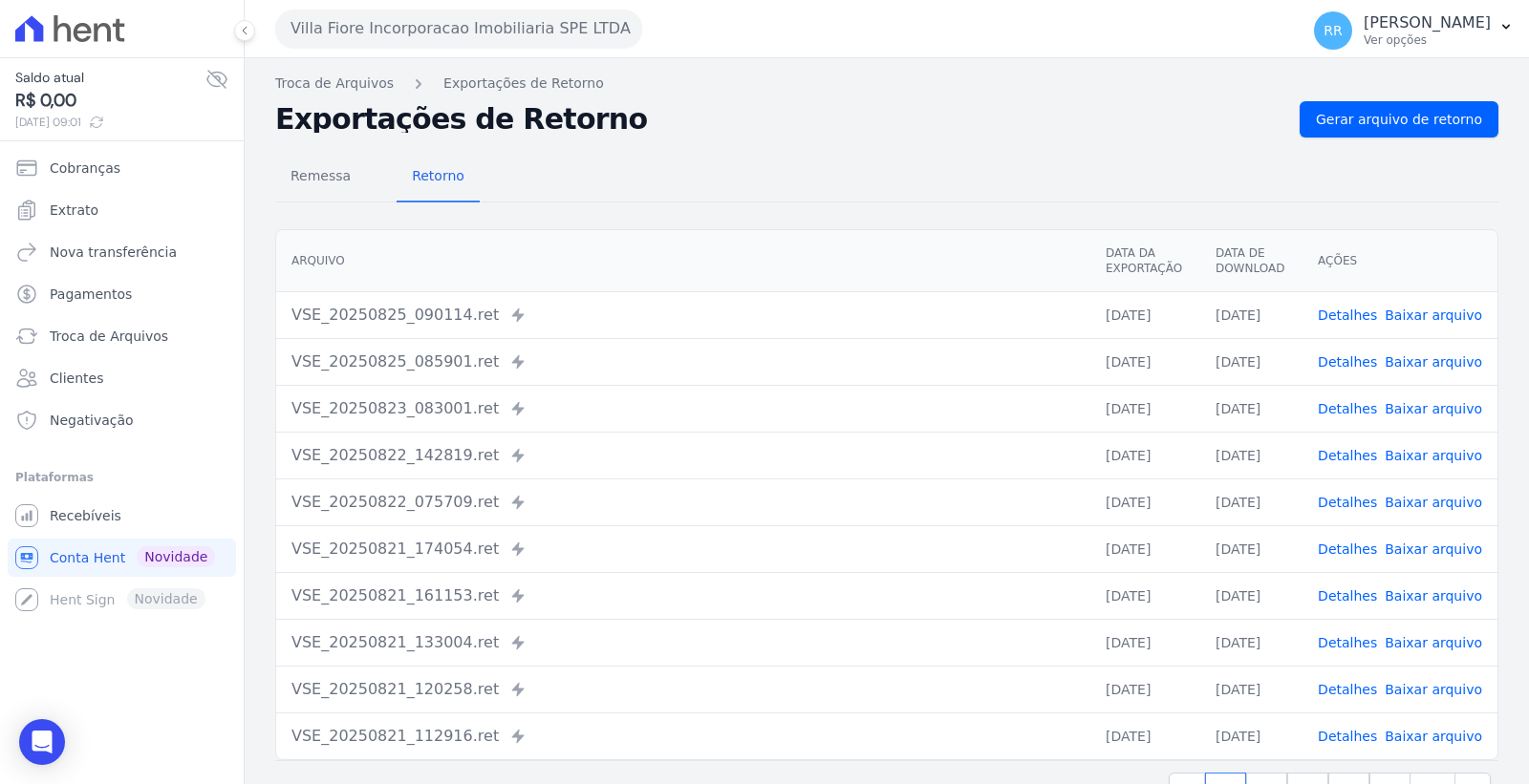
click at [1432, 308] on link "Baixar arquivo" at bounding box center [1434, 315] width 97 height 15
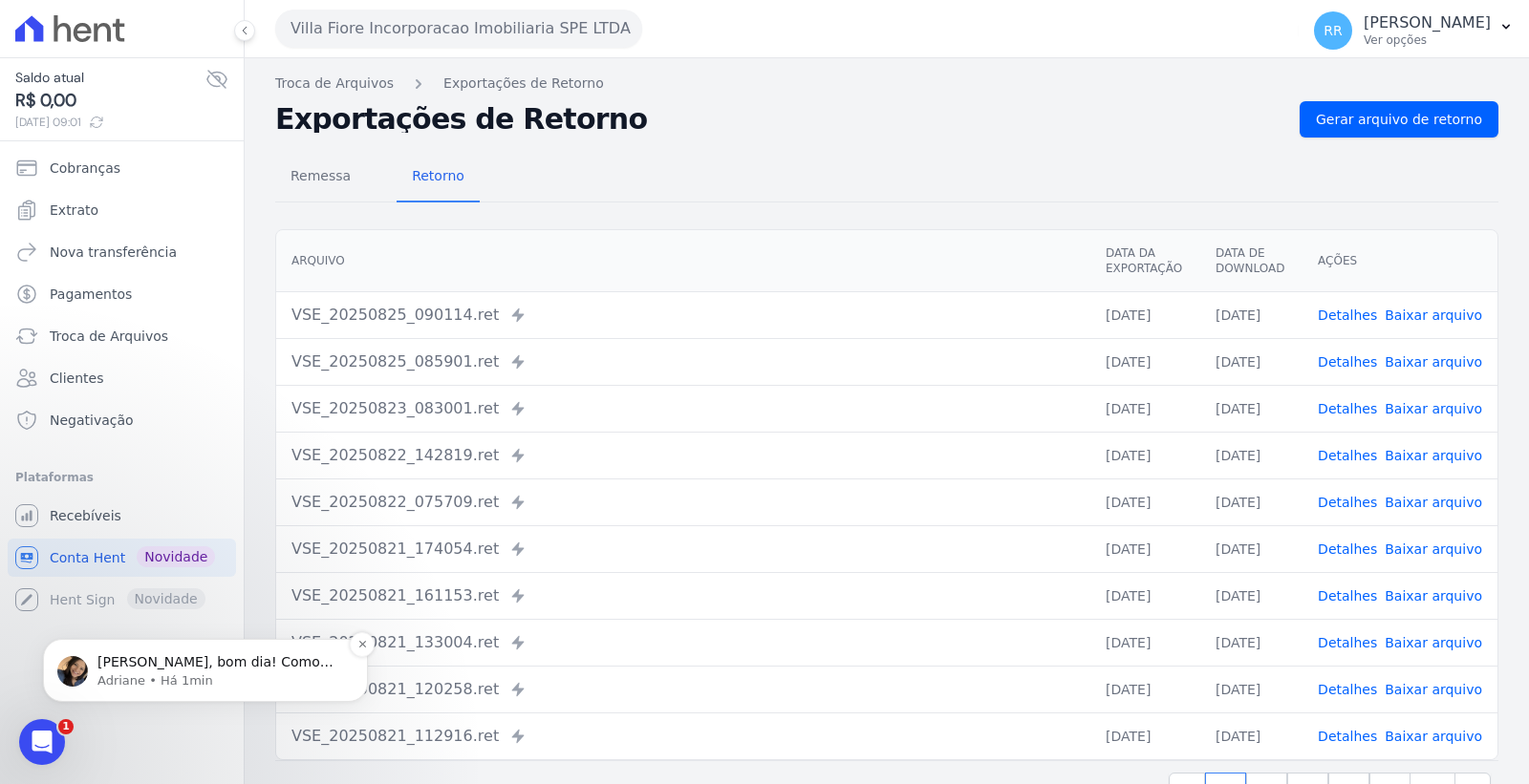
click at [289, 673] on p "Adriane • Há 1min" at bounding box center [220, 681] width 246 height 17
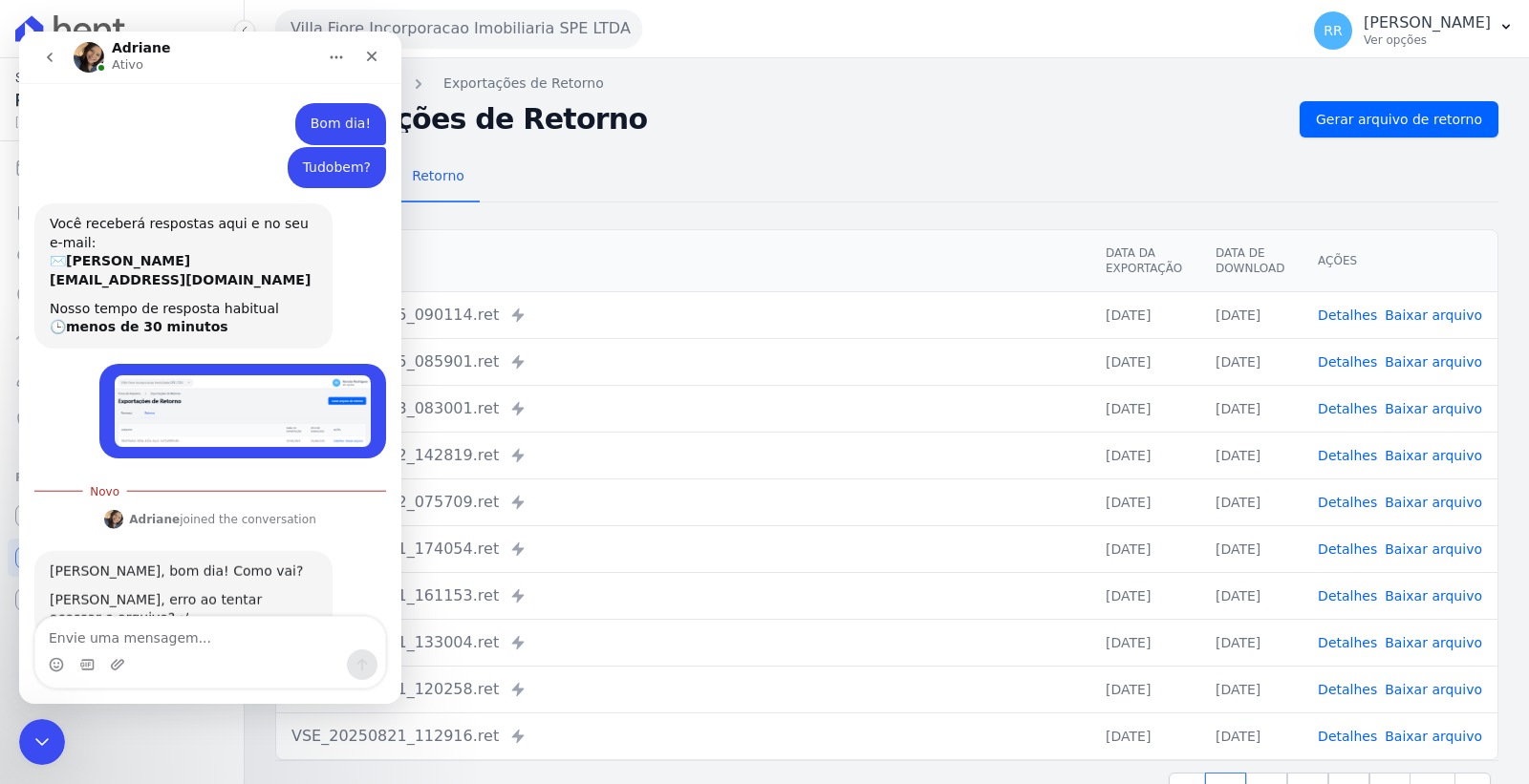
scroll to position [26, 0]
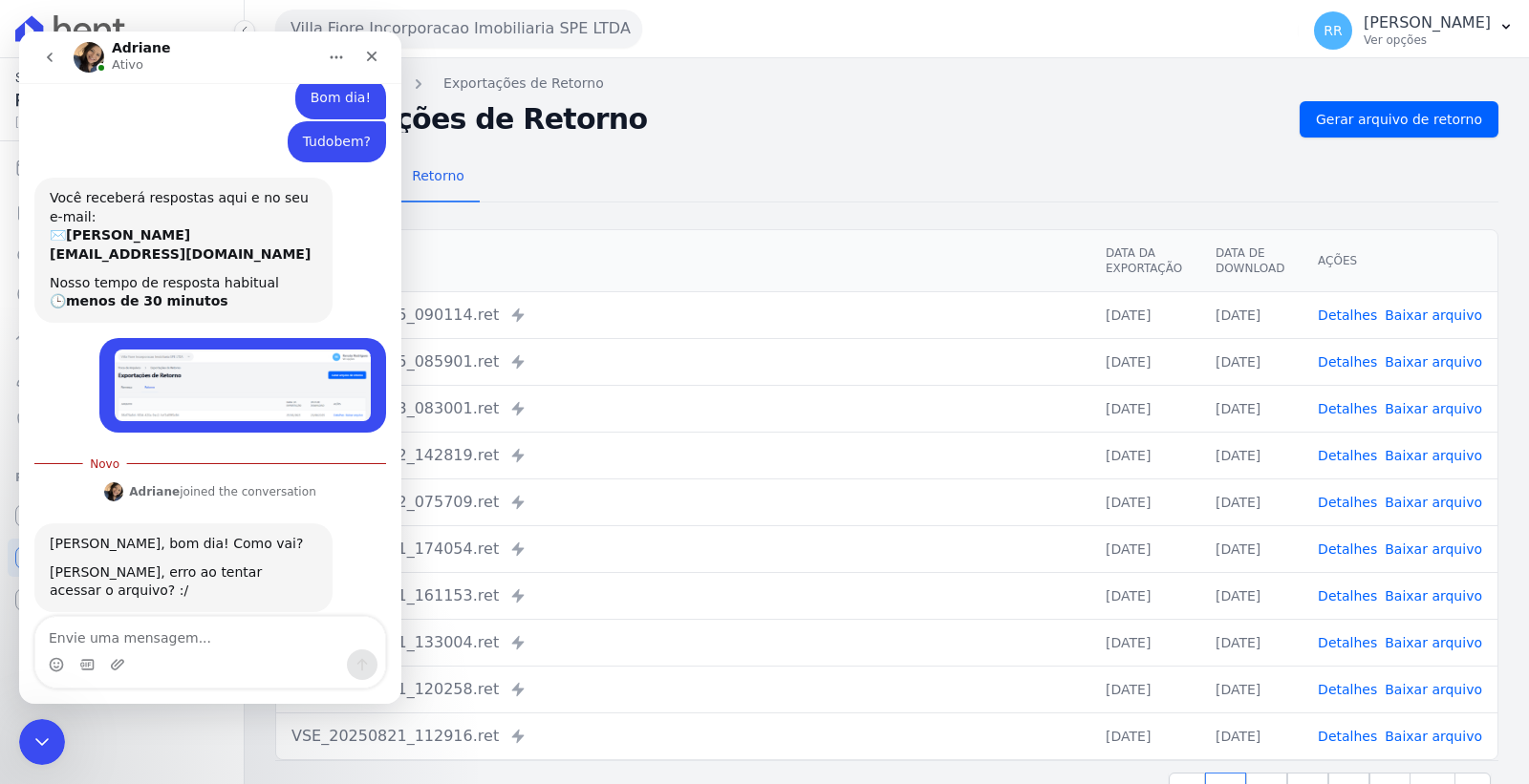
click at [199, 654] on div "Messenger da Intercom" at bounding box center [210, 665] width 349 height 31
click at [163, 629] on textarea "Envie uma mensagem..." at bounding box center [210, 633] width 349 height 33
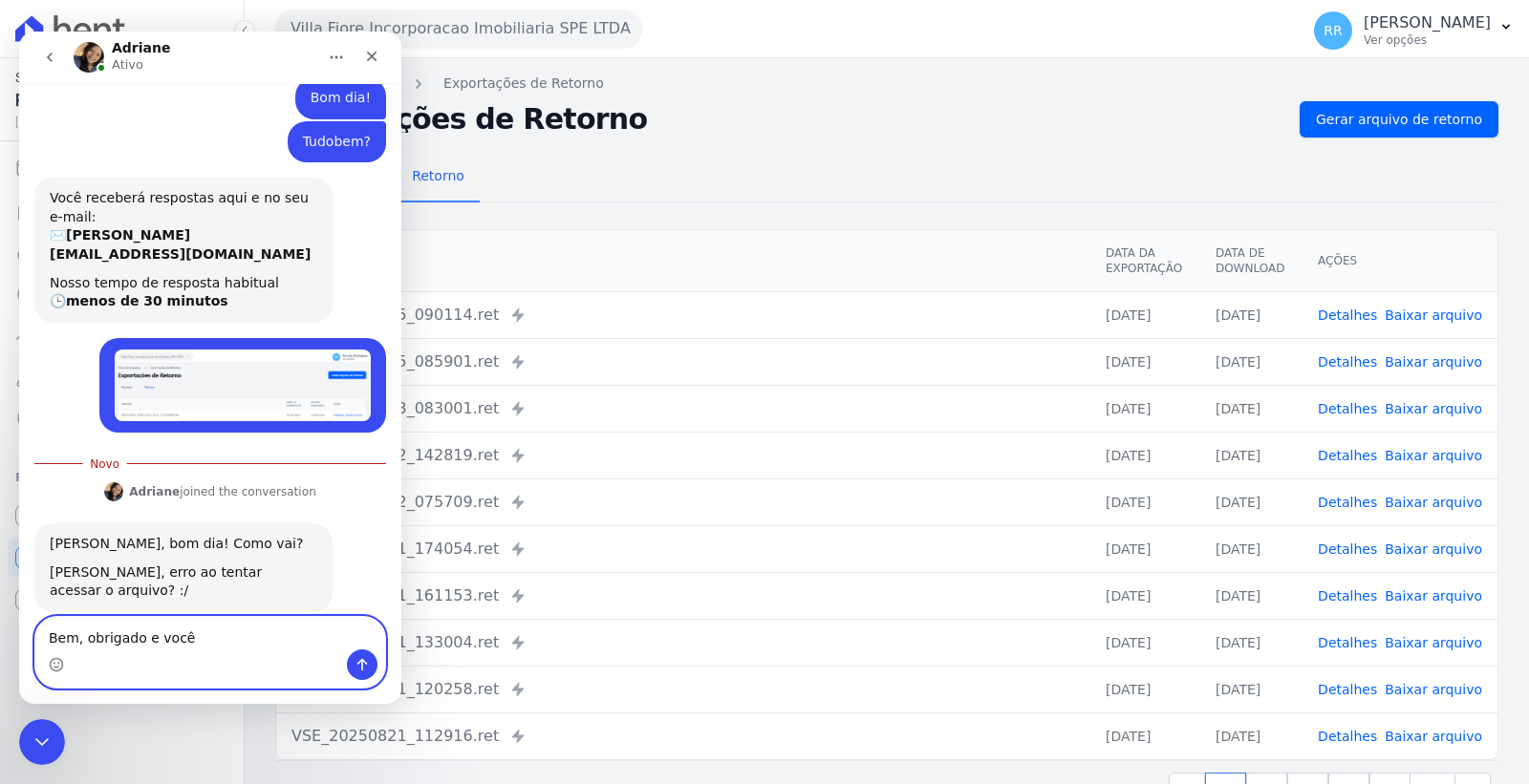
type textarea "Bem, obrigado e você?"
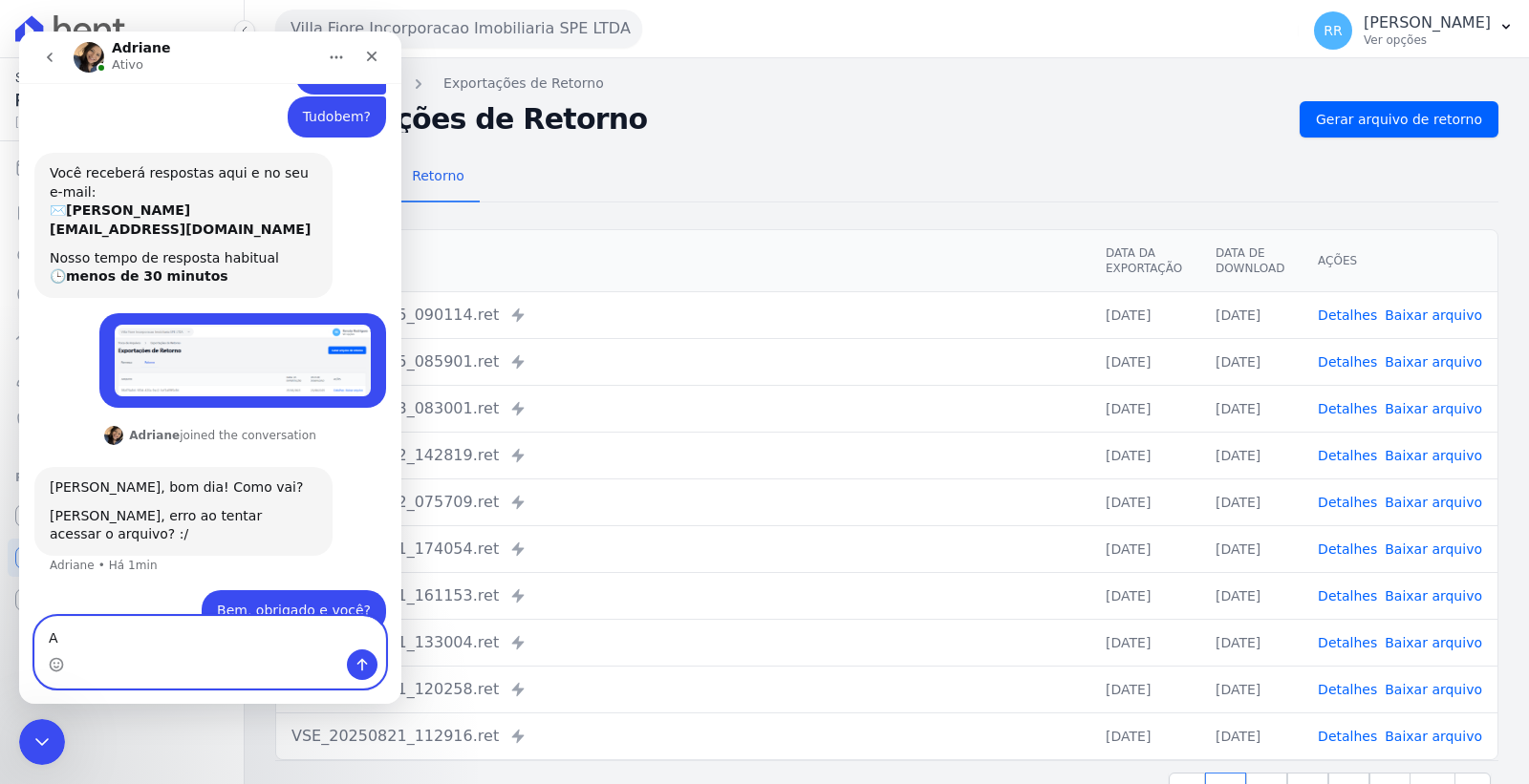
scroll to position [51, 0]
type textarea "Arquivo foi processado."
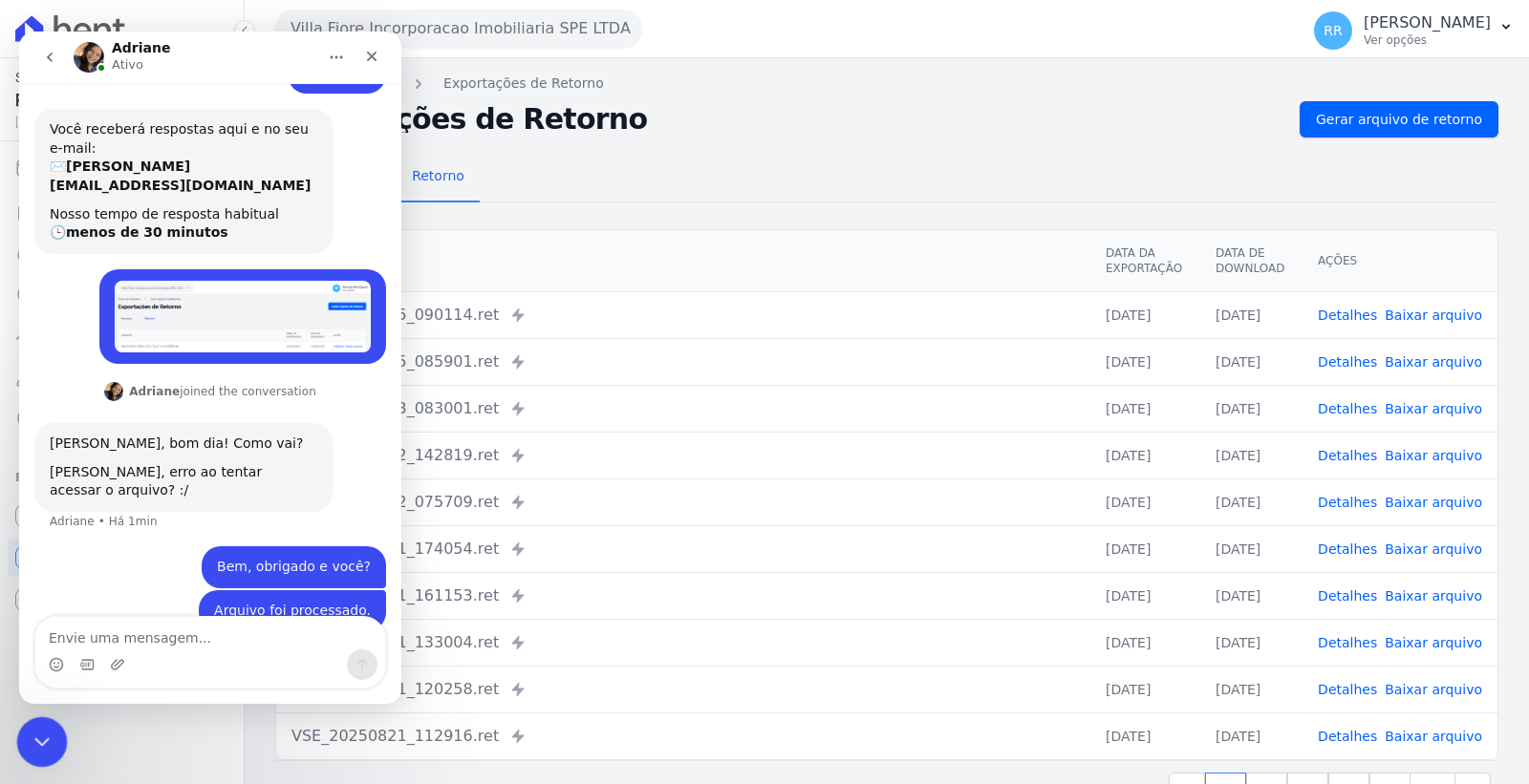
click at [31, 728] on icon "Encerramento do Messenger da Intercom" at bounding box center [39, 739] width 23 height 23
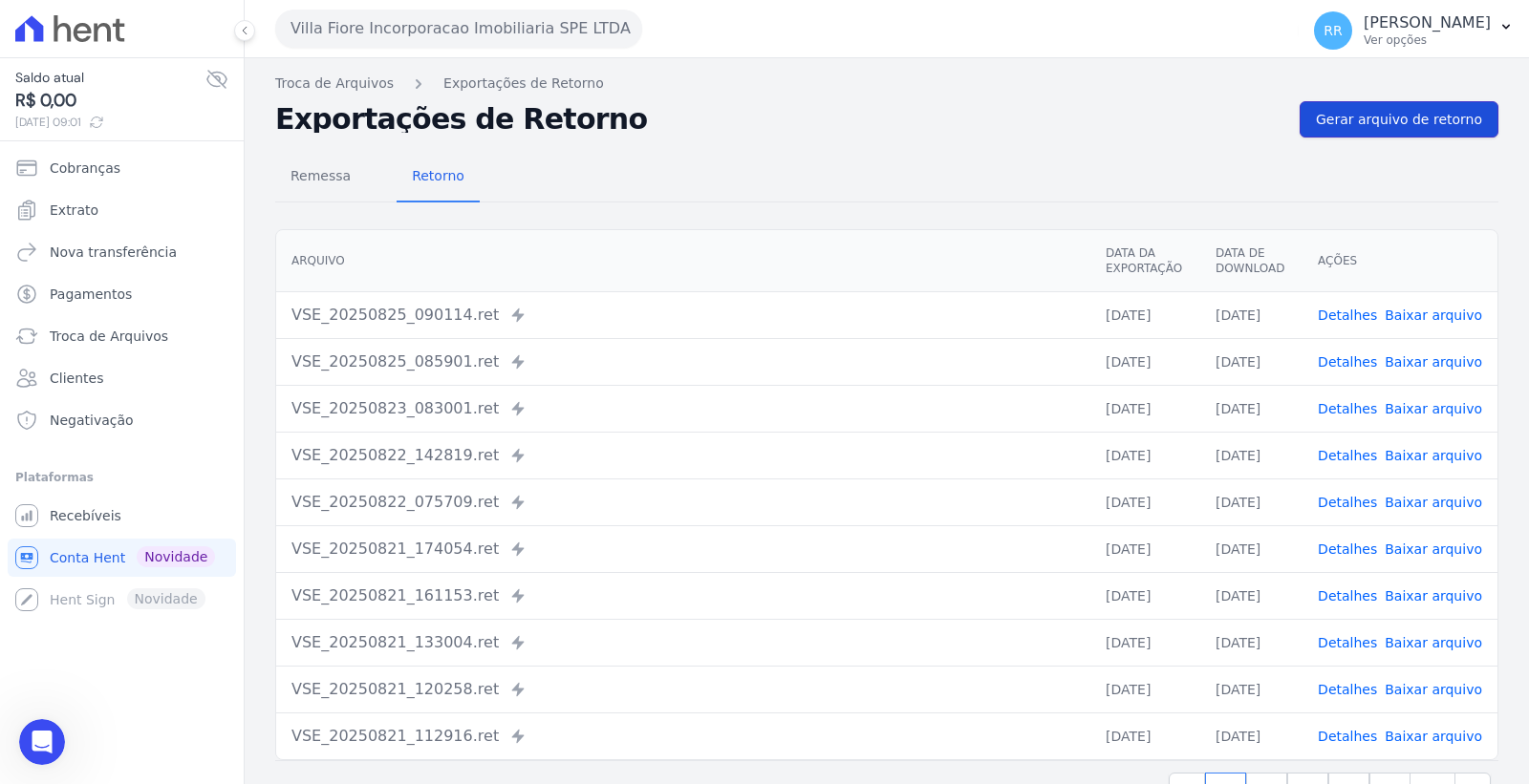
click at [1400, 122] on span "Gerar arquivo de retorno" at bounding box center [1399, 119] width 166 height 19
drag, startPoint x: 1435, startPoint y: 309, endPoint x: 1394, endPoint y: 320, distance: 42.4
click at [1435, 308] on link "Baixar arquivo" at bounding box center [1434, 315] width 97 height 15
click at [1324, 112] on span "Gerar arquivo de retorno" at bounding box center [1399, 119] width 166 height 19
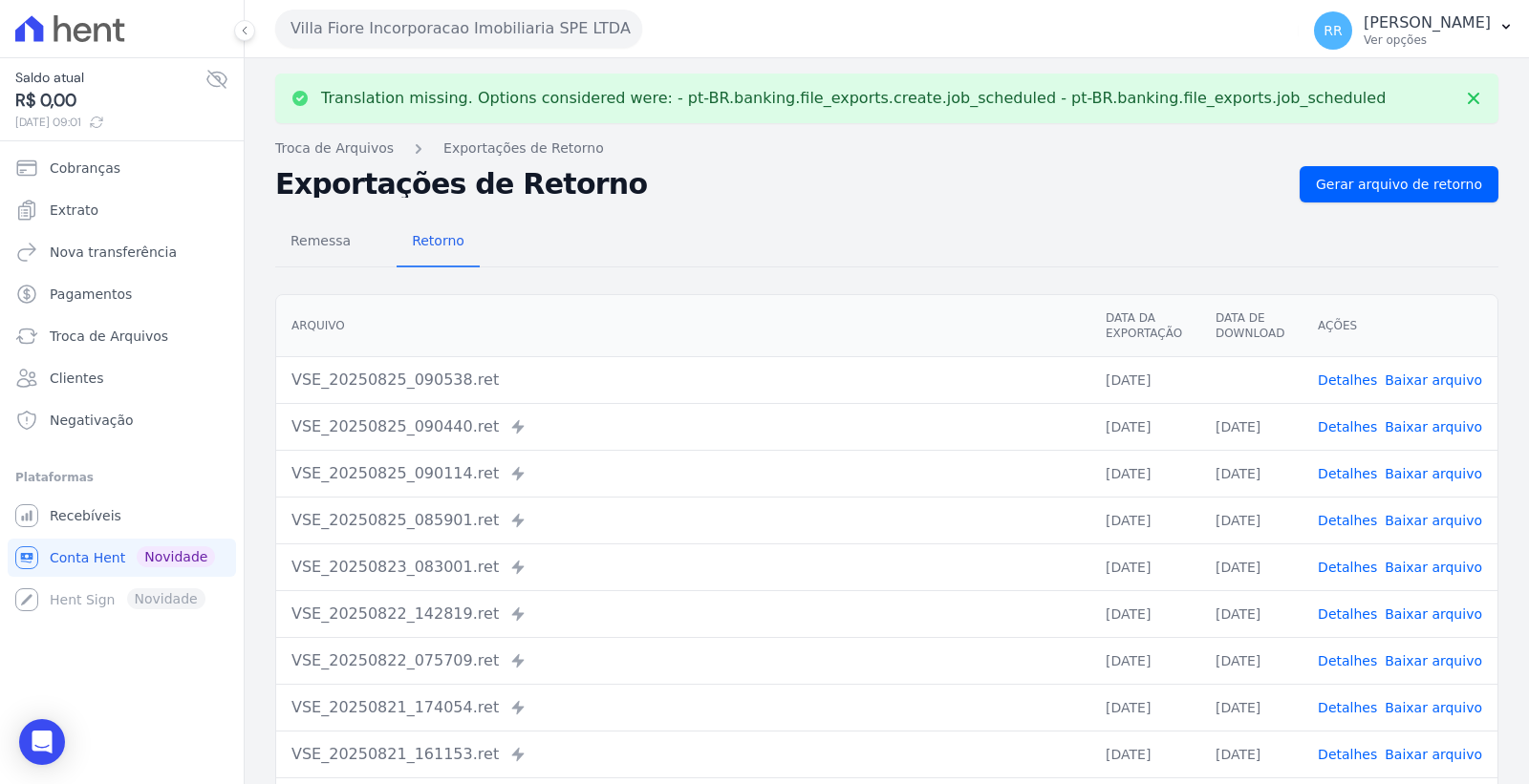
click at [1412, 375] on link "Baixar arquivo" at bounding box center [1434, 379] width 97 height 15
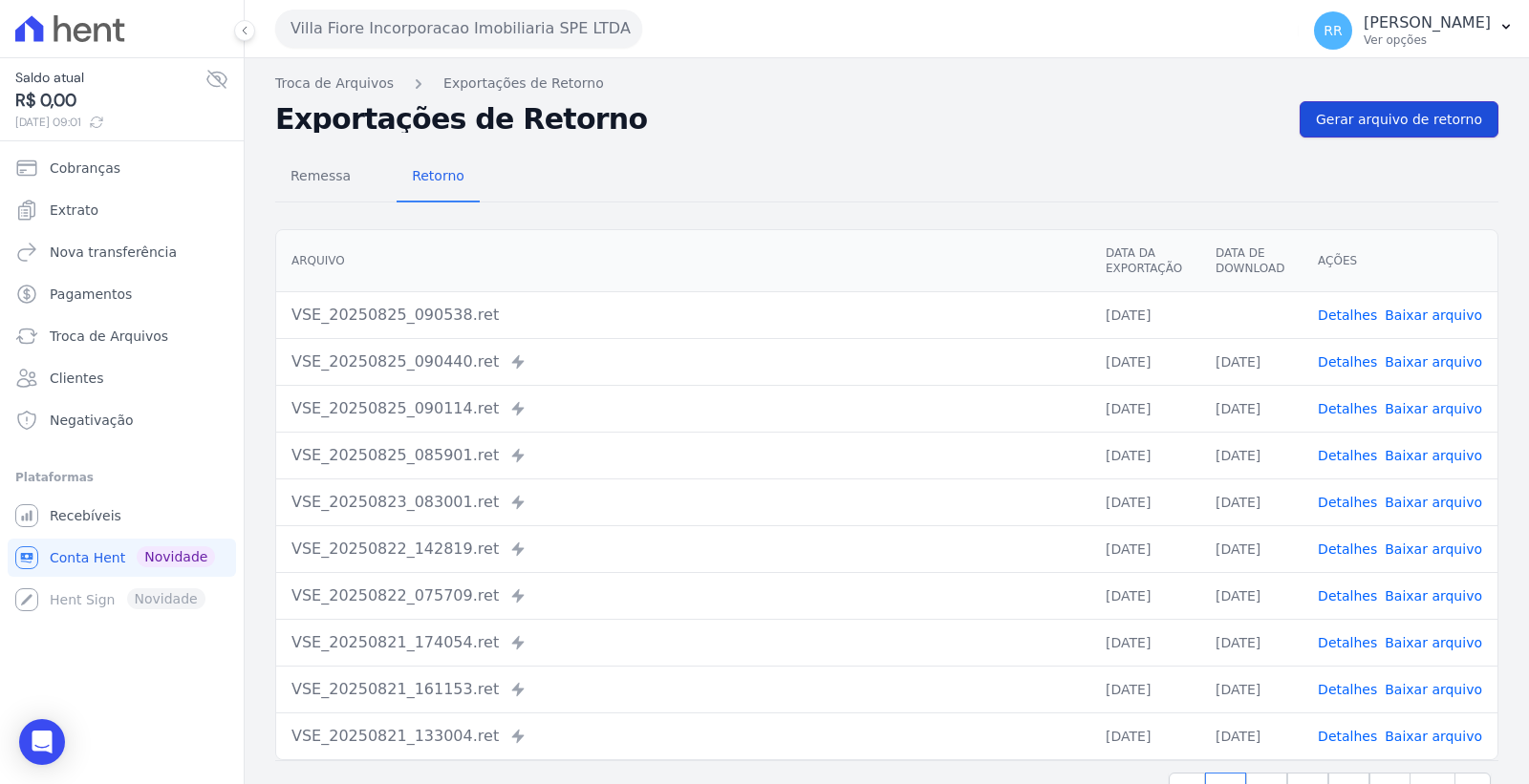
click at [1428, 111] on span "Gerar arquivo de retorno" at bounding box center [1399, 119] width 166 height 19
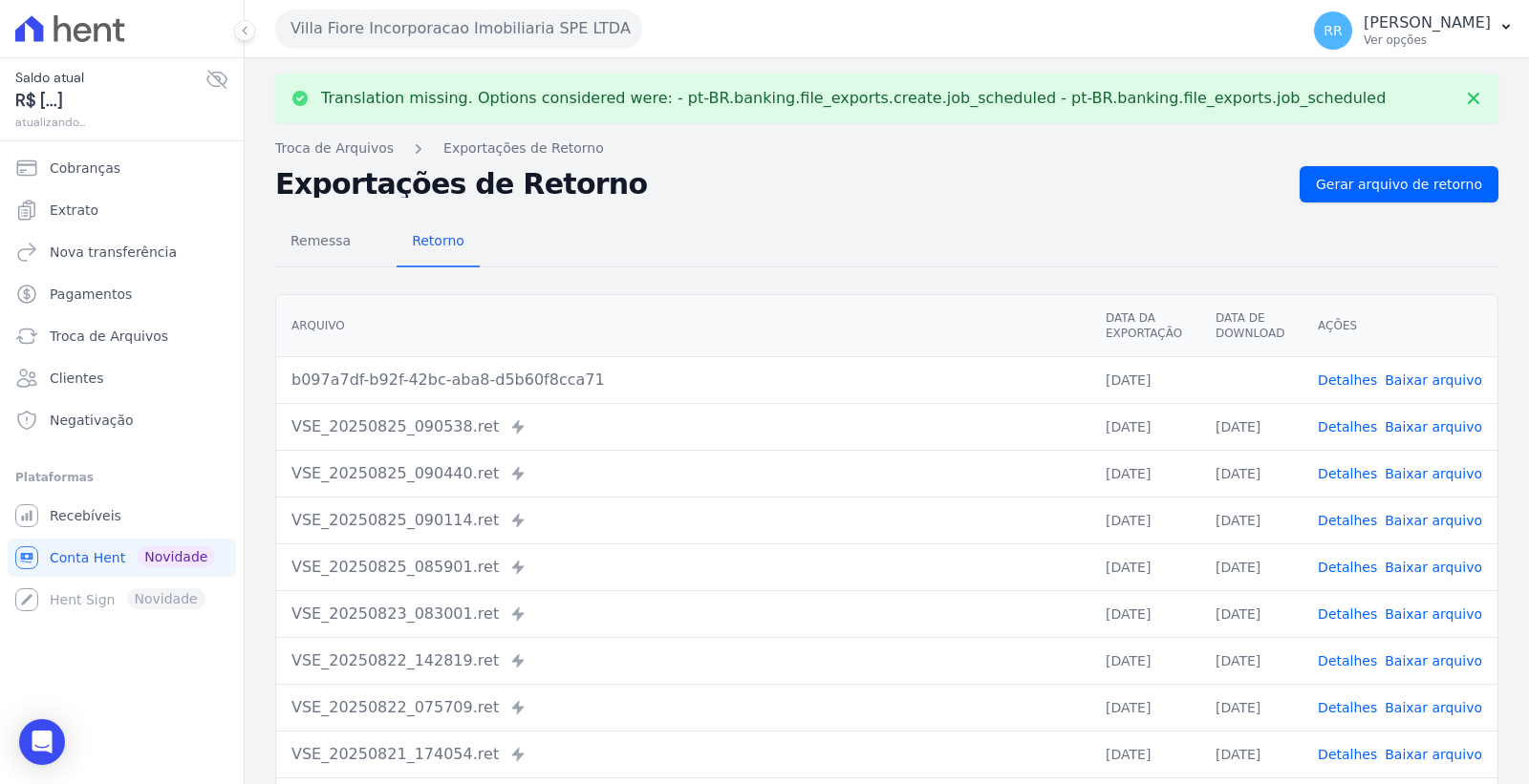
click at [1448, 372] on link "Baixar arquivo" at bounding box center [1434, 379] width 97 height 15
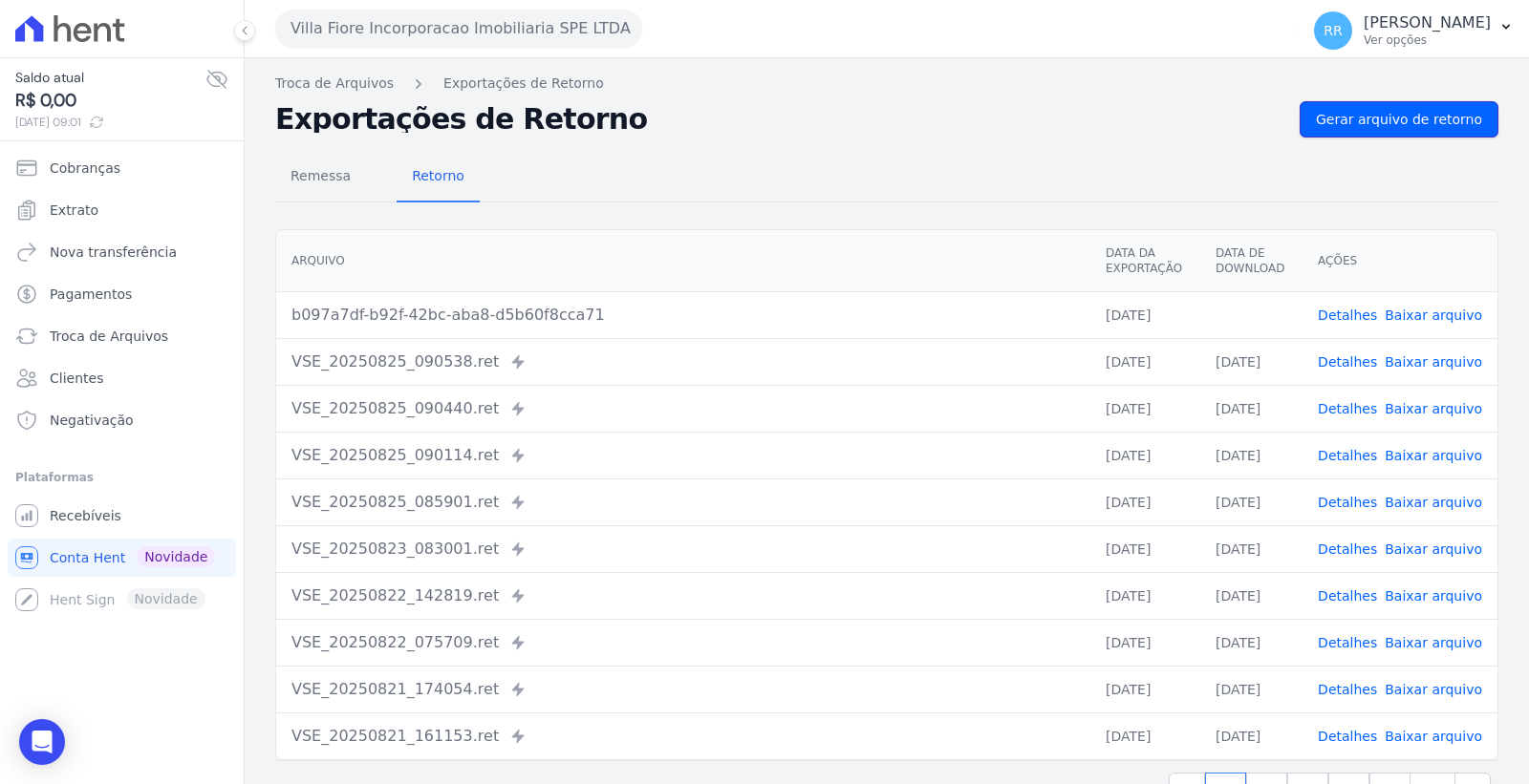
click at [1362, 99] on div "Translation missing. Options considered were: - pt-BR.banking.file_exports.crea…" at bounding box center [887, 451] width 1285 height 785
click at [1361, 118] on span "Gerar arquivo de retorno" at bounding box center [1399, 119] width 166 height 19
